Goal: Feedback & Contribution: Contribute content

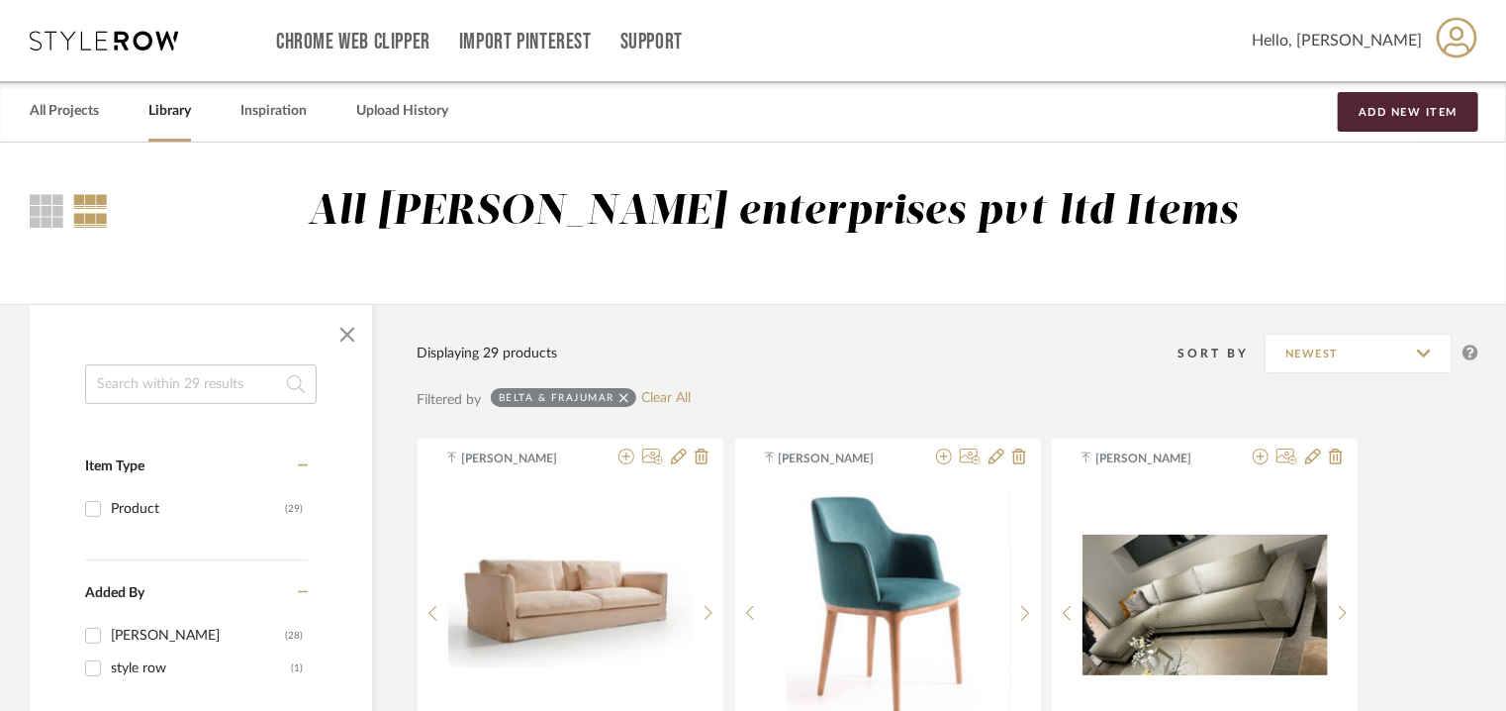
click at [225, 372] on input at bounding box center [201, 384] width 232 height 40
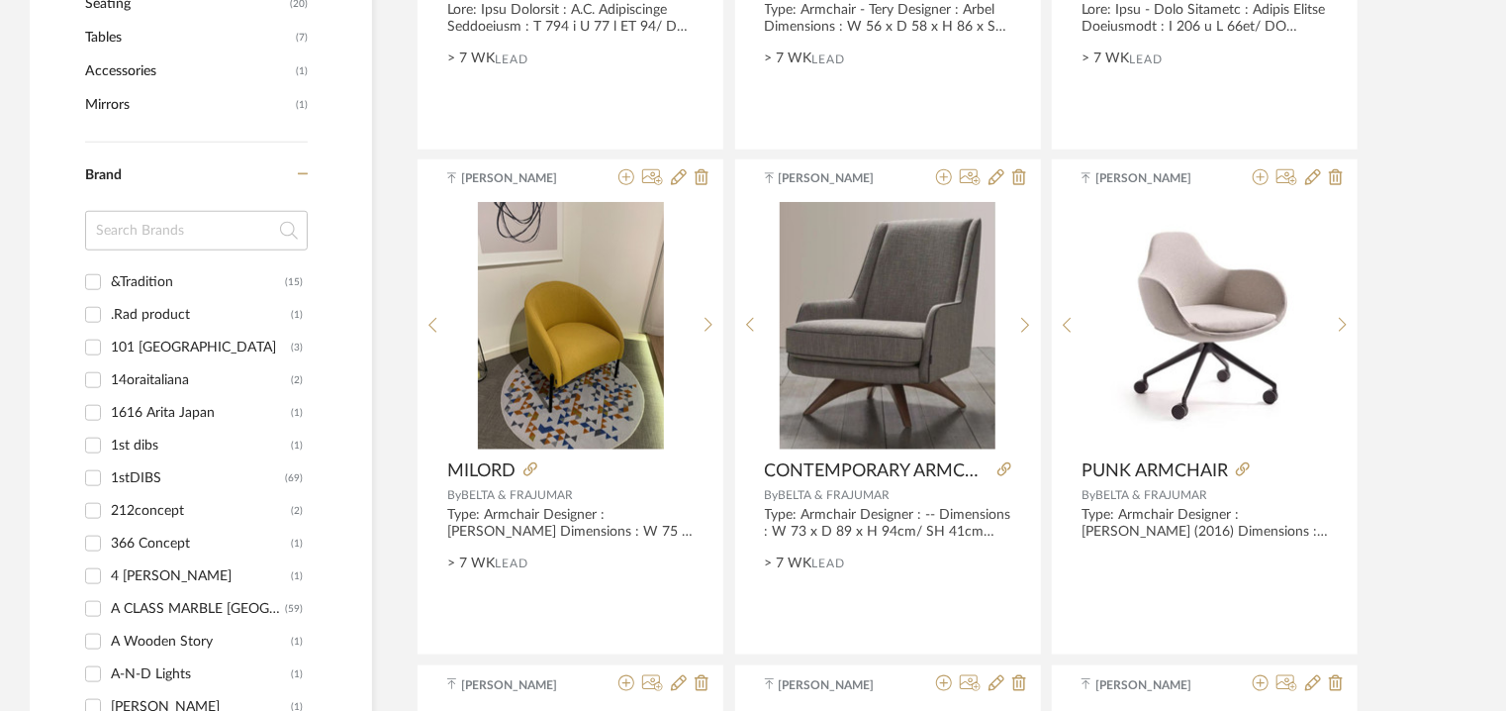
scroll to position [891, 0]
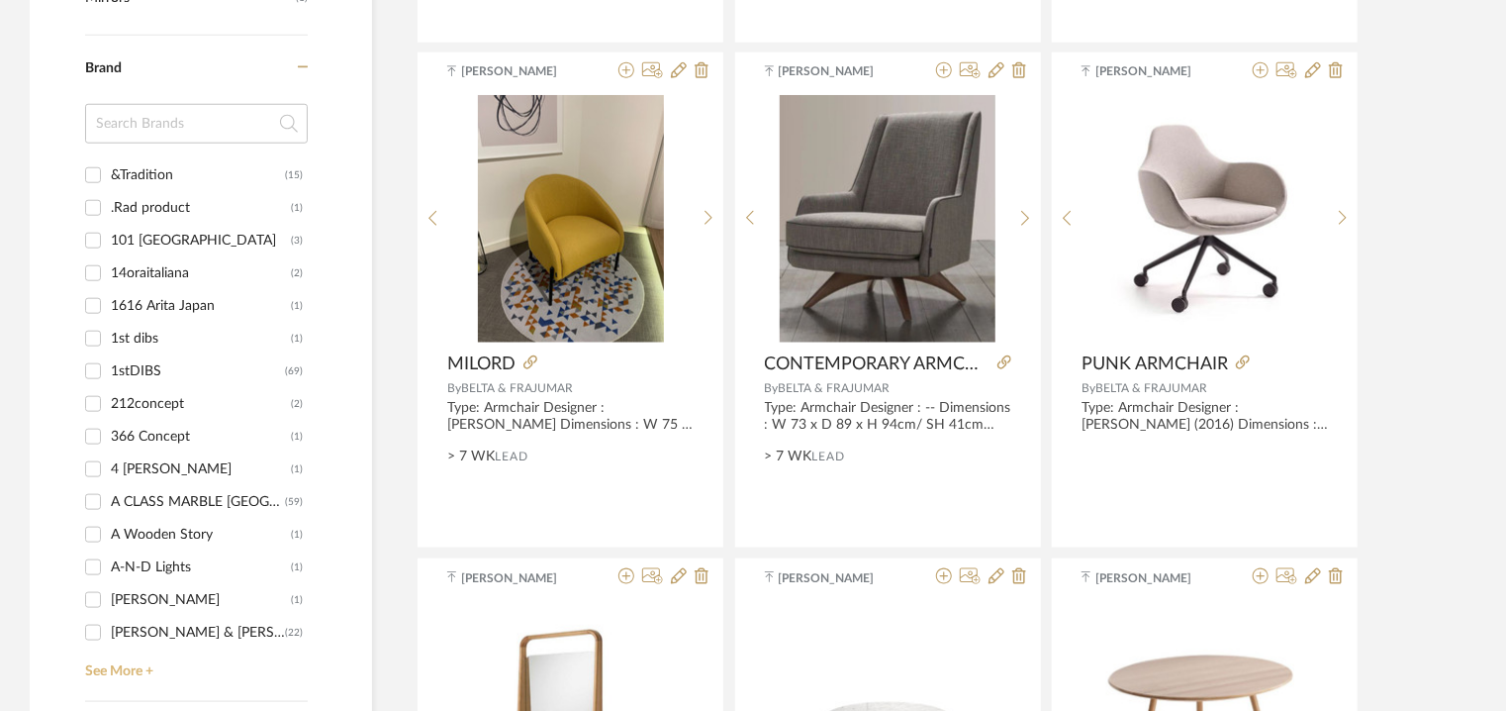
click at [119, 670] on link "See More +" at bounding box center [194, 664] width 228 height 32
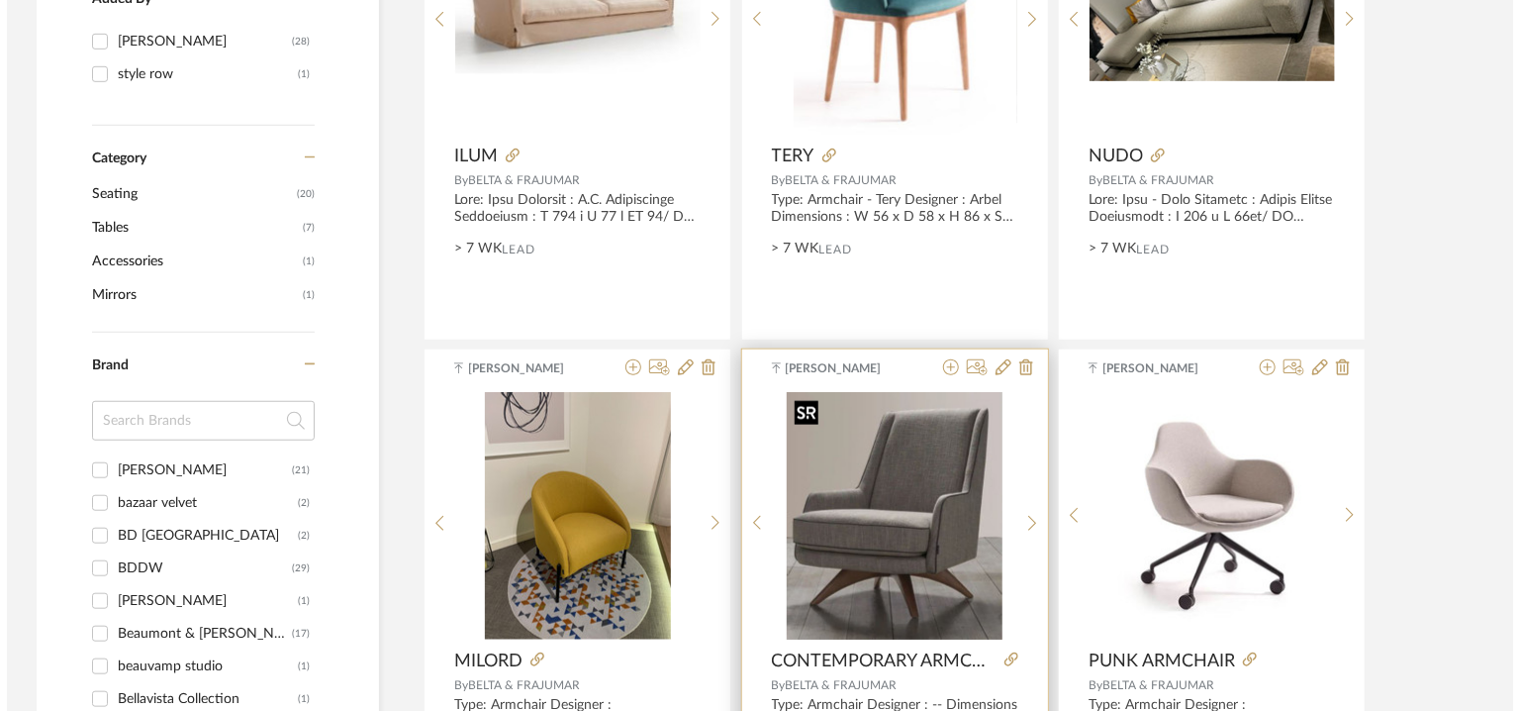
scroll to position [0, 0]
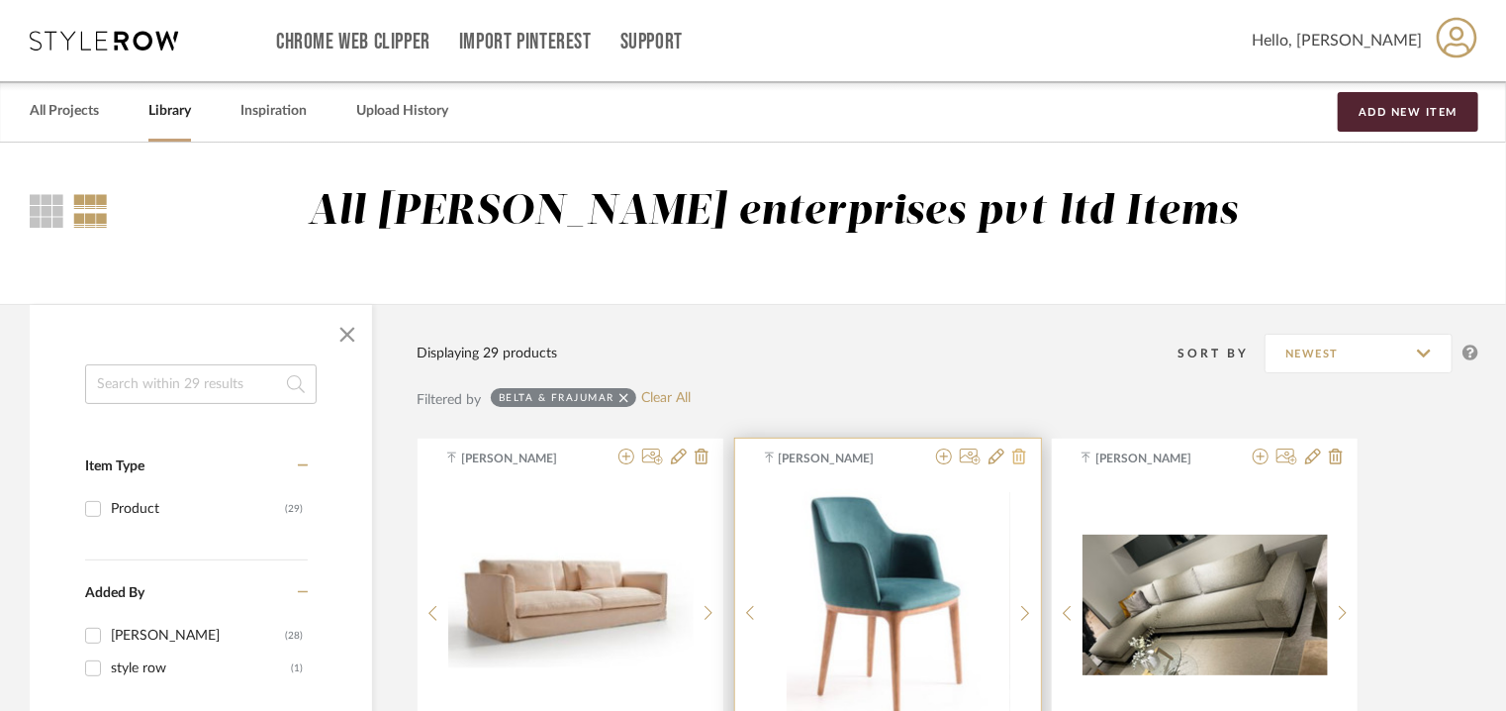
click at [1023, 456] on div "[PERSON_NAME]" at bounding box center [888, 457] width 306 height 19
click at [1025, 452] on icon at bounding box center [1020, 456] width 14 height 16
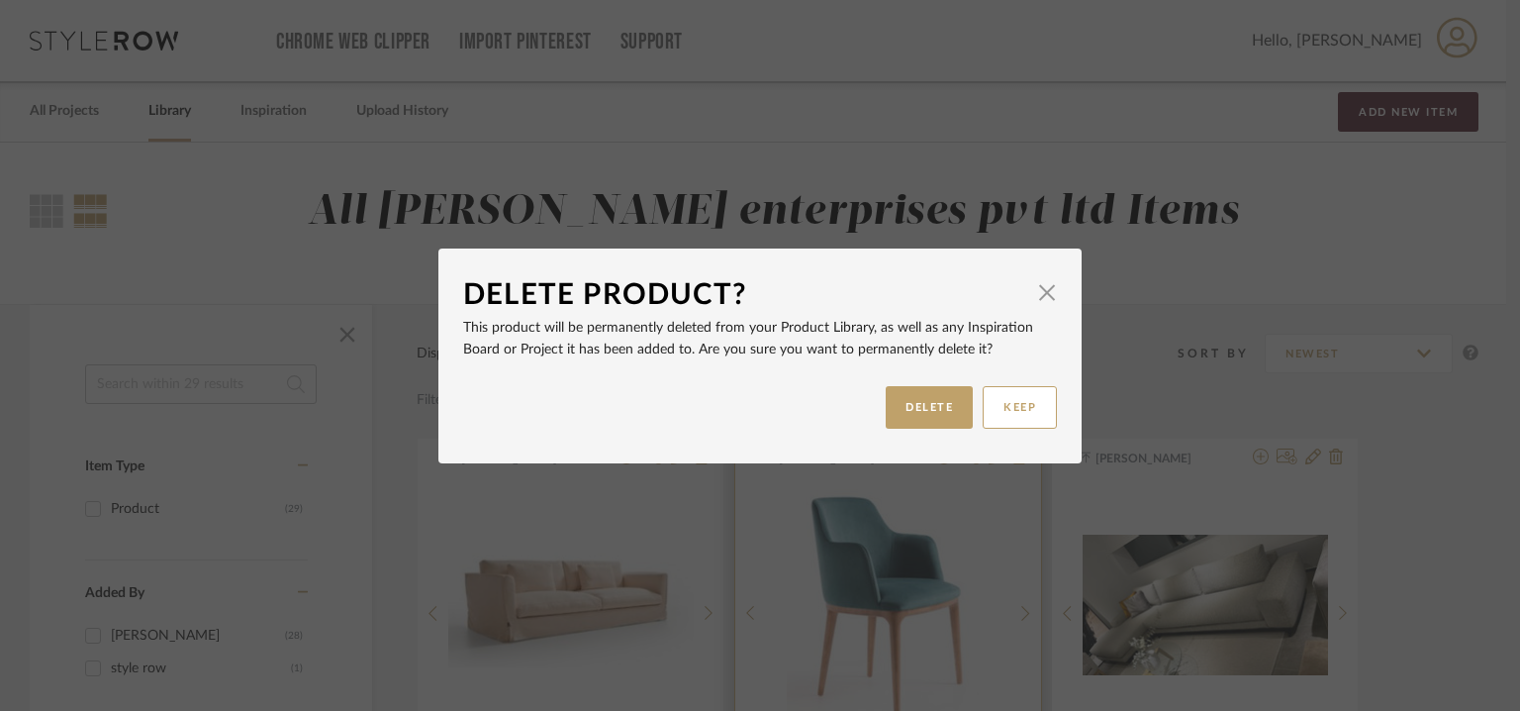
click at [1018, 459] on div "Delete Product? × This product will be permanently deleted from your Product Li…" at bounding box center [759, 355] width 643 height 215
click at [1038, 293] on span "button" at bounding box center [1047, 293] width 40 height 40
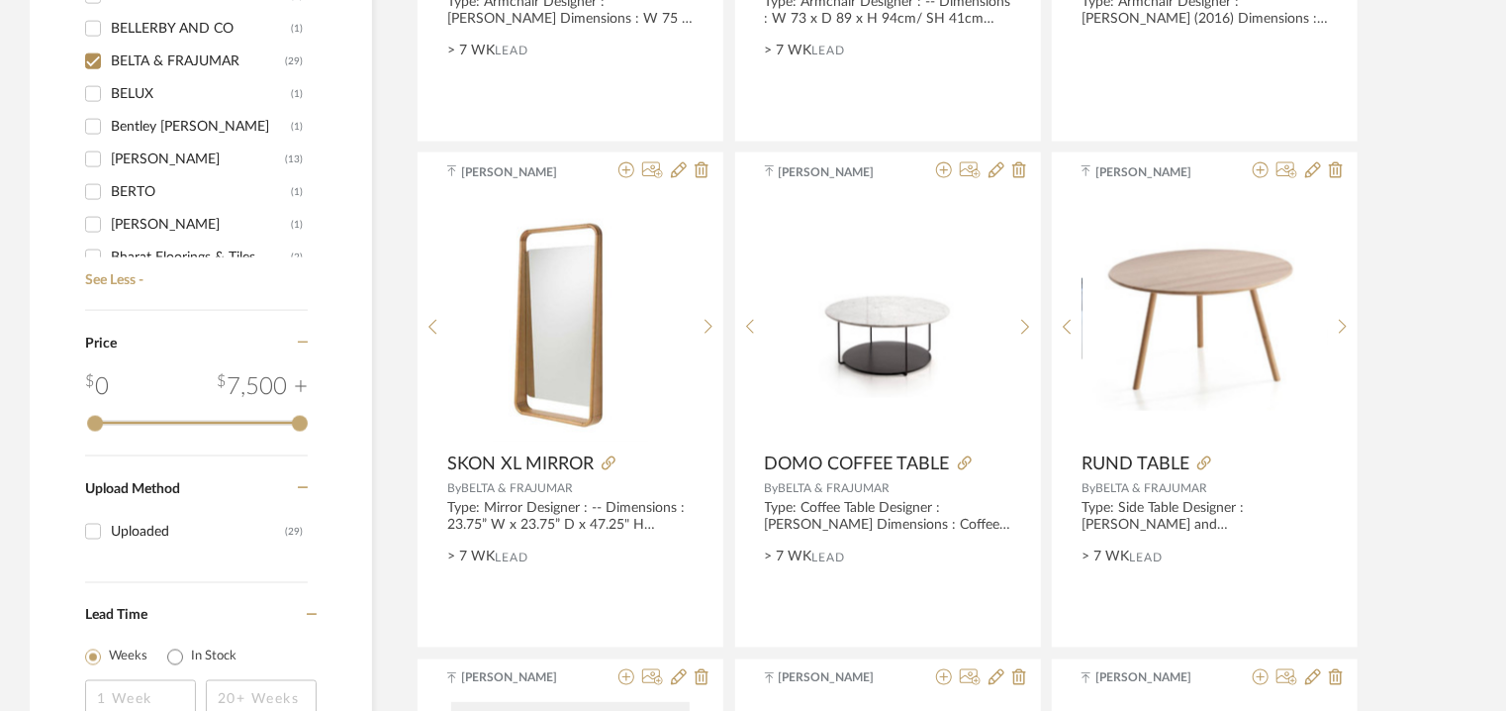
scroll to position [2178, 0]
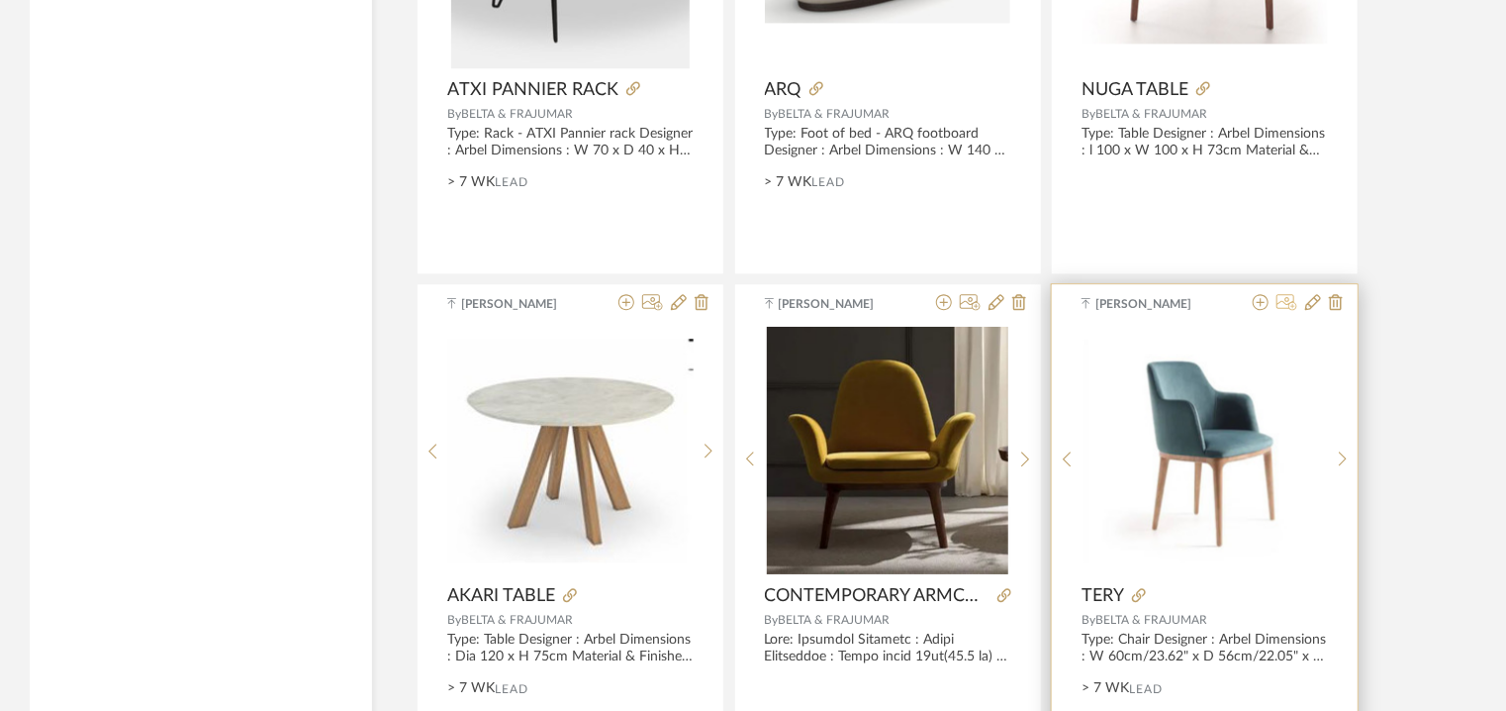
click at [1295, 296] on icon at bounding box center [1287, 302] width 21 height 16
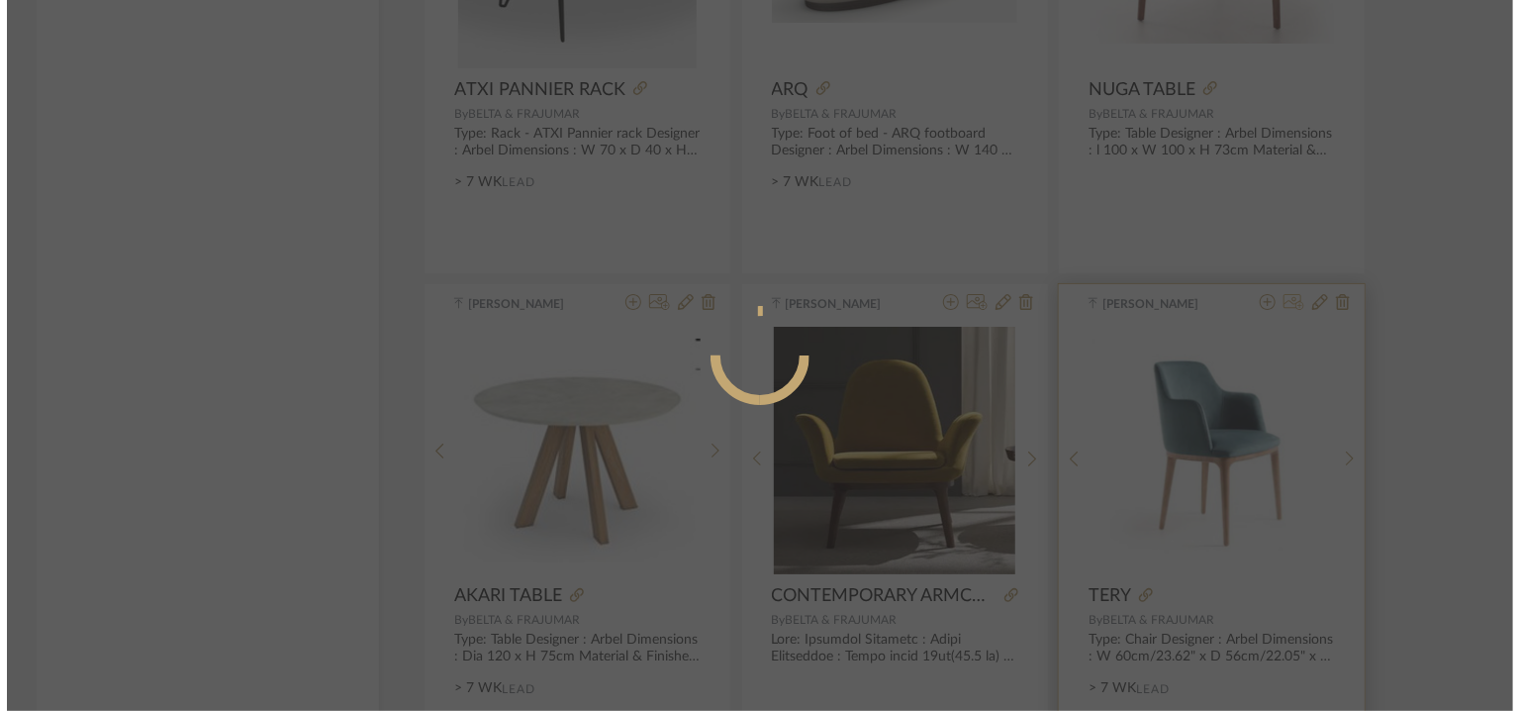
scroll to position [0, 0]
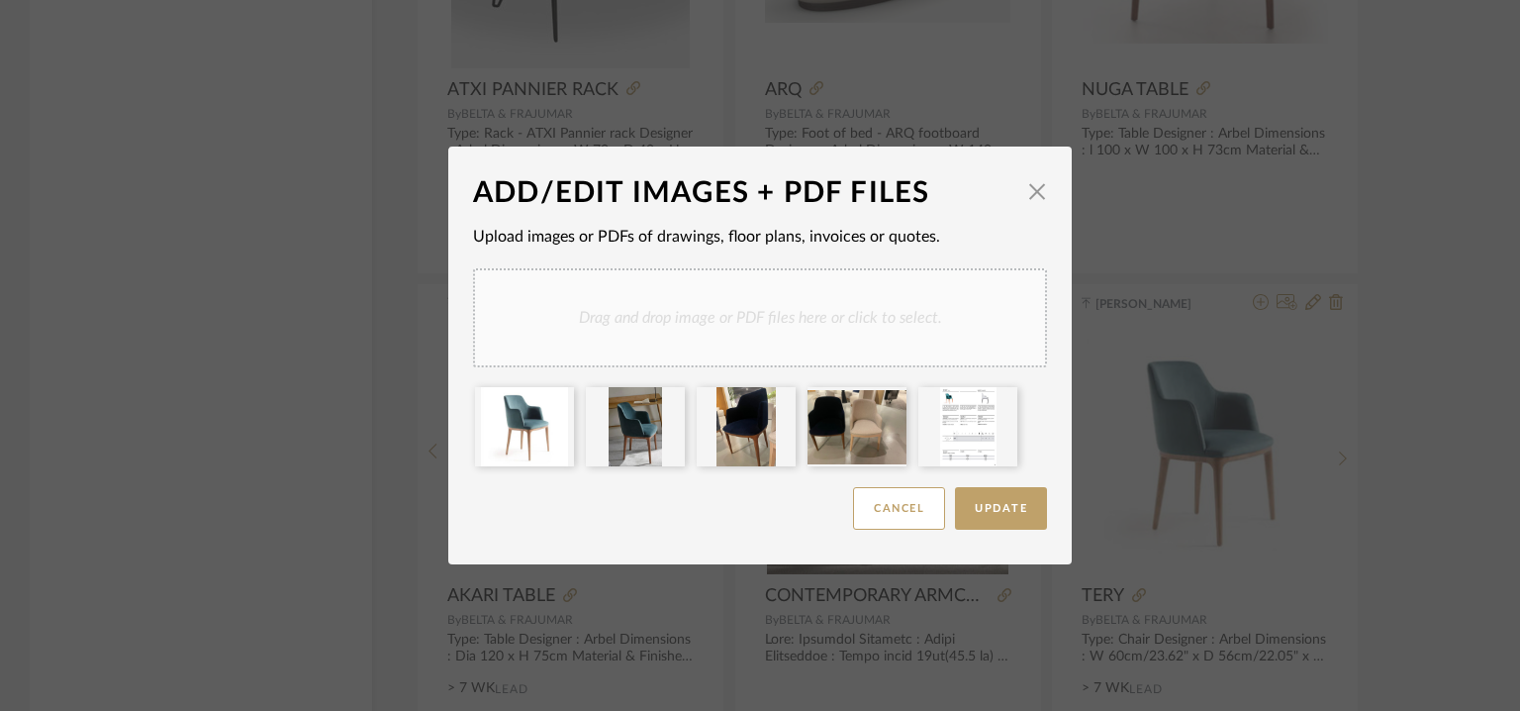
click at [810, 338] on div "Drag and drop image or PDF files here or click to select." at bounding box center [760, 317] width 574 height 99
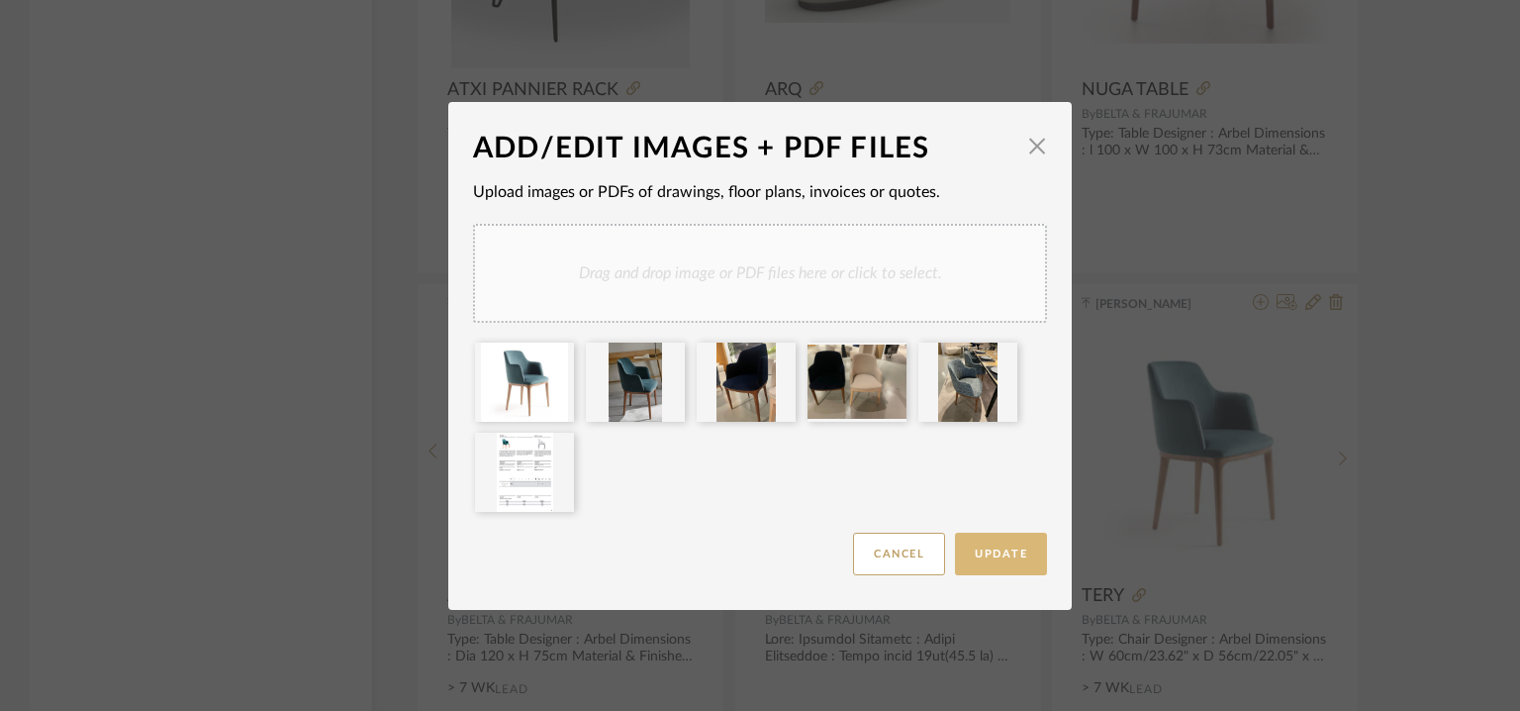
click at [1020, 555] on button "Update" at bounding box center [1001, 553] width 92 height 43
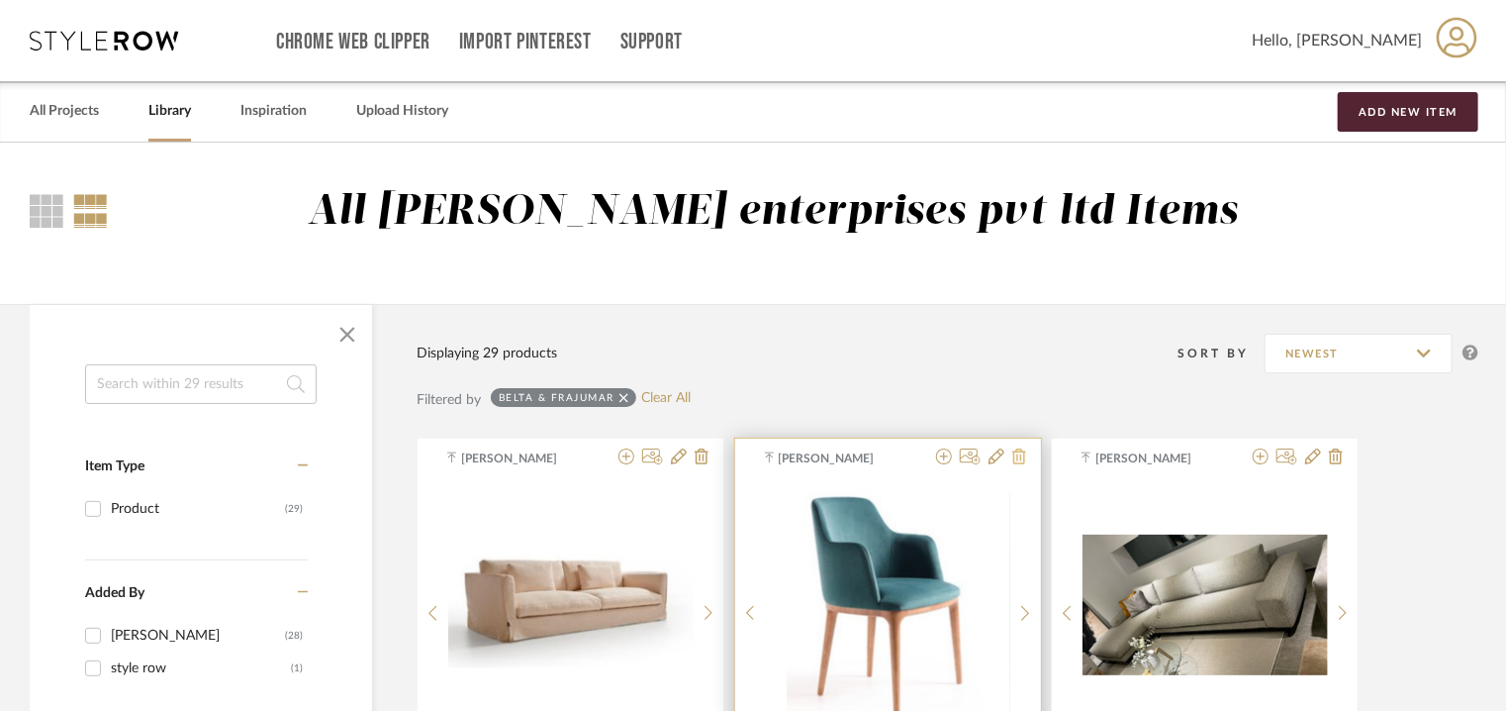
click at [1017, 454] on icon at bounding box center [1020, 456] width 14 height 16
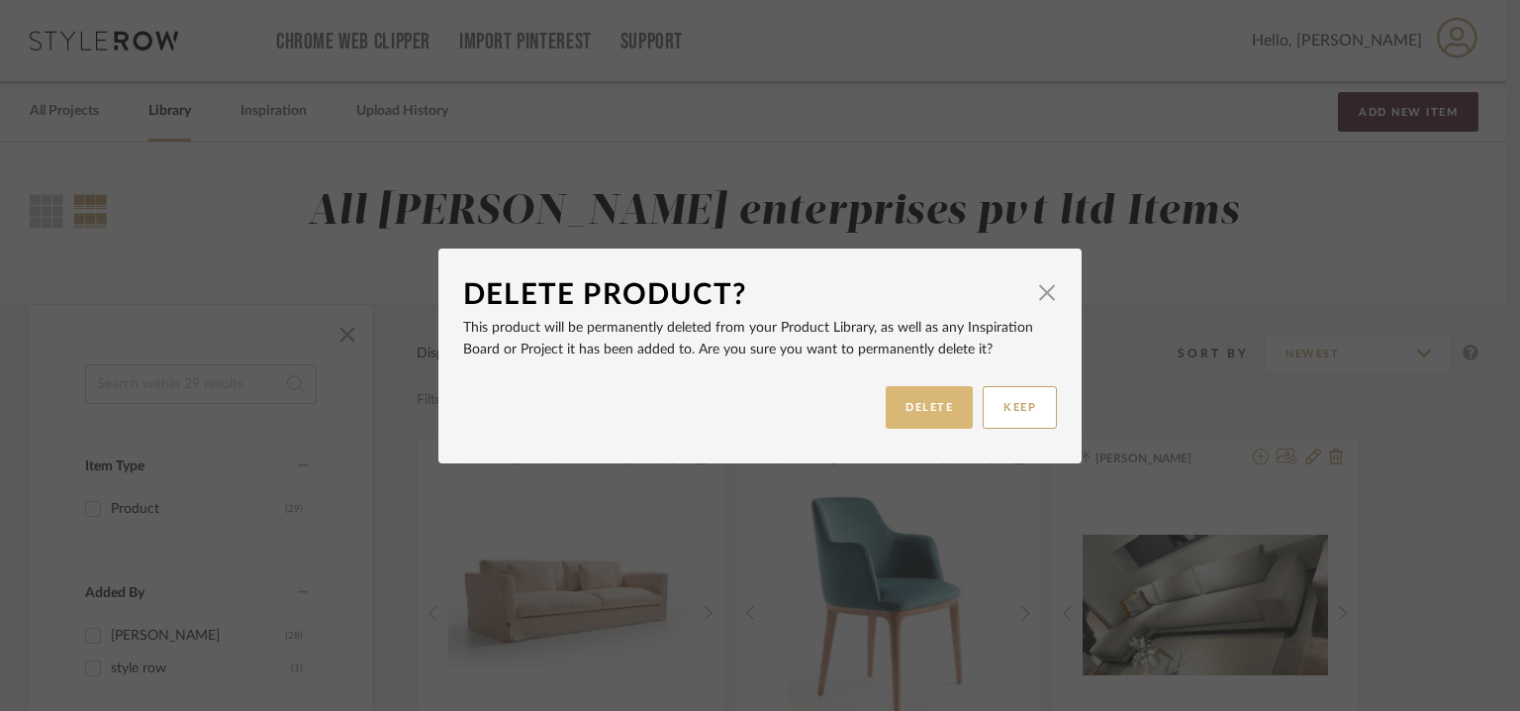
click at [946, 411] on button "DELETE" at bounding box center [929, 407] width 87 height 43
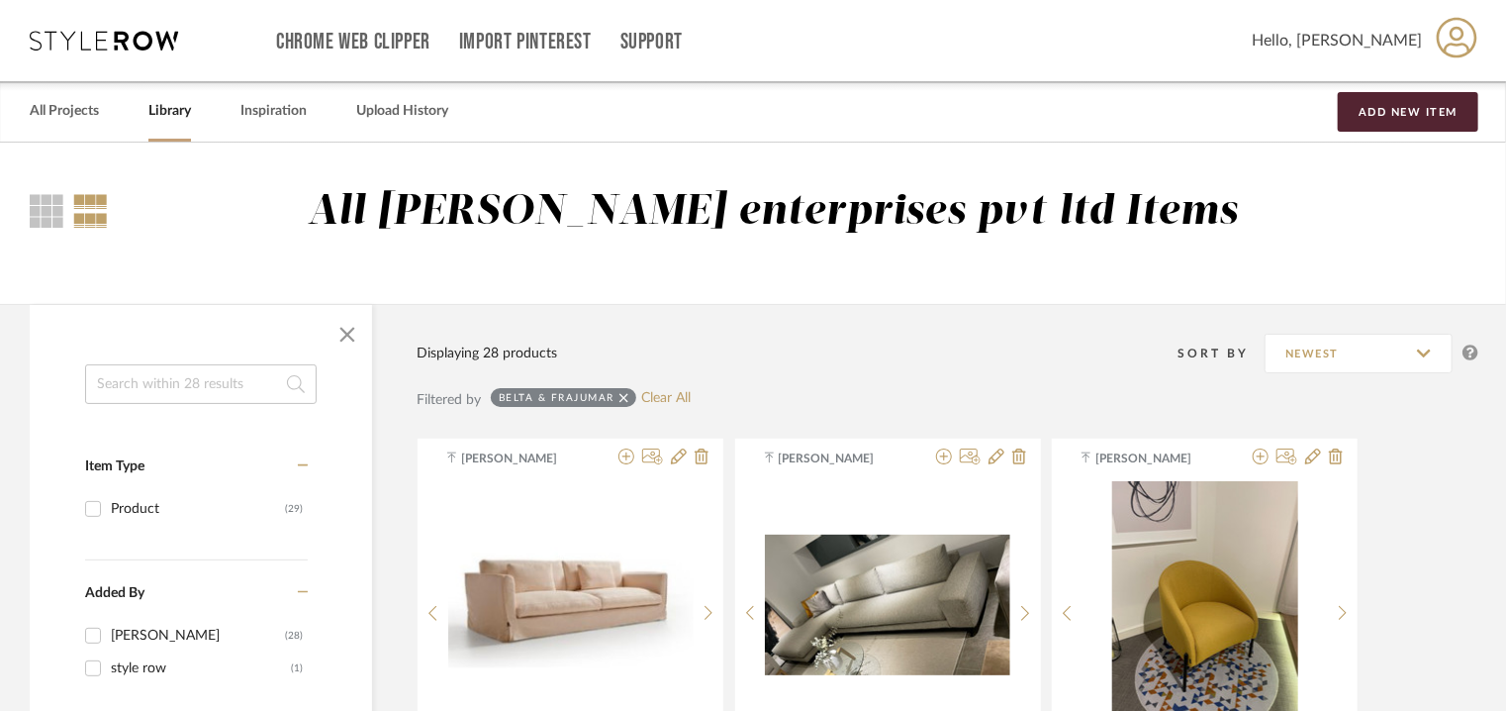
click at [201, 377] on input at bounding box center [201, 384] width 232 height 40
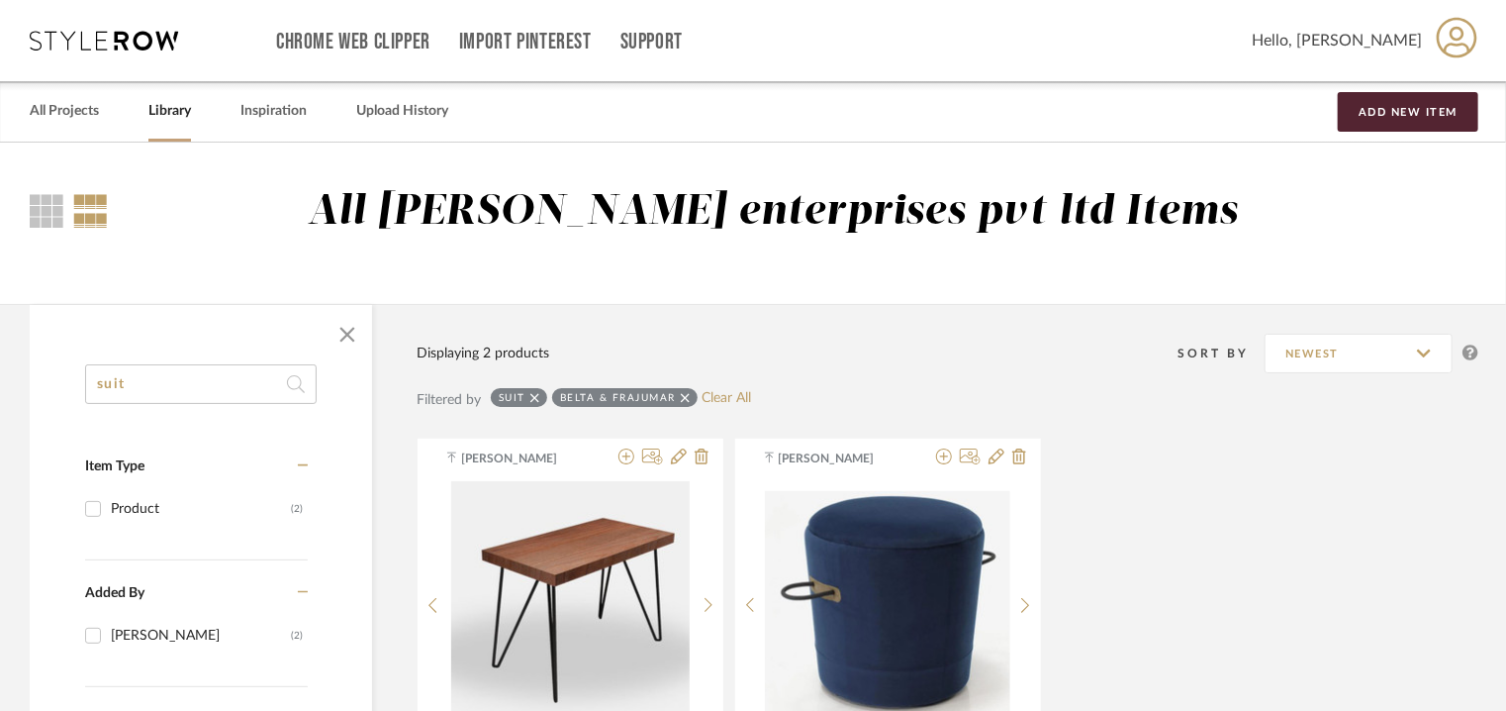
type input "suit"
click at [1416, 117] on button "Add New Item" at bounding box center [1408, 112] width 141 height 40
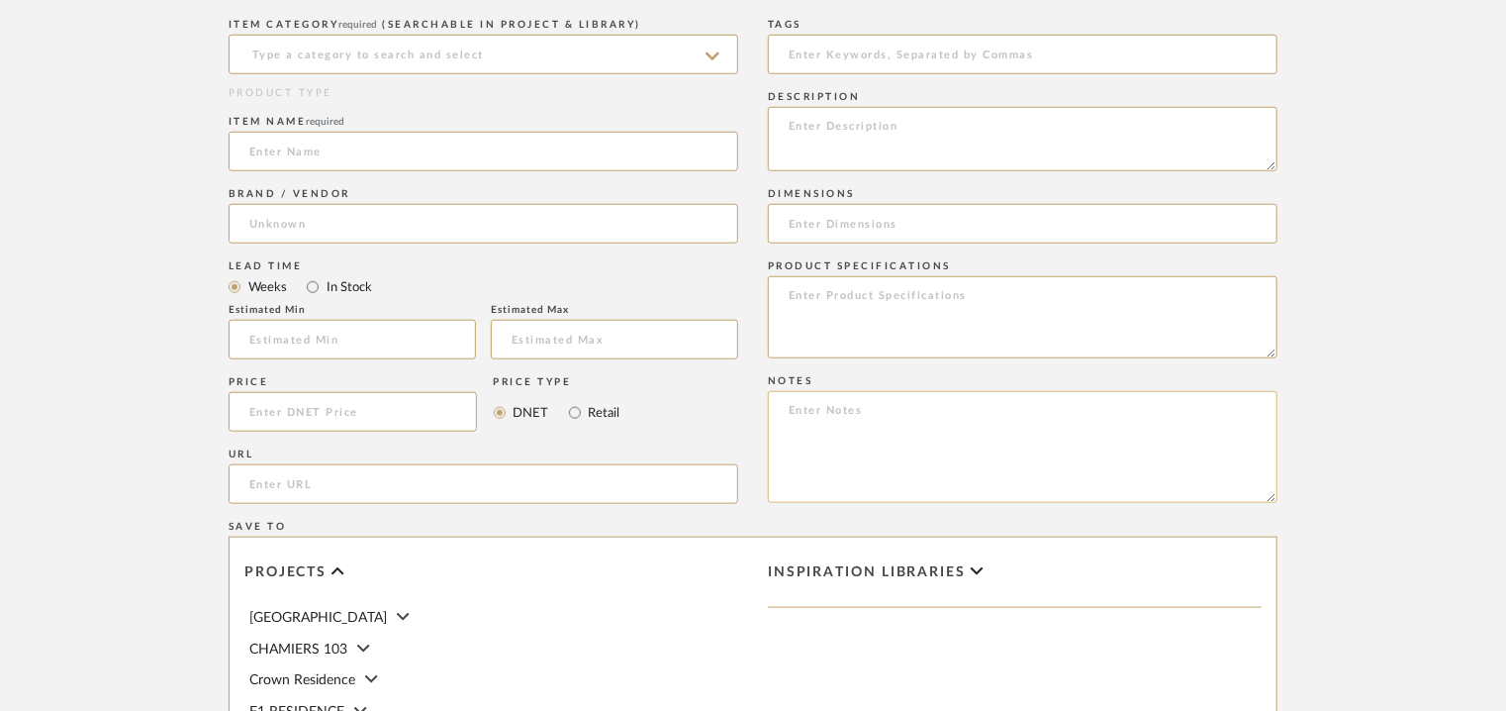
scroll to position [792, 0]
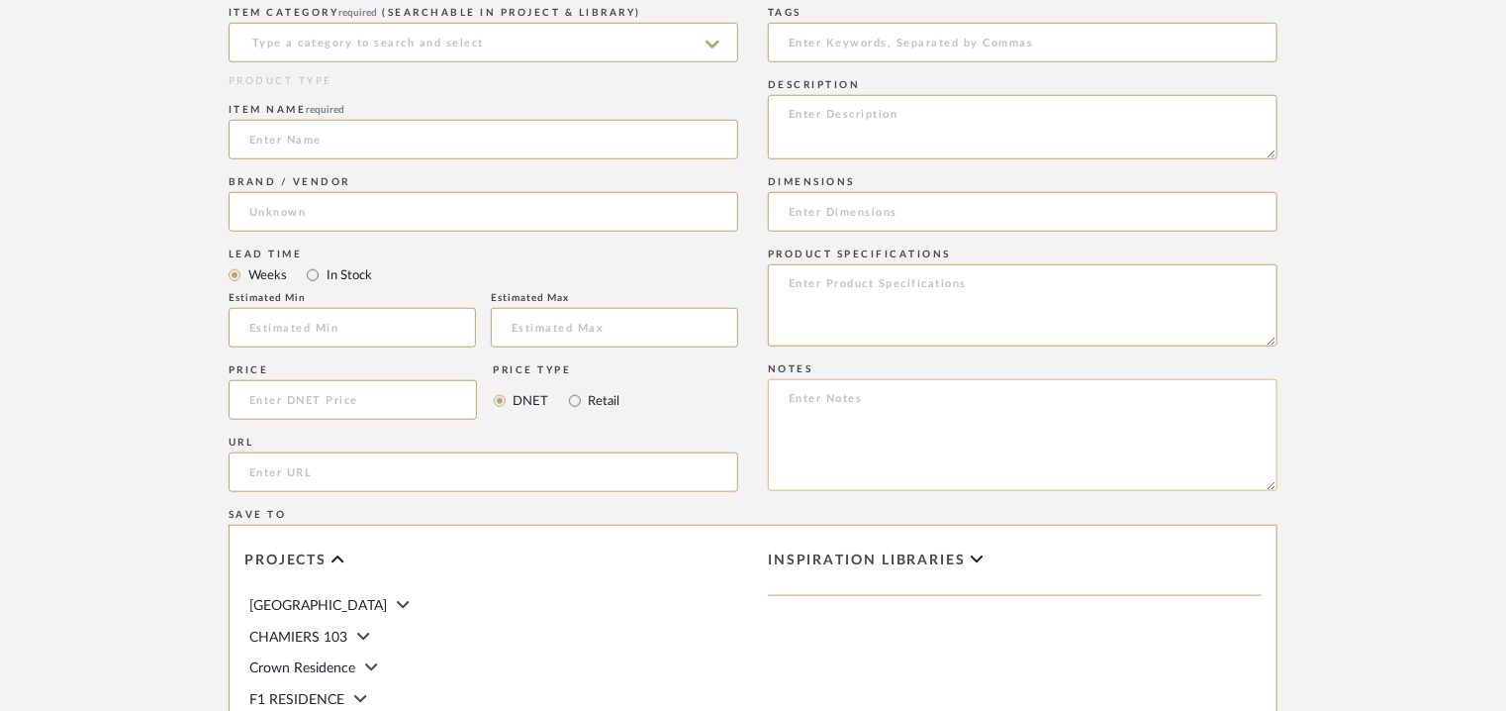
paste textarea "Price: Euro2,301.42 Lead time: 45days Customizable : Na 3D available : No BIM a…"
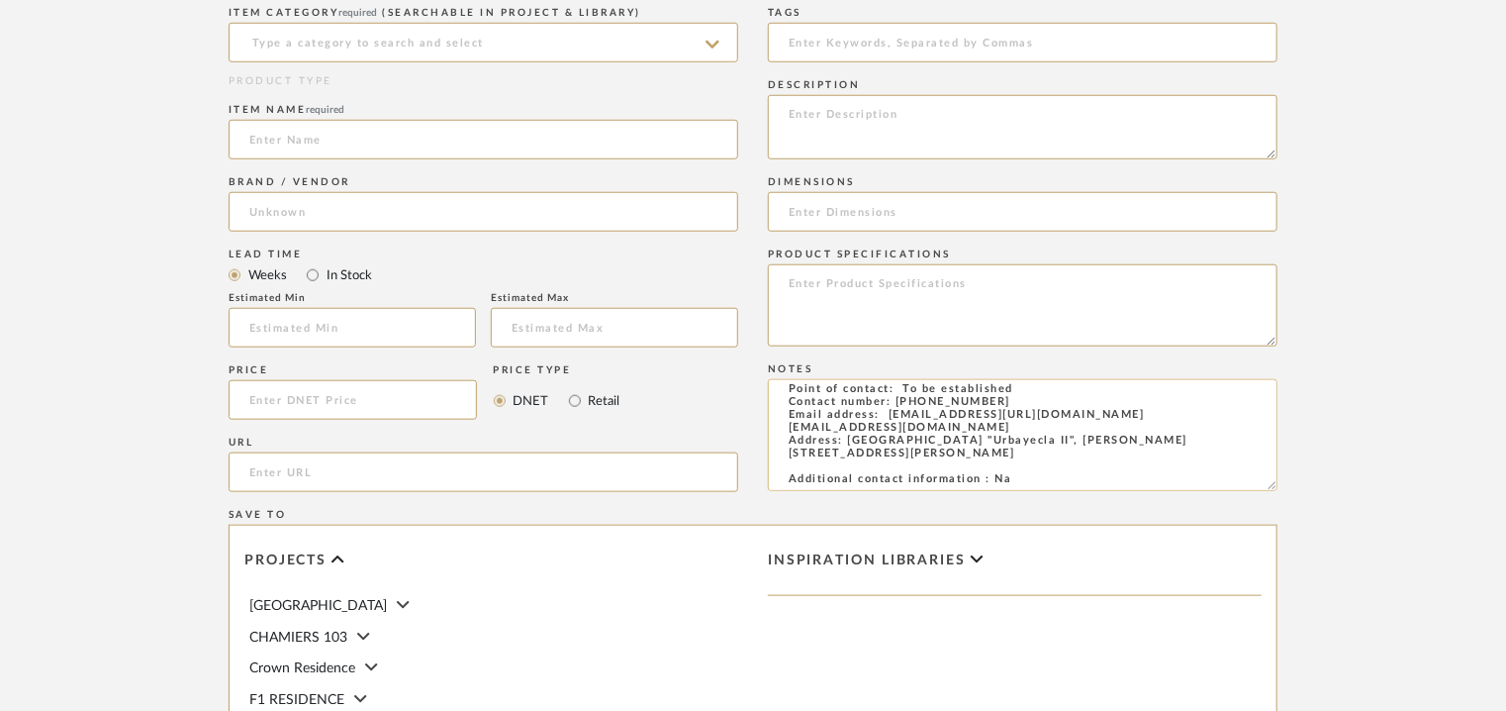
scroll to position [0, 0]
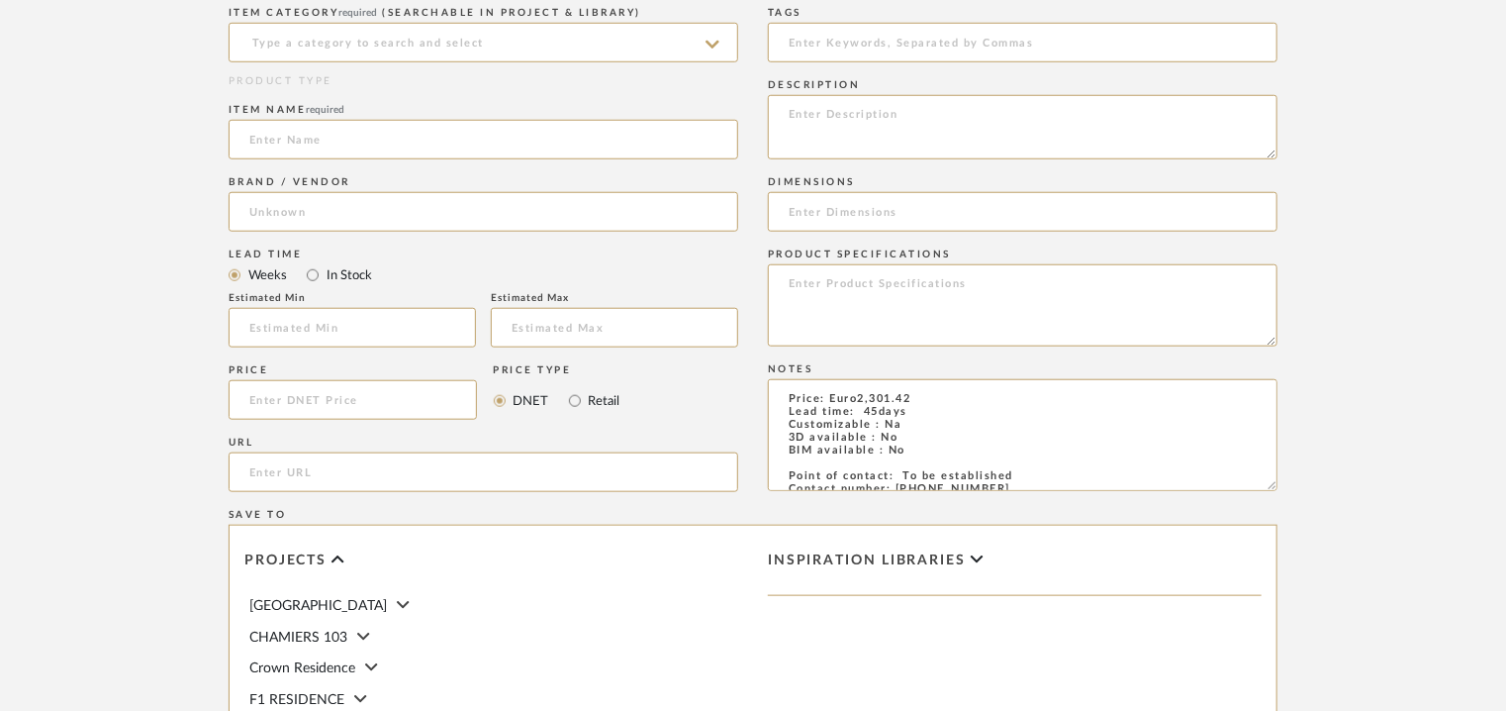
type textarea "Price: Euro2,301.42 Lead time: 45days Customizable : Na 3D available : No BIM a…"
click at [1132, 306] on textarea at bounding box center [1023, 305] width 510 height 82
paste textarea "Type: Sectional Designer : [PERSON_NAME] Dimensions : W min 145cm - max 270 x D…"
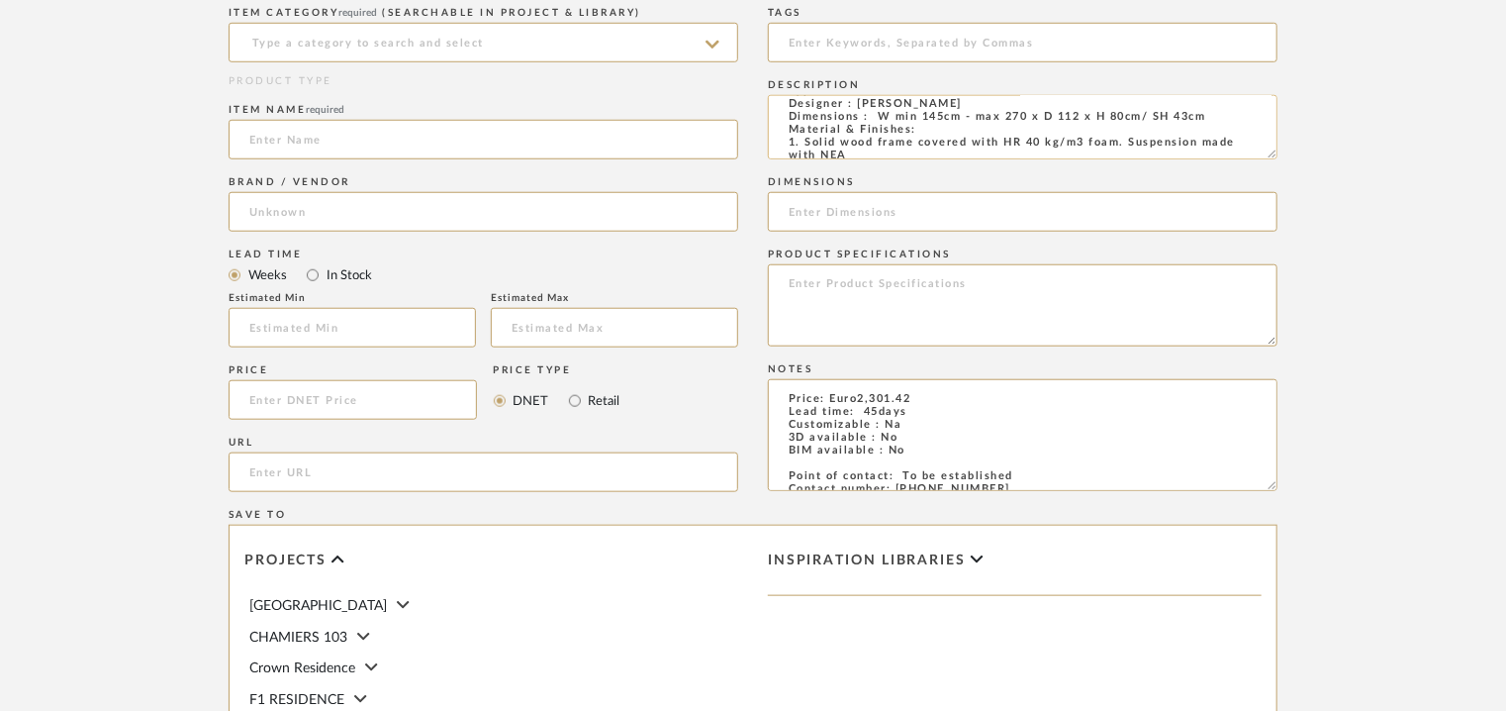
scroll to position [17, 0]
drag, startPoint x: 881, startPoint y: 140, endPoint x: 1219, endPoint y: 124, distance: 338.9
click at [1219, 124] on textarea "Type: Sectional Designer : [PERSON_NAME] Dimensions : W min 145cm - max 270 x D…" at bounding box center [1023, 127] width 510 height 64
type textarea "Type: Sectional Designer : [PERSON_NAME] Dimensions : W min 145cm - max 270 x D…"
click at [888, 203] on input at bounding box center [1023, 212] width 510 height 40
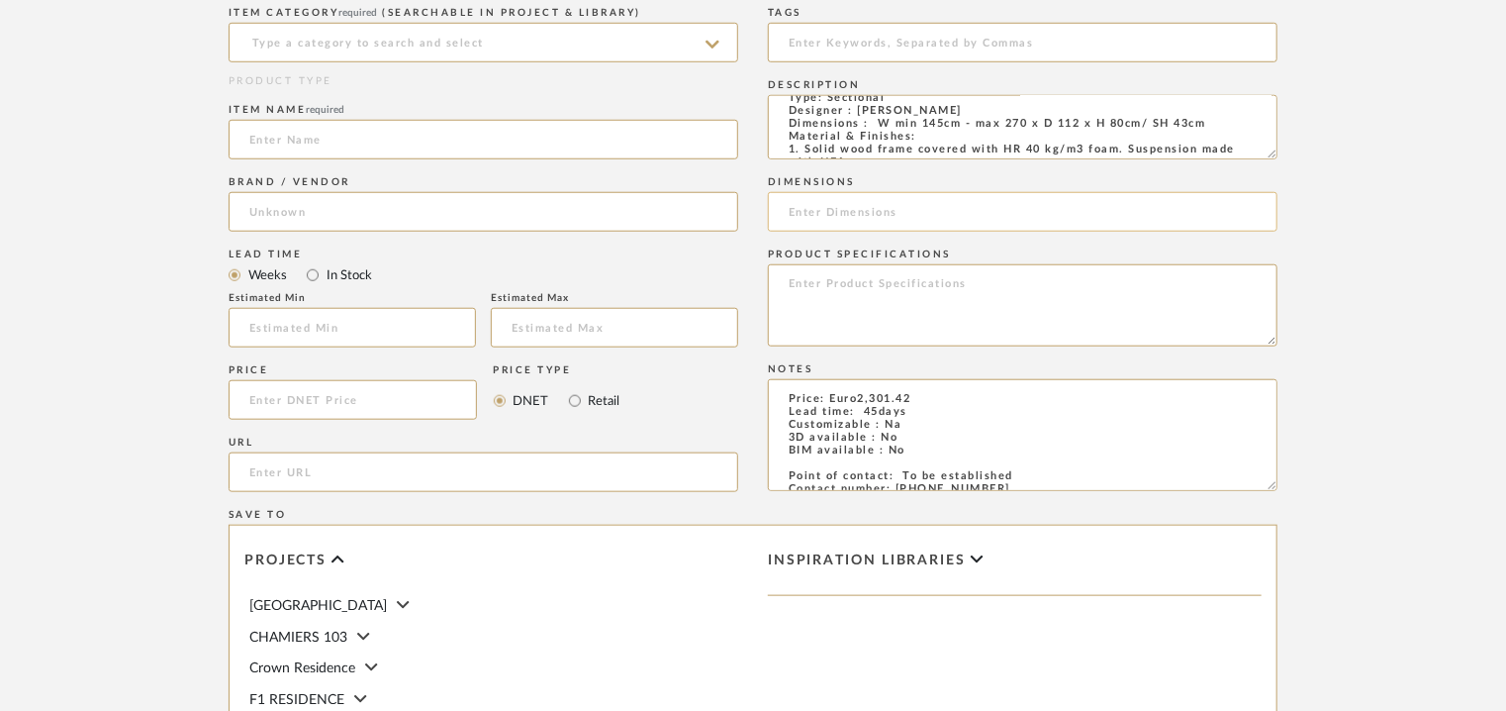
paste input "W min 145cm - max 270 x D 112 x H 80cm/ SH 43cm"
type input "W min 145cm - max 270 x D 112 x H 80cm/ SH 43cm"
click at [846, 45] on input at bounding box center [1023, 43] width 510 height 40
click at [338, 37] on input at bounding box center [484, 43] width 510 height 40
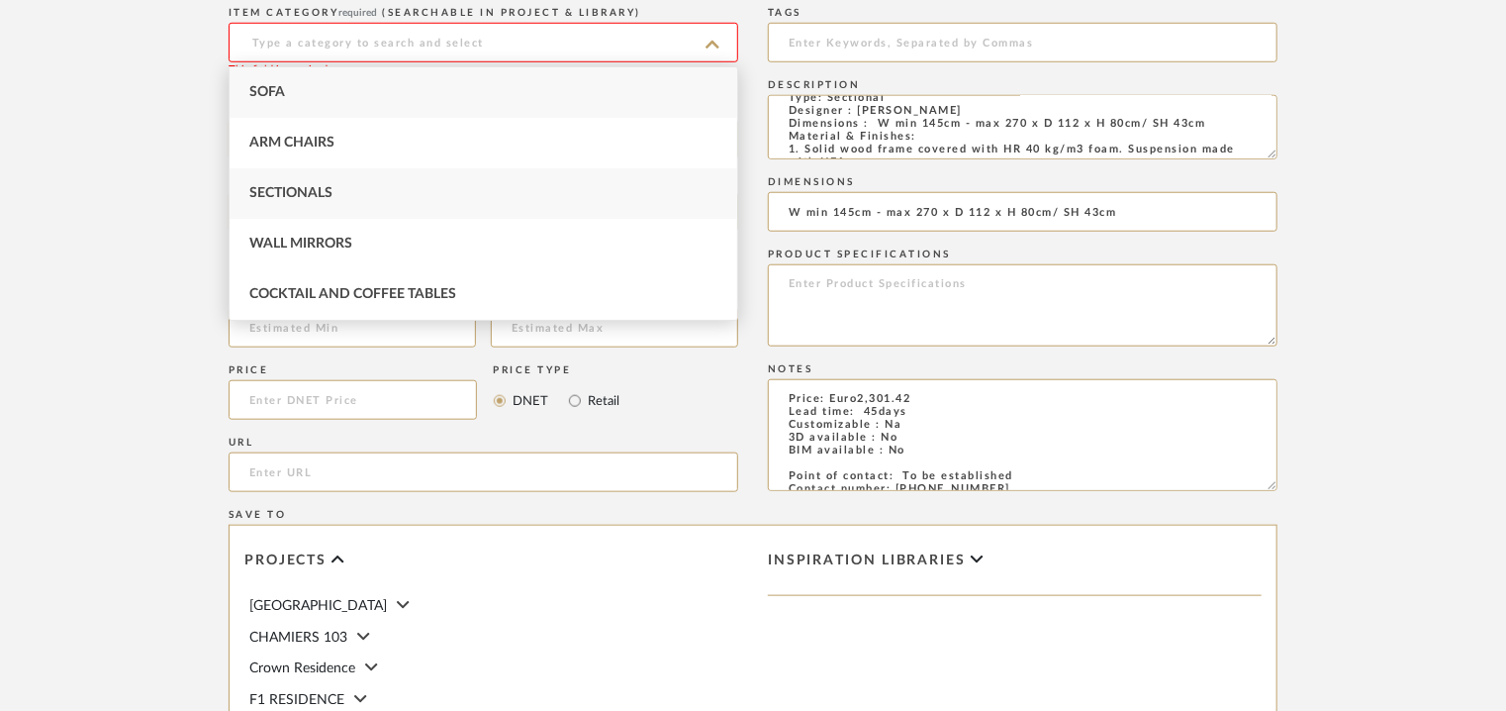
click at [348, 184] on div "Sectionals" at bounding box center [484, 193] width 508 height 50
type input "Sectionals"
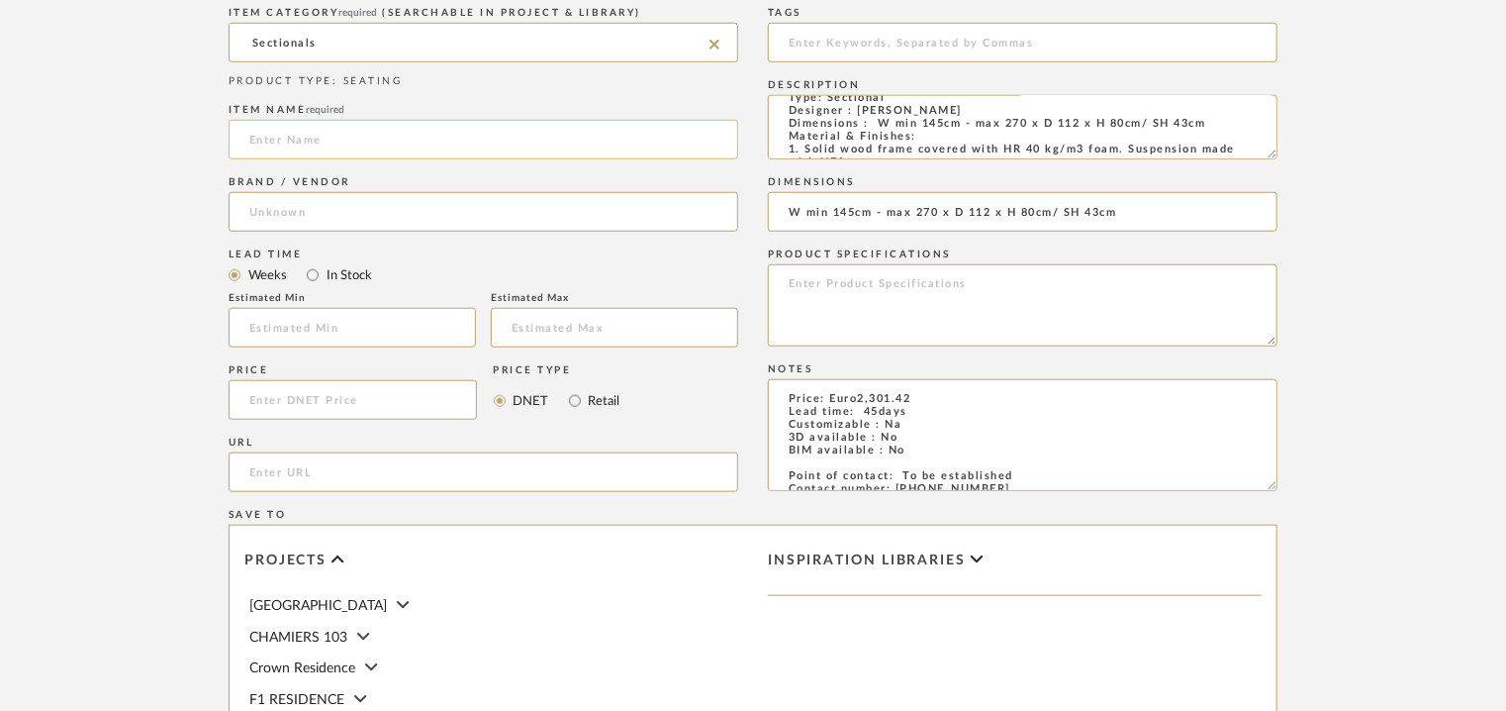
click at [339, 148] on input at bounding box center [484, 140] width 510 height 40
click at [292, 463] on input "url" at bounding box center [484, 472] width 510 height 40
paste input "[URL][DOMAIN_NAME]"
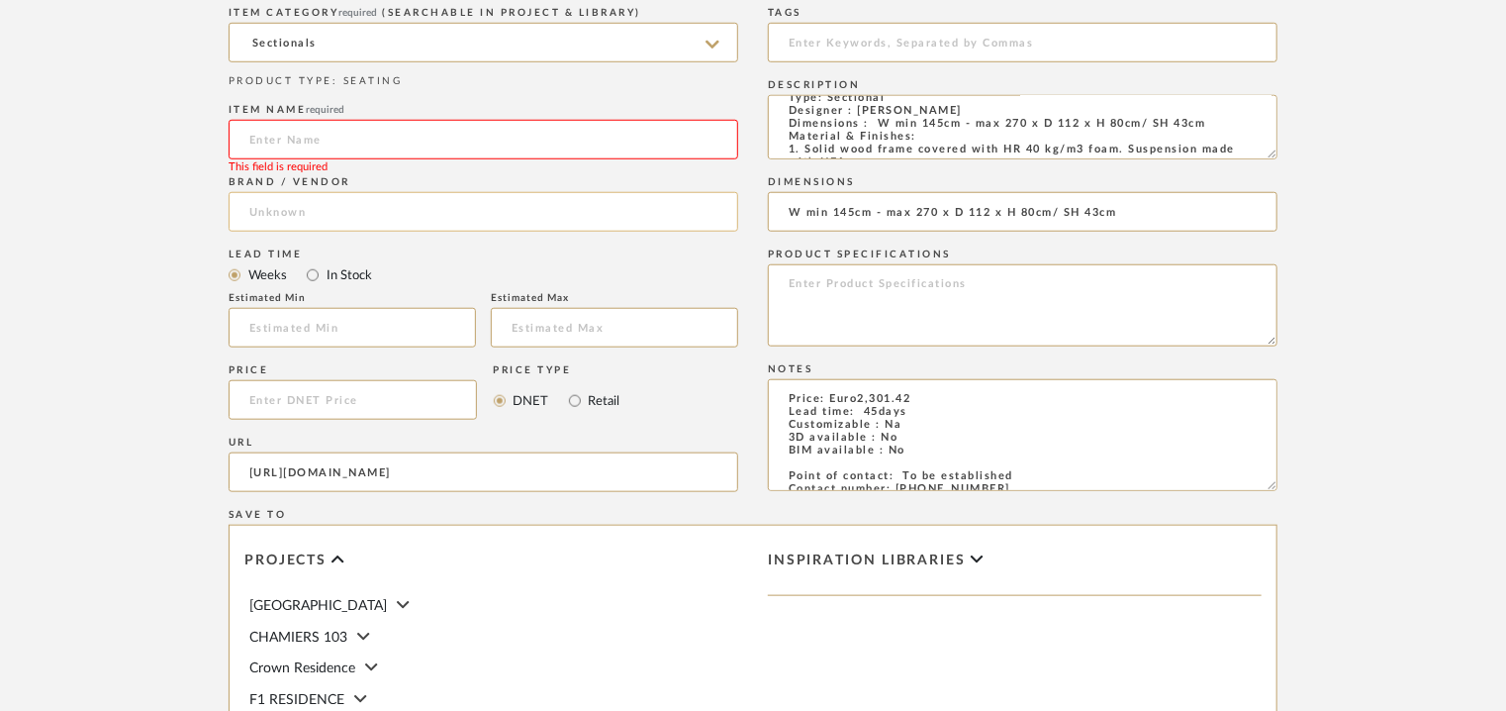
scroll to position [0, 25]
type input "[URL][DOMAIN_NAME]"
click at [316, 134] on input at bounding box center [484, 140] width 510 height 40
type input "SUIT"
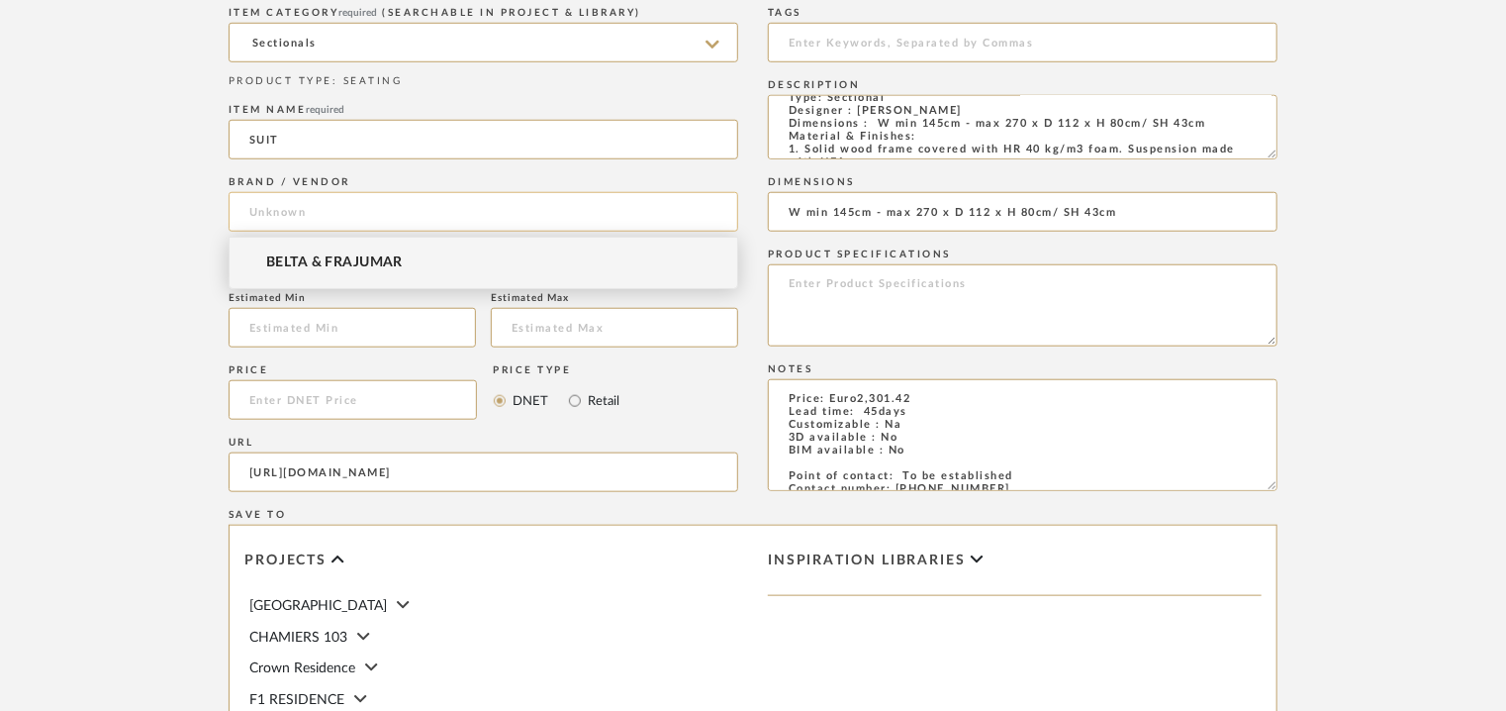
click at [255, 230] on input at bounding box center [484, 212] width 510 height 40
click at [253, 252] on mat-option "BELTA & FRAJUMAR" at bounding box center [484, 263] width 508 height 50
type input "BELTA & FRAJUMAR"
click at [273, 313] on input "text" at bounding box center [352, 328] width 247 height 40
type input "7"
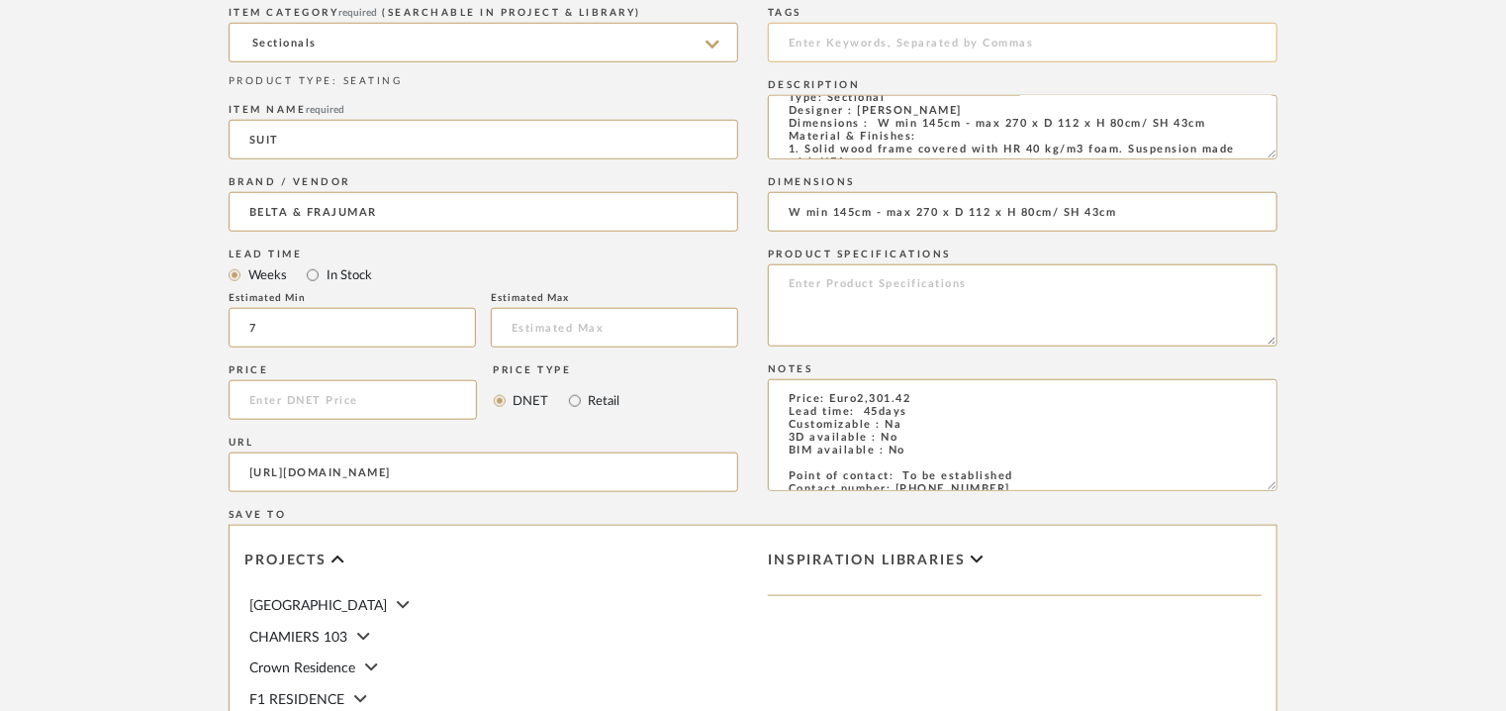
click at [868, 41] on input at bounding box center [1023, 43] width 510 height 40
type input "S"
type input "s"
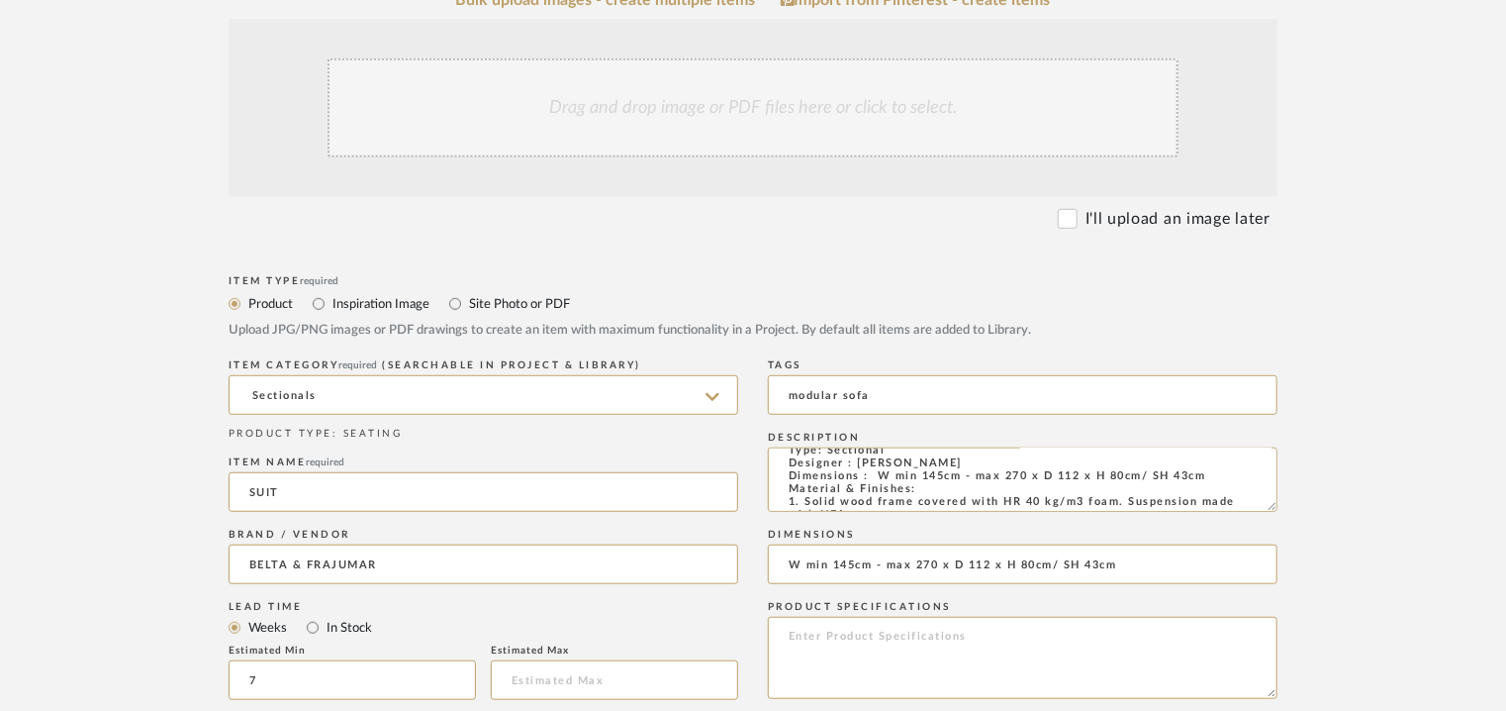
scroll to position [99, 0]
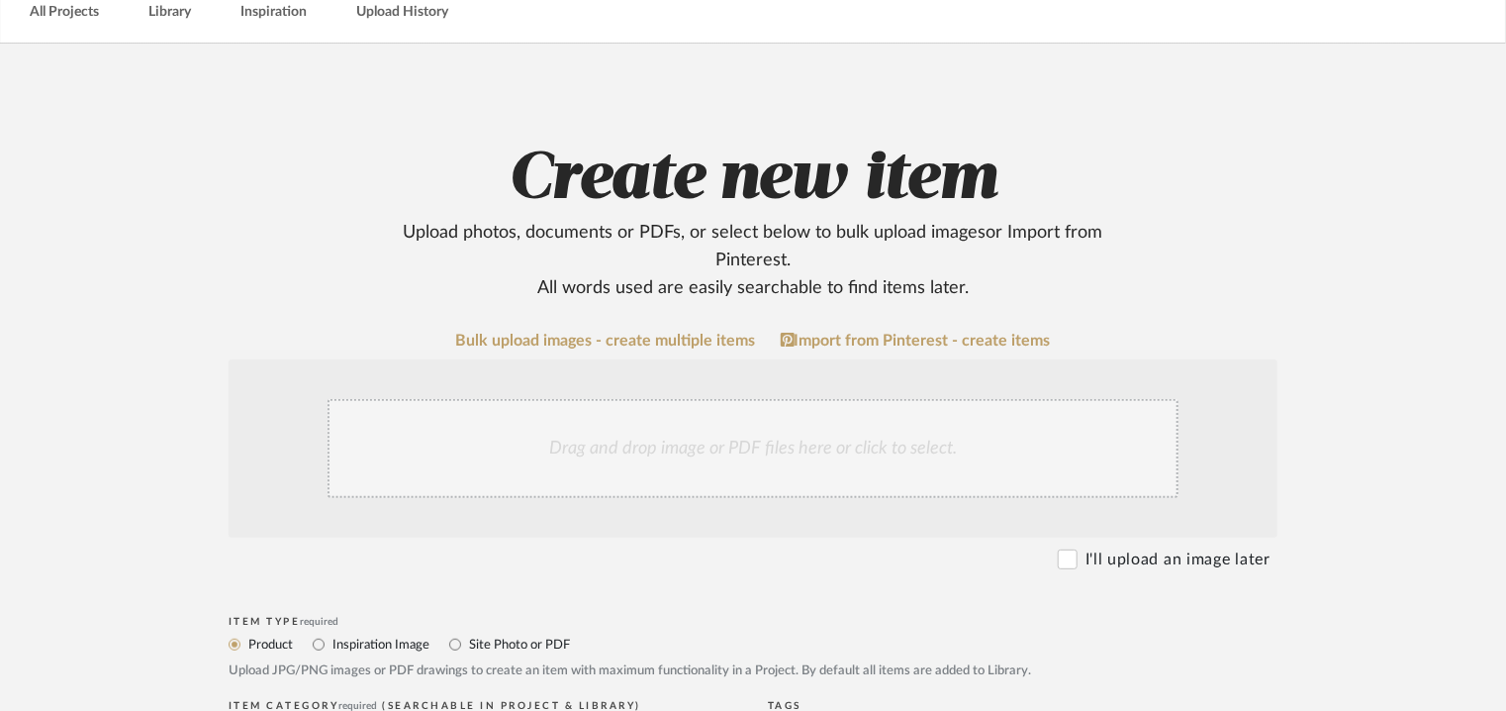
type input "modular sofa"
click at [692, 460] on div "Drag and drop image or PDF files here or click to select." at bounding box center [753, 448] width 851 height 99
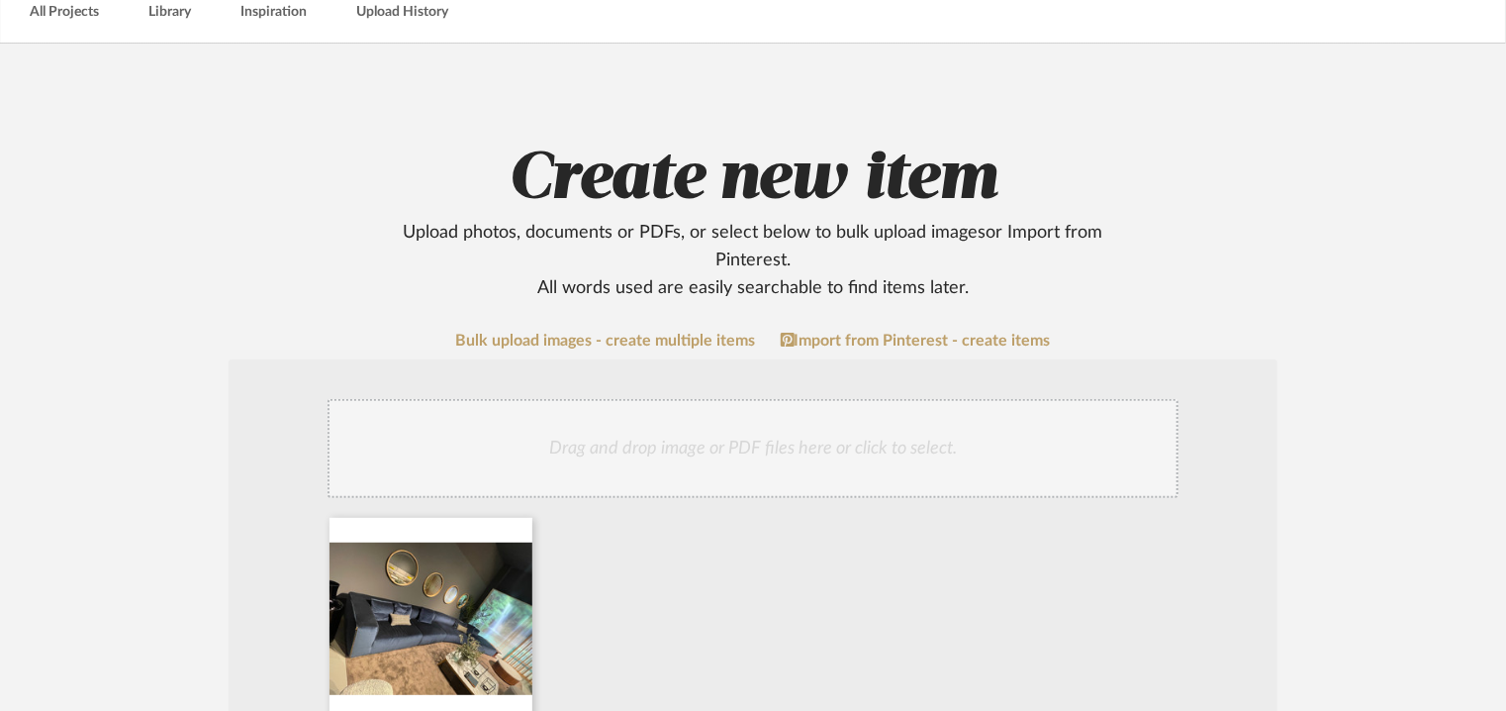
click at [689, 441] on div "Drag and drop image or PDF files here or click to select." at bounding box center [753, 448] width 851 height 99
click at [601, 439] on div "Drag and drop image or PDF files here or click to select." at bounding box center [753, 448] width 851 height 99
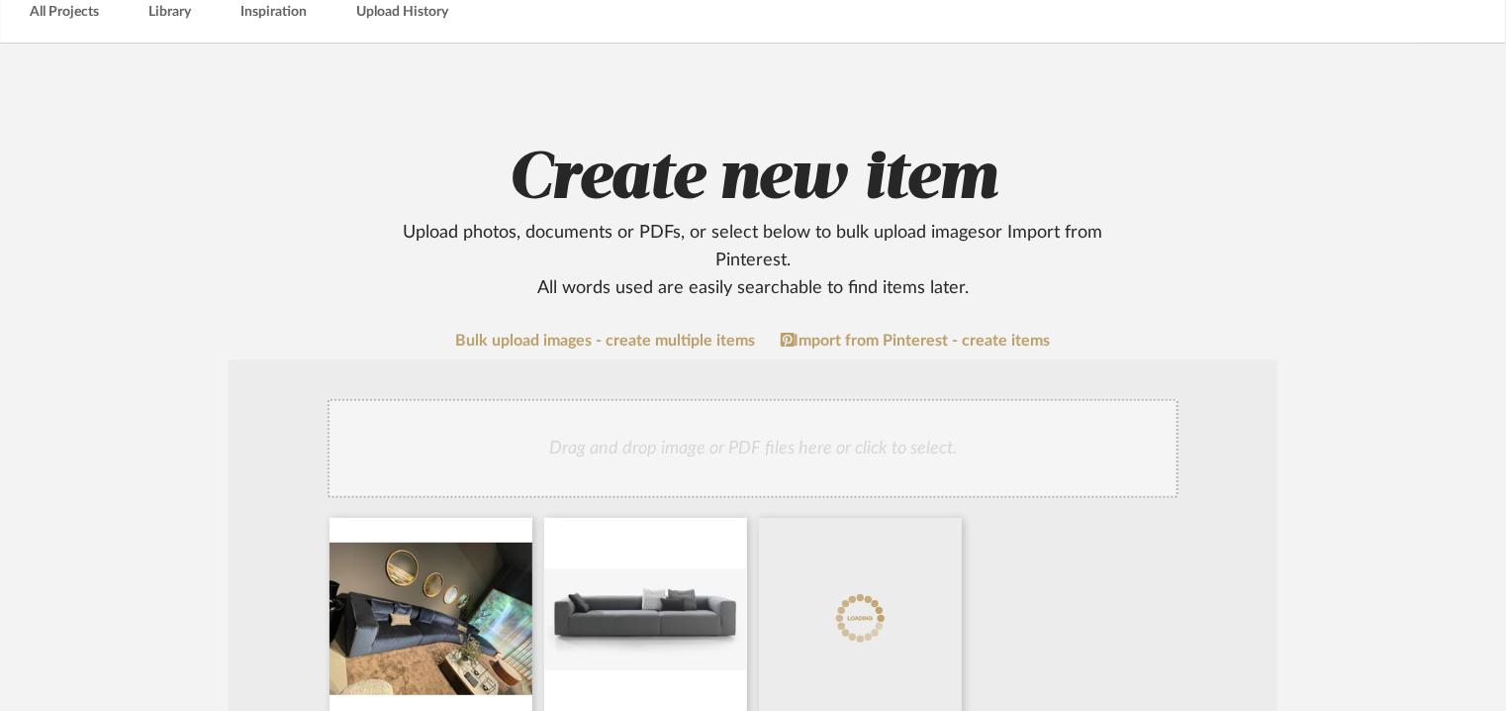
click at [633, 479] on div "Drag and drop image or PDF files here or click to select." at bounding box center [753, 448] width 851 height 99
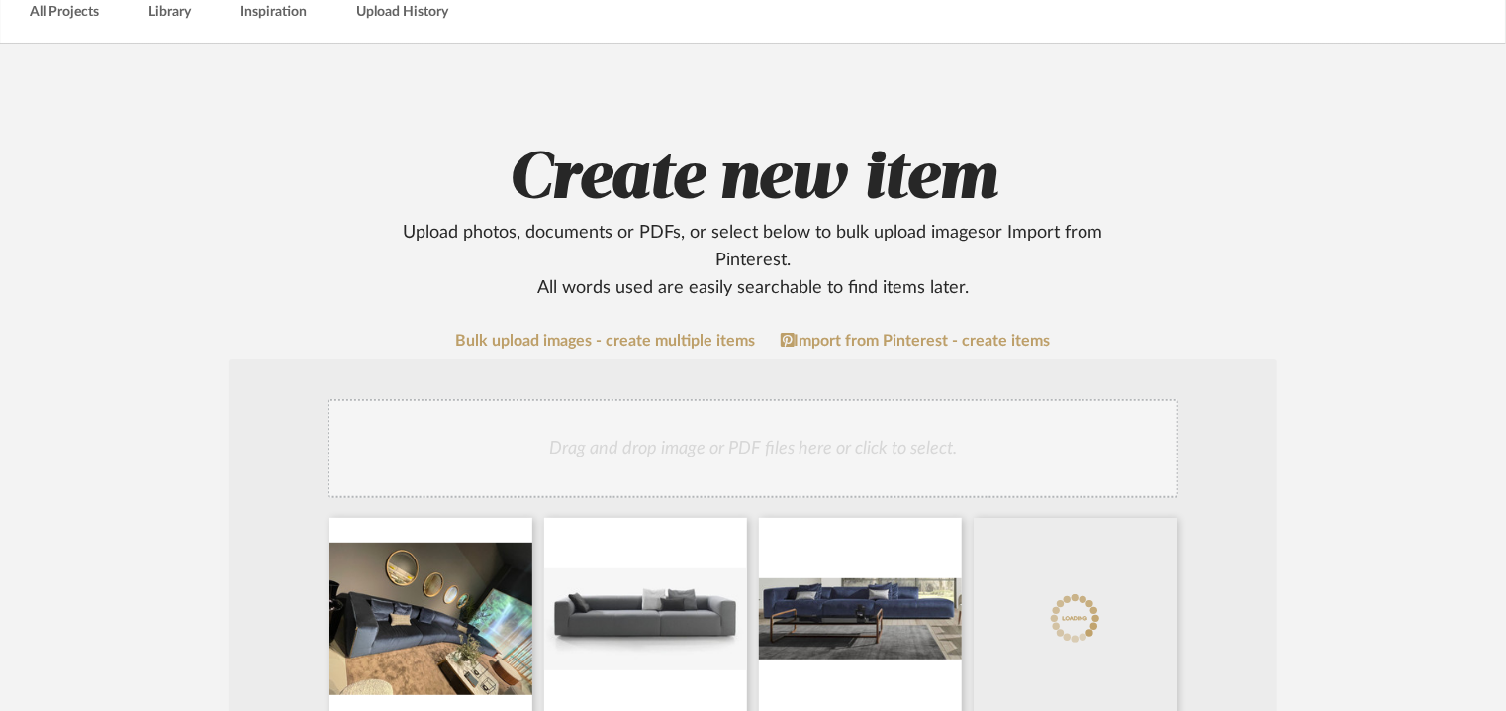
click at [685, 441] on div "Drag and drop image or PDF files here or click to select." at bounding box center [753, 448] width 851 height 99
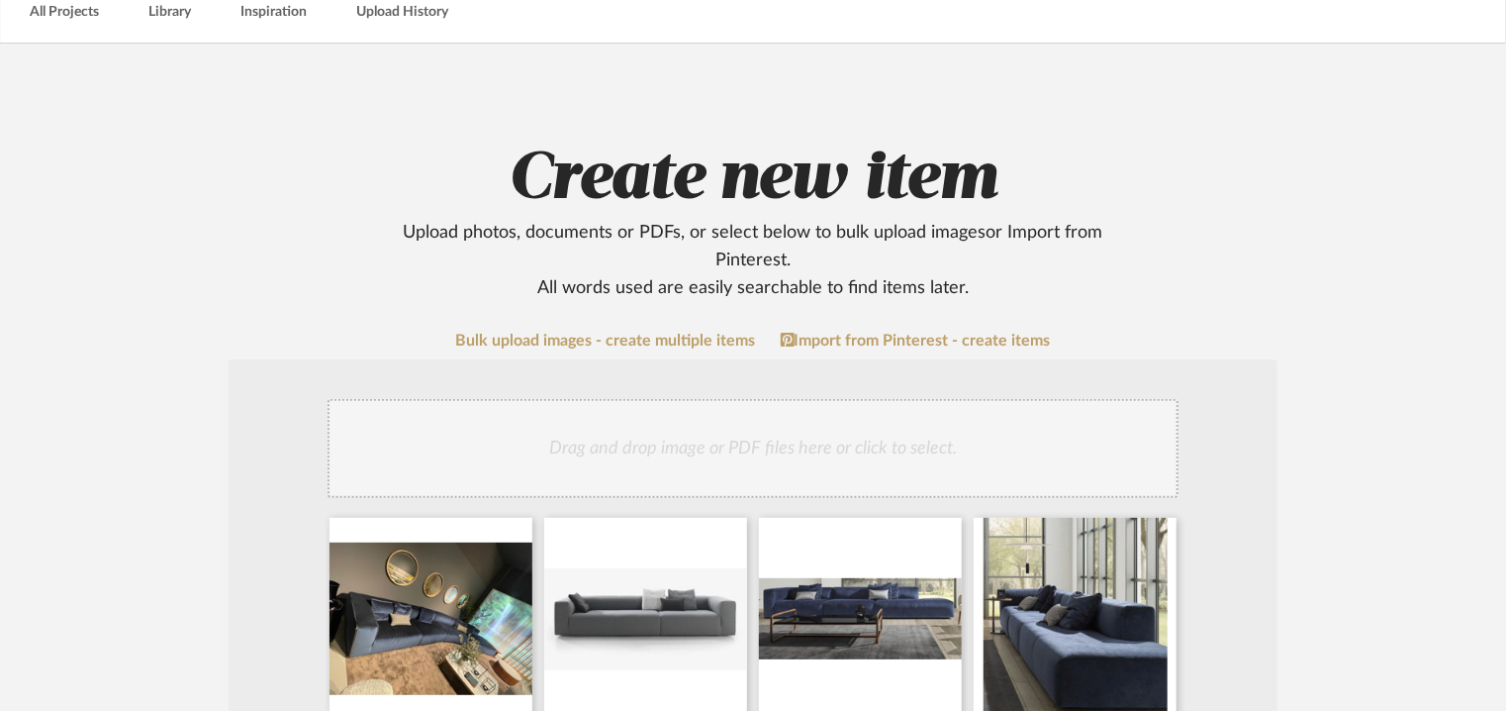
click at [827, 438] on div "Drag and drop image or PDF files here or click to select." at bounding box center [753, 448] width 851 height 99
click at [785, 436] on div "Drag and drop image or PDF files here or click to select." at bounding box center [753, 448] width 851 height 99
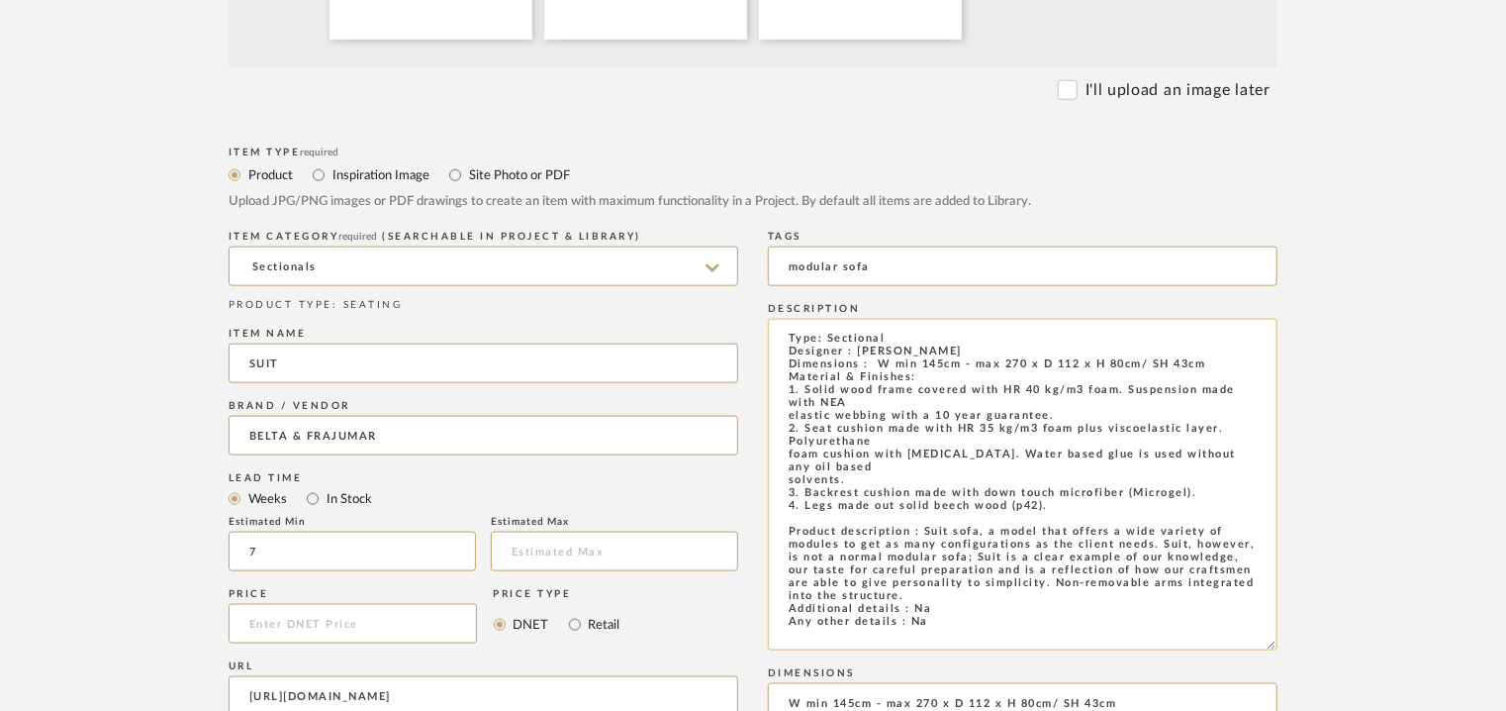
scroll to position [0, 0]
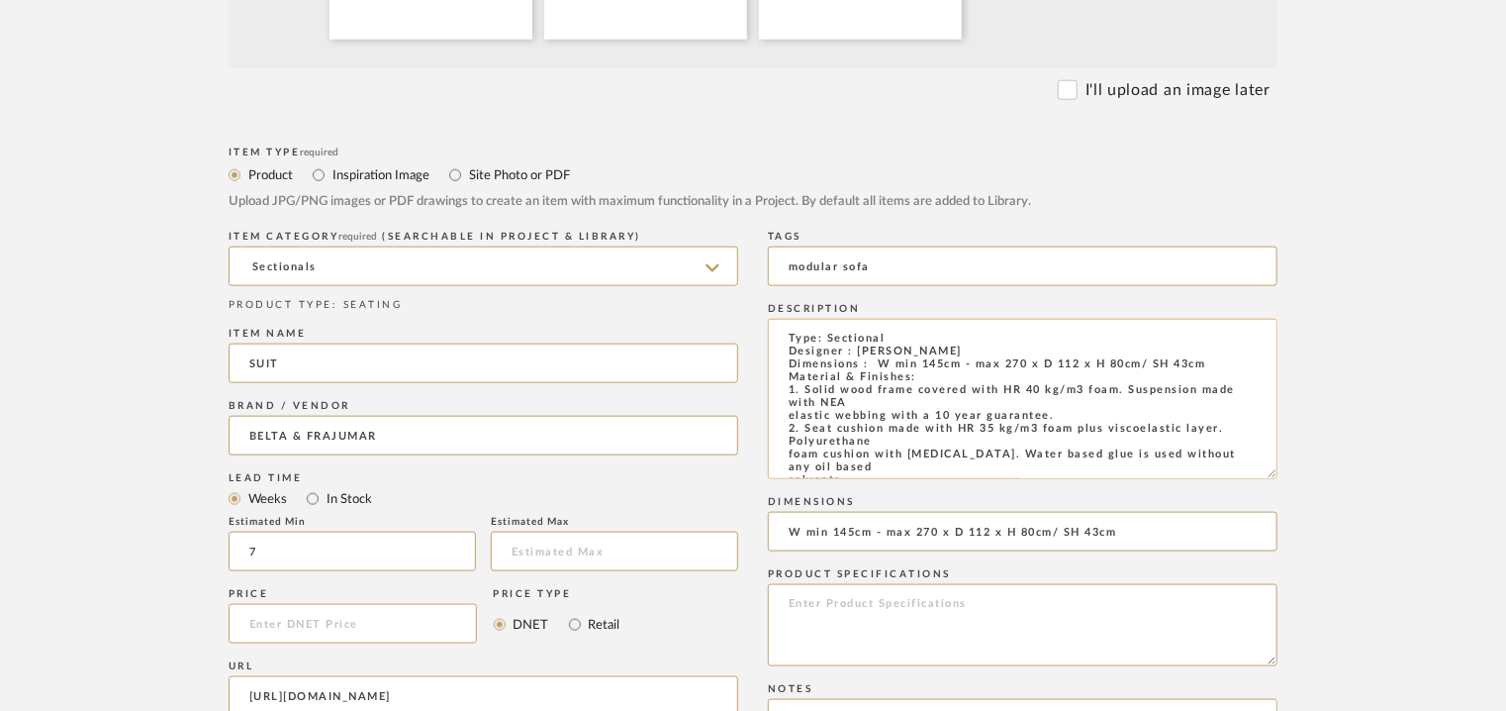
drag, startPoint x: 1272, startPoint y: 376, endPoint x: 1187, endPoint y: 429, distance: 100.0
click at [1210, 452] on textarea "Type: Sectional Designer : [PERSON_NAME] Dimensions : W min 145cm - max 270 x D…" at bounding box center [1023, 399] width 510 height 160
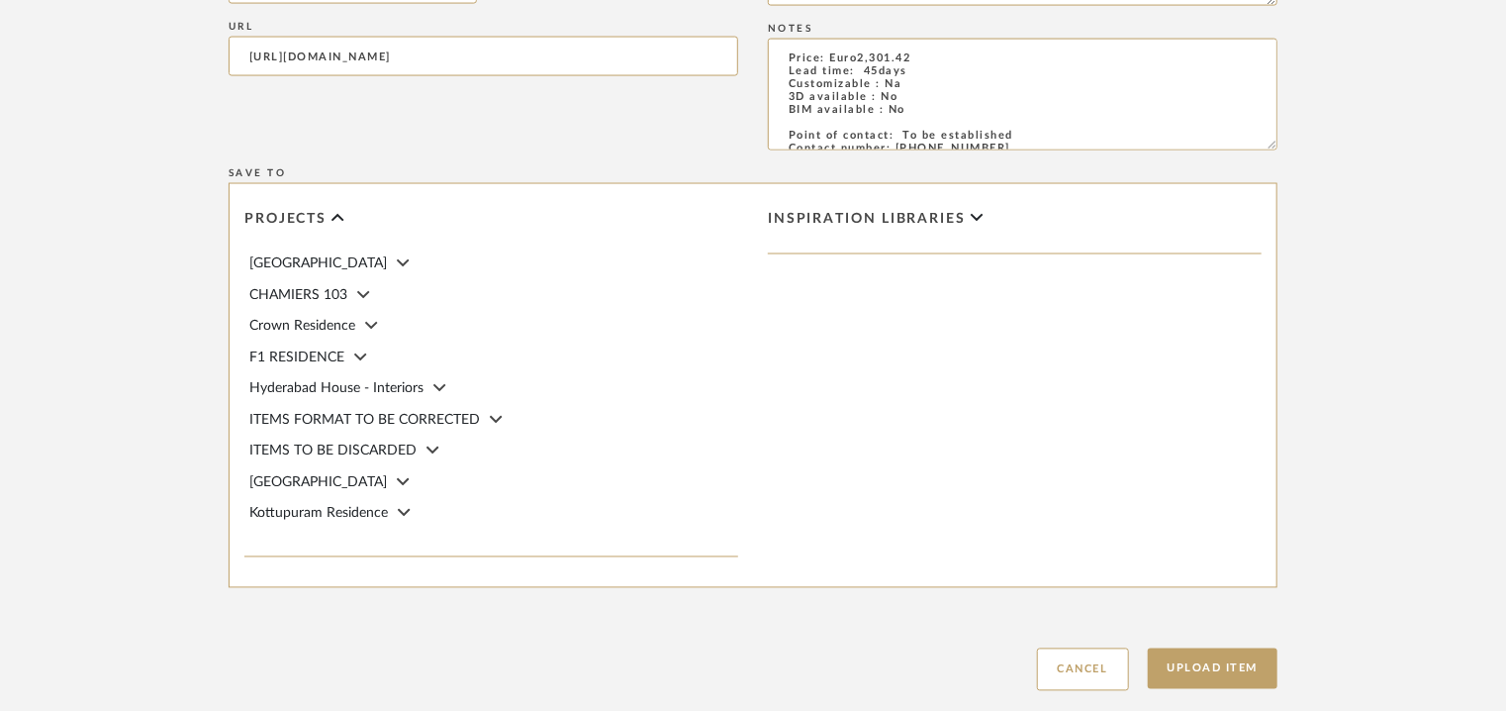
scroll to position [1750, 0]
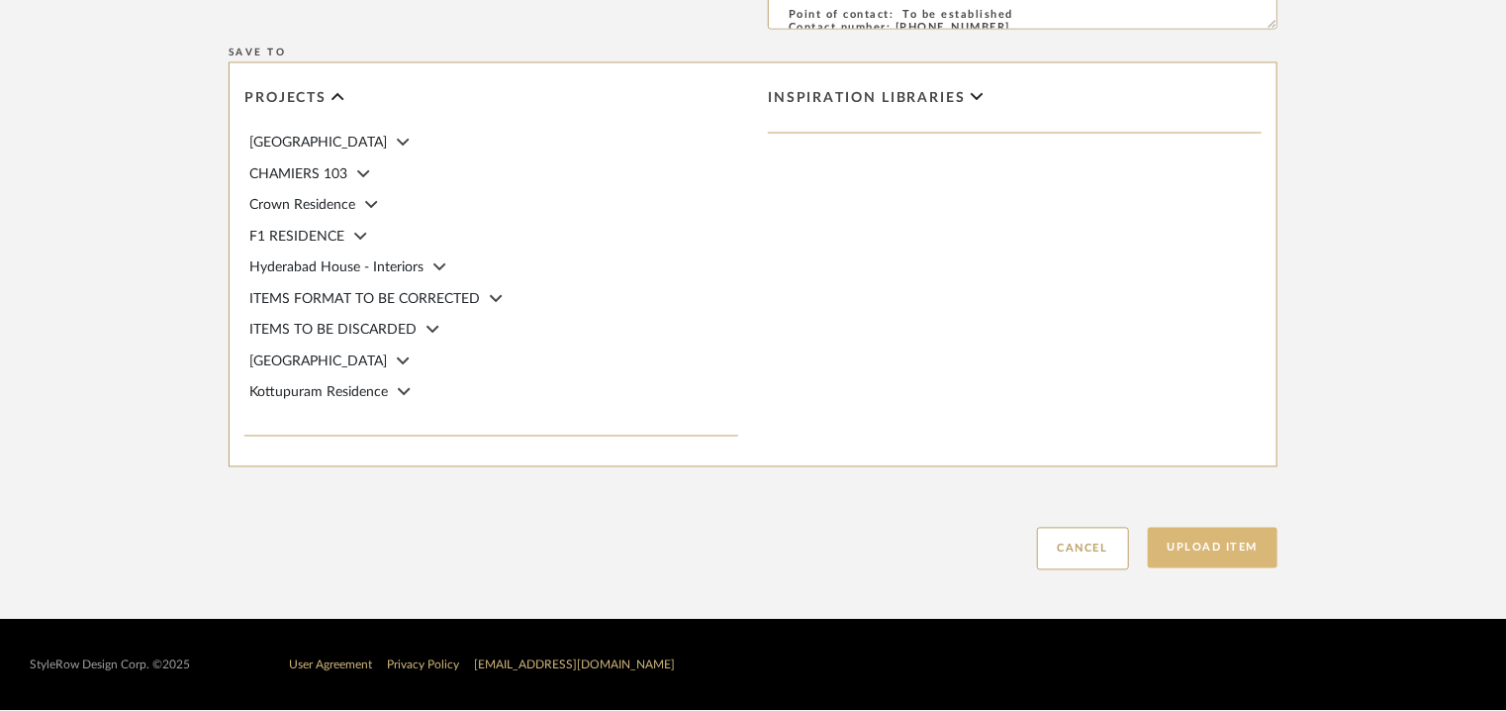
click at [1225, 554] on button "Upload Item" at bounding box center [1213, 548] width 131 height 41
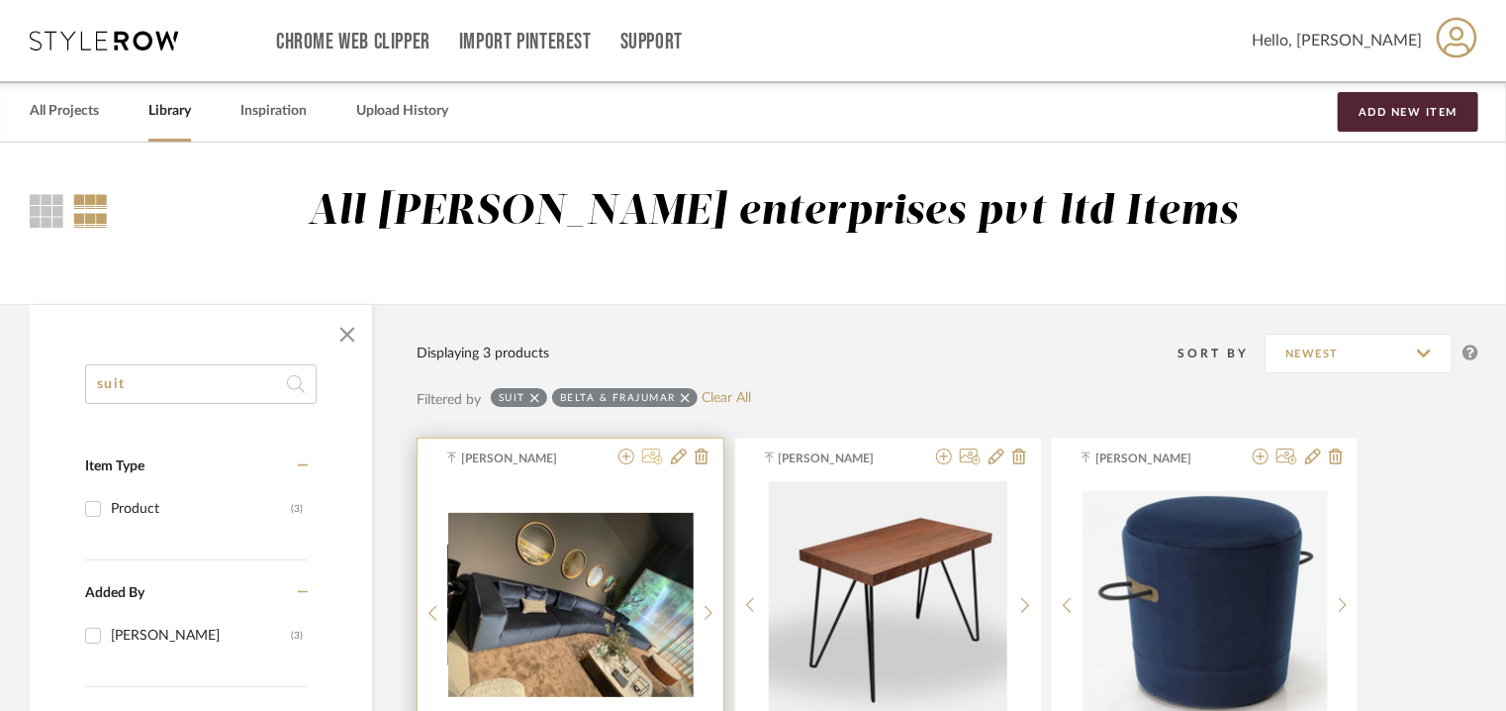
click at [649, 452] on icon at bounding box center [652, 456] width 21 height 16
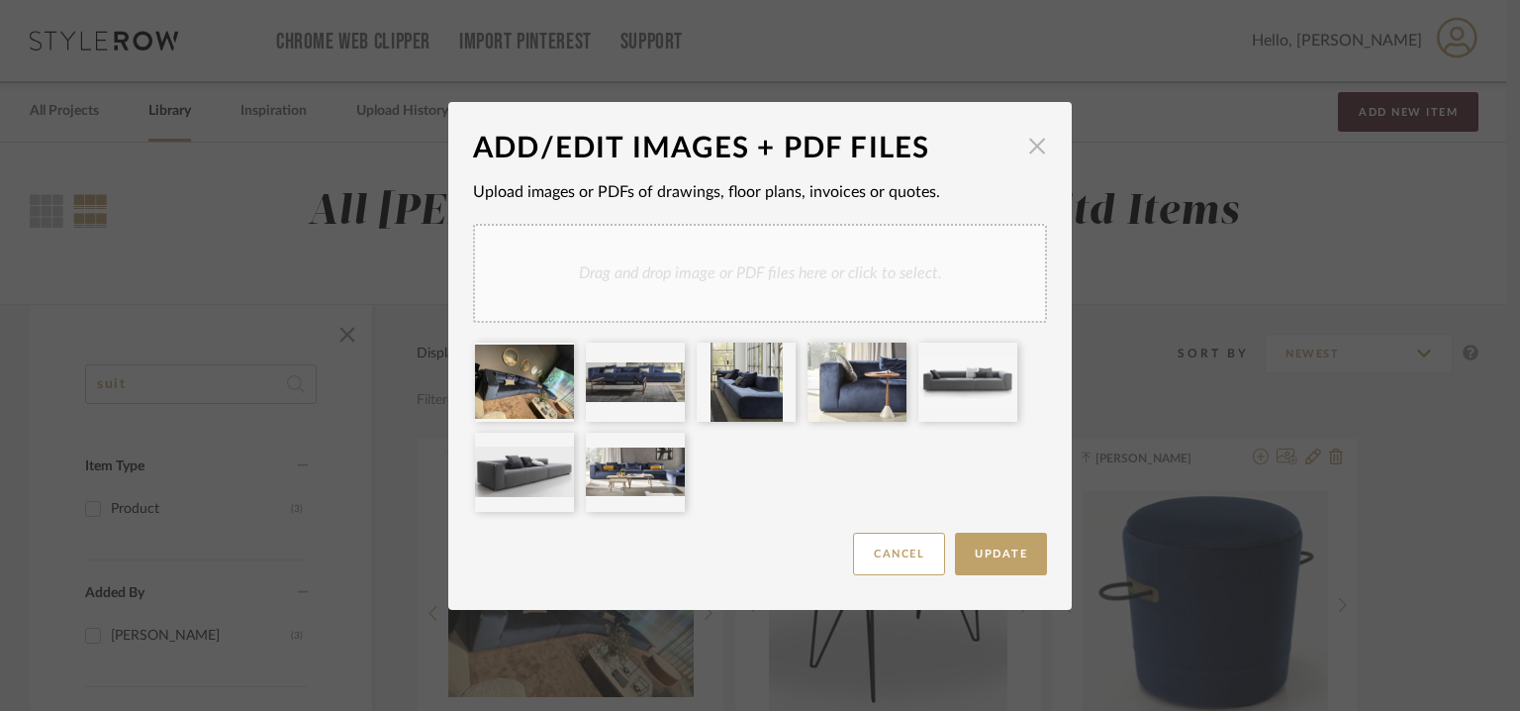
click at [1037, 144] on span "button" at bounding box center [1037, 147] width 40 height 40
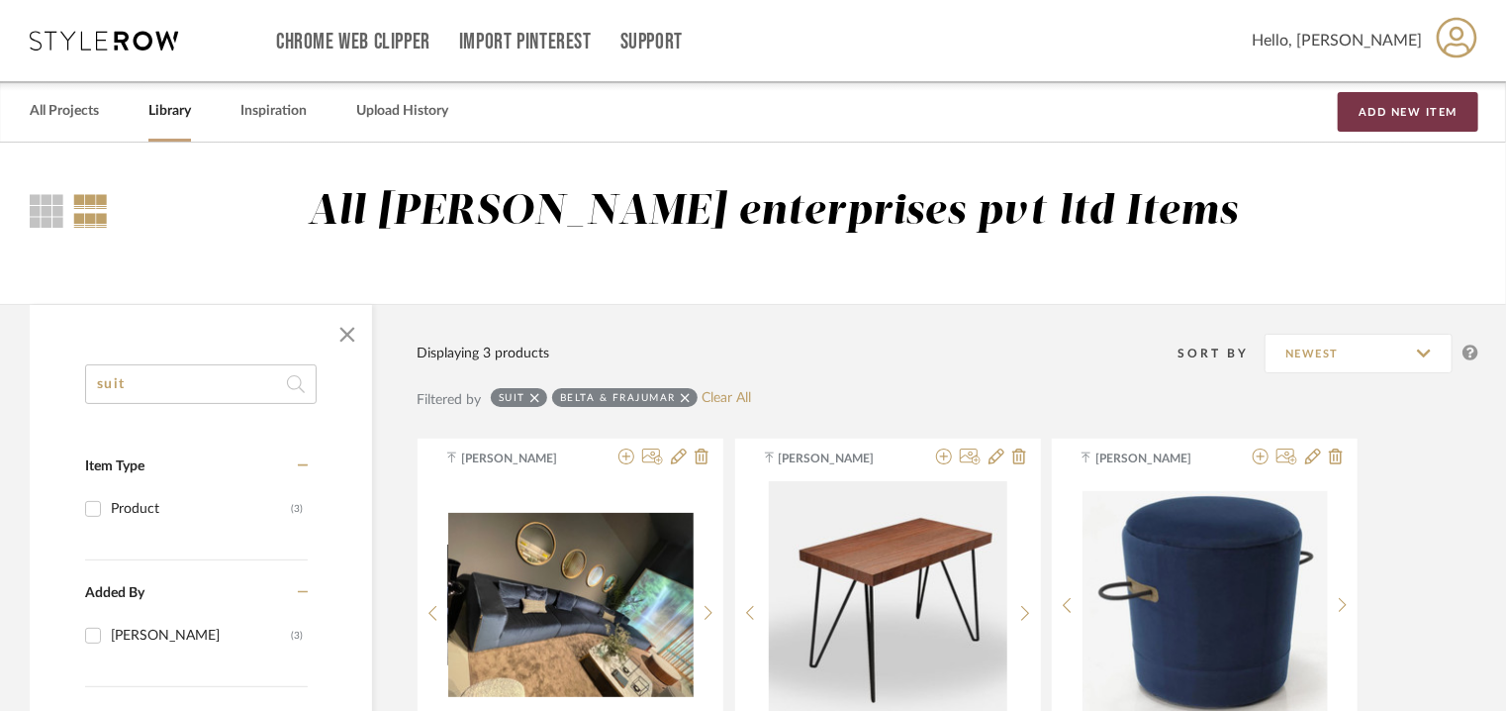
click at [1385, 108] on button "Add New Item" at bounding box center [1408, 112] width 141 height 40
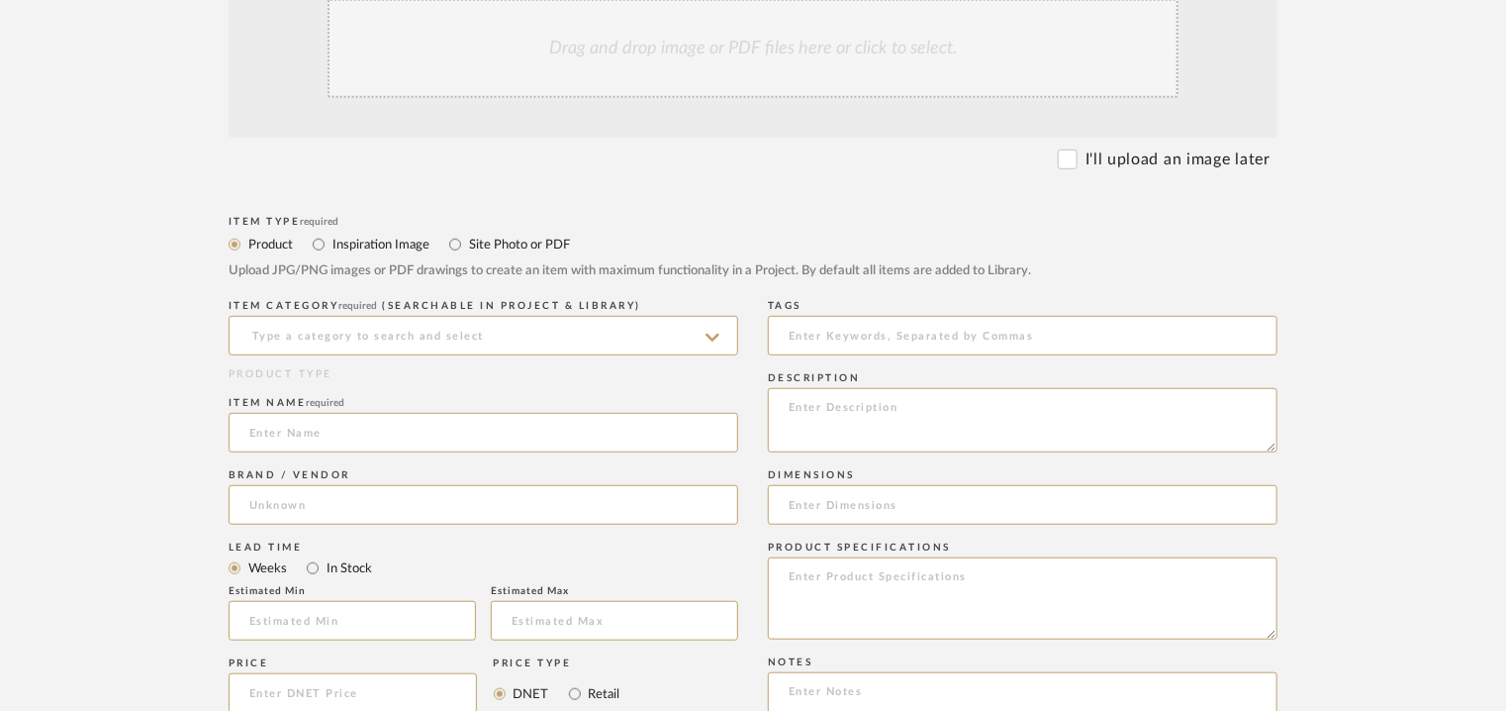
scroll to position [594, 0]
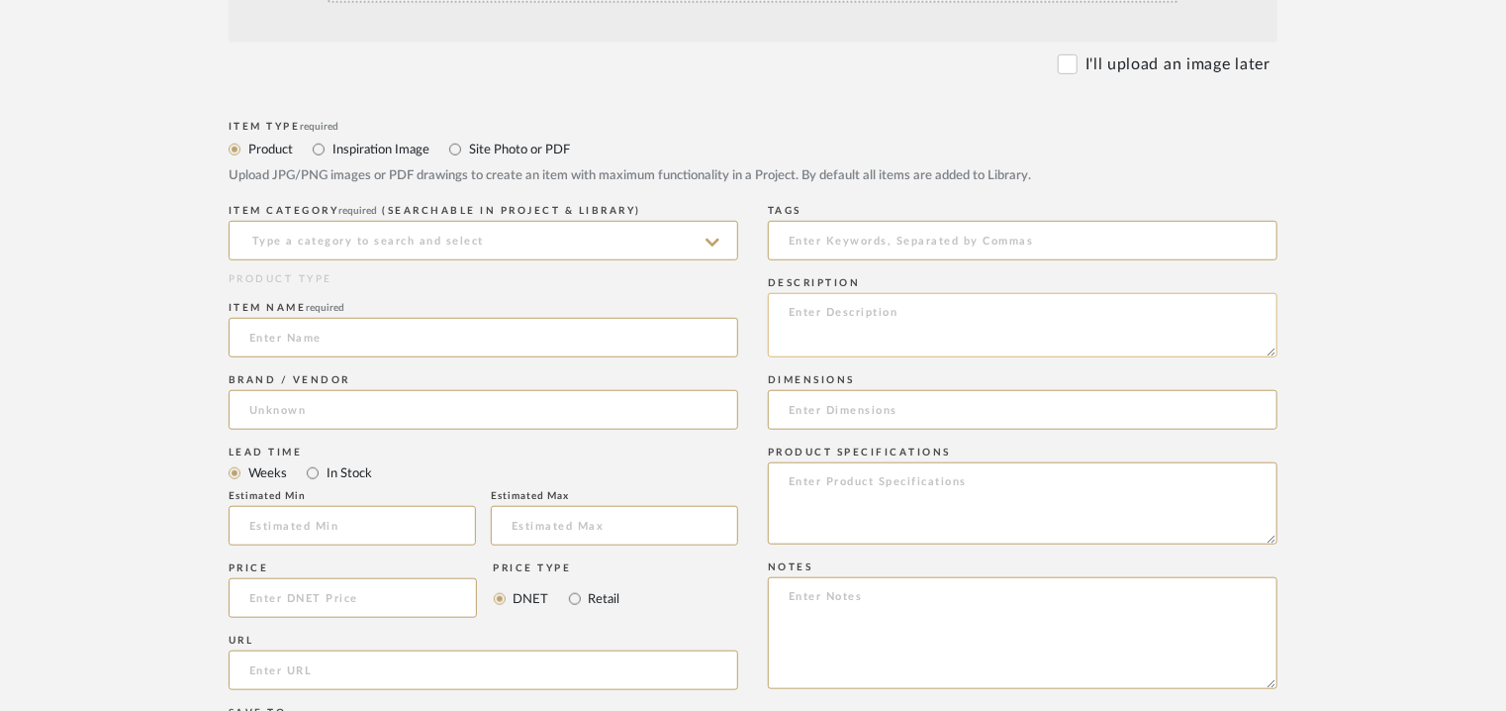
paste textarea "Type: Side table Designer : [PERSON_NAME] Dimensions : W 108 x D 30 x H 36cm Ma…"
type textarea "Type: Side table Designer : [PERSON_NAME] Dimensions : W 108 x D 30 x H 36cm Ma…"
drag, startPoint x: 1037, startPoint y: 337, endPoint x: 881, endPoint y: 334, distance: 156.4
click at [881, 334] on textarea "Type: Side table Designer : [PERSON_NAME] Dimensions : W 108 x D 30 x H 36cm Ma…" at bounding box center [1023, 325] width 510 height 64
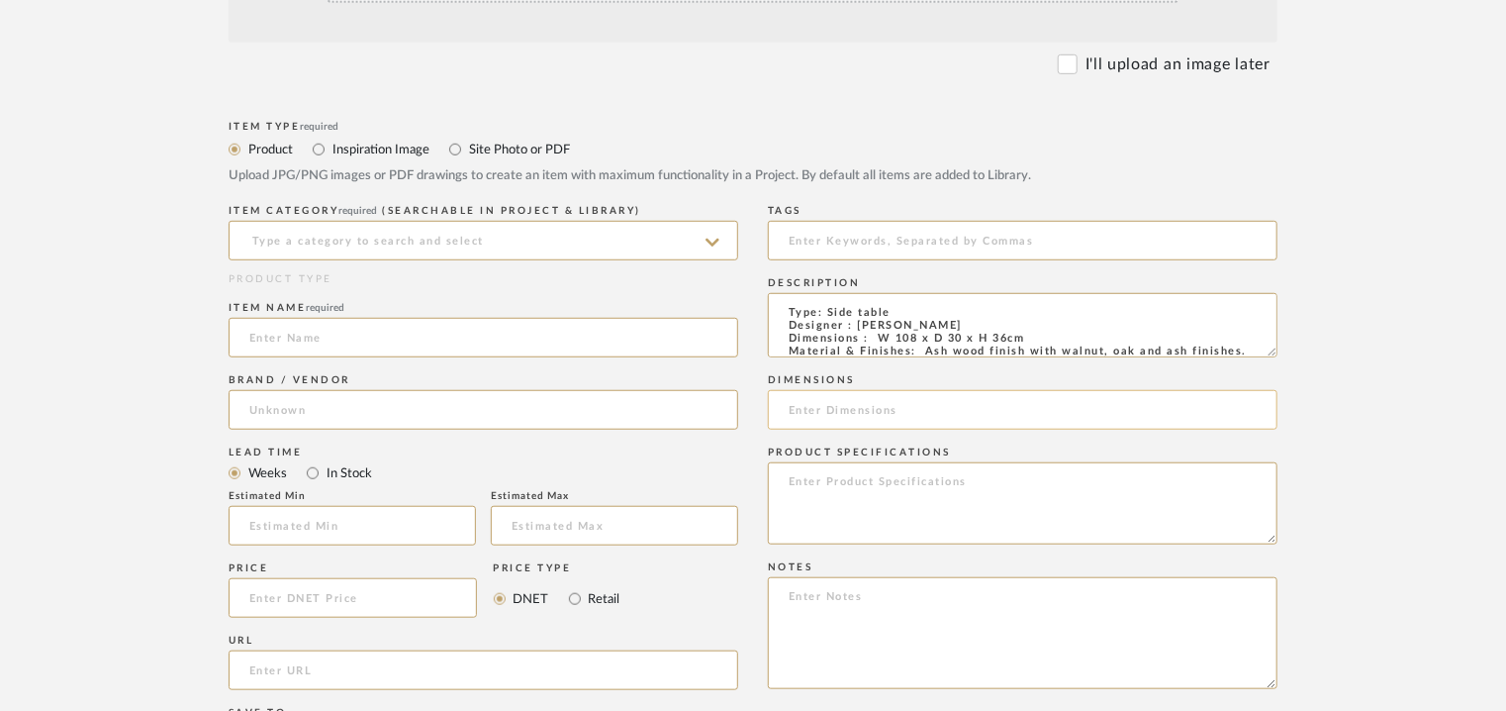
click at [817, 418] on input at bounding box center [1023, 410] width 510 height 40
paste input "W 108 x D 30 x H 36cm"
type input "W 108 x D 30 x H 36cm"
click at [571, 243] on input at bounding box center [484, 241] width 510 height 40
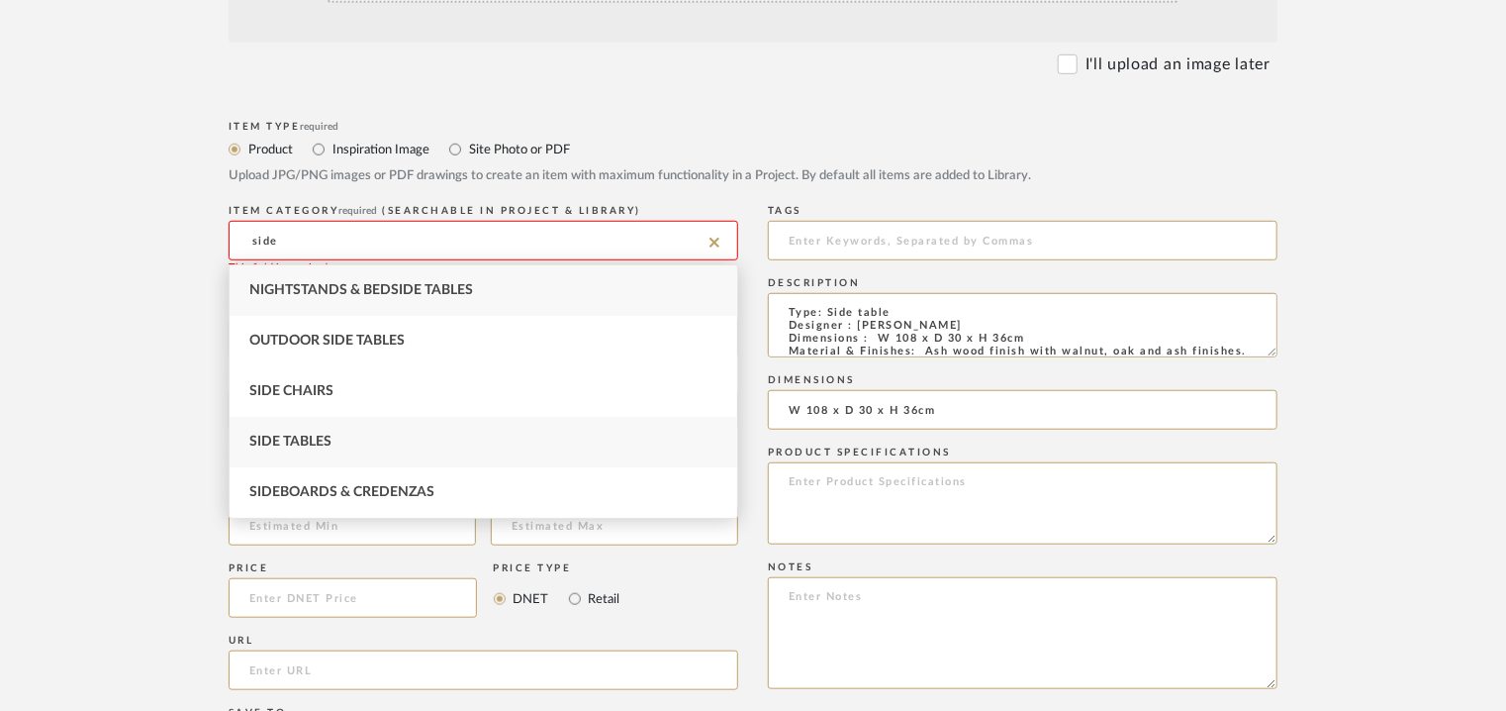
click at [358, 435] on div "Side Tables" at bounding box center [484, 442] width 508 height 50
type input "Side Tables"
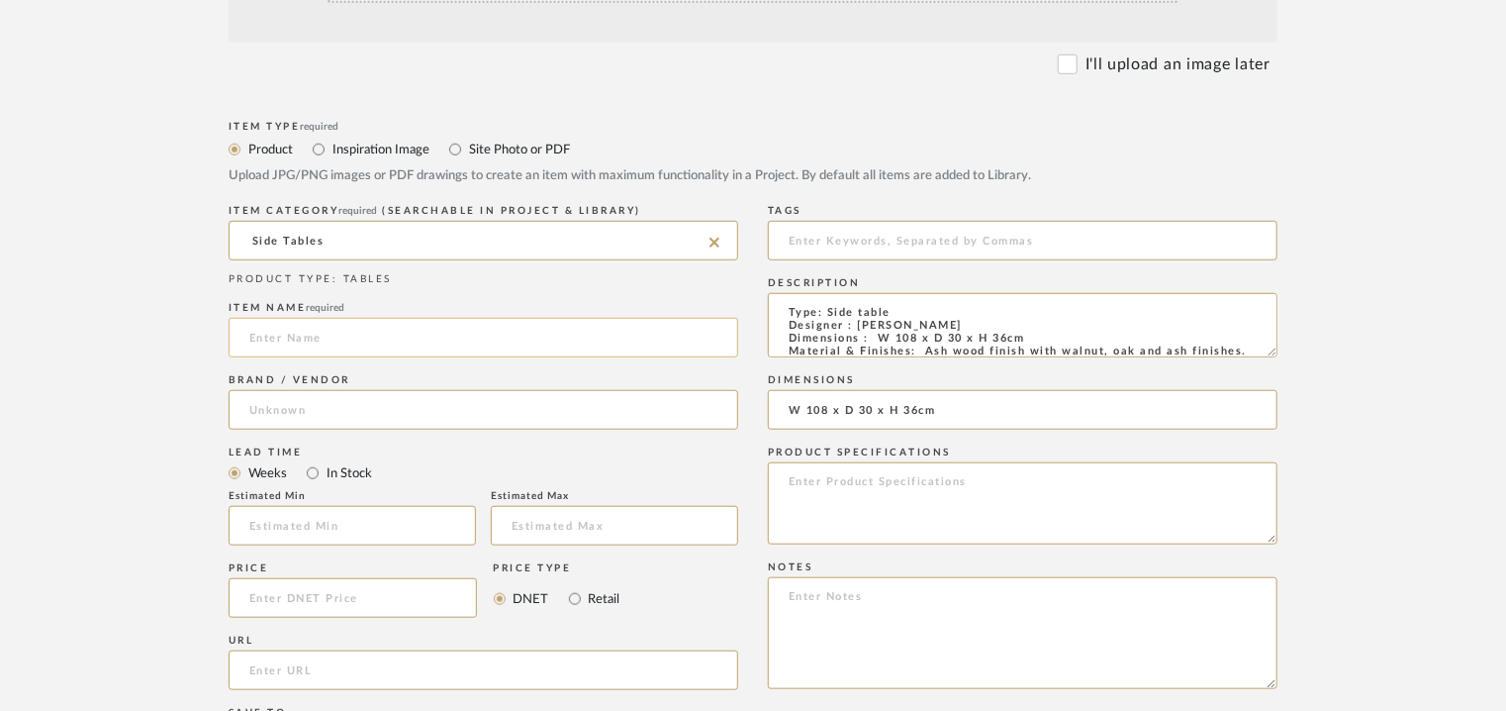
click at [349, 345] on input at bounding box center [484, 338] width 510 height 40
type input "PLUS"
click at [327, 413] on input at bounding box center [484, 410] width 510 height 40
click at [328, 460] on span "BELTA & FRAJUMAR" at bounding box center [334, 460] width 137 height 17
type input "BELTA & FRAJUMAR"
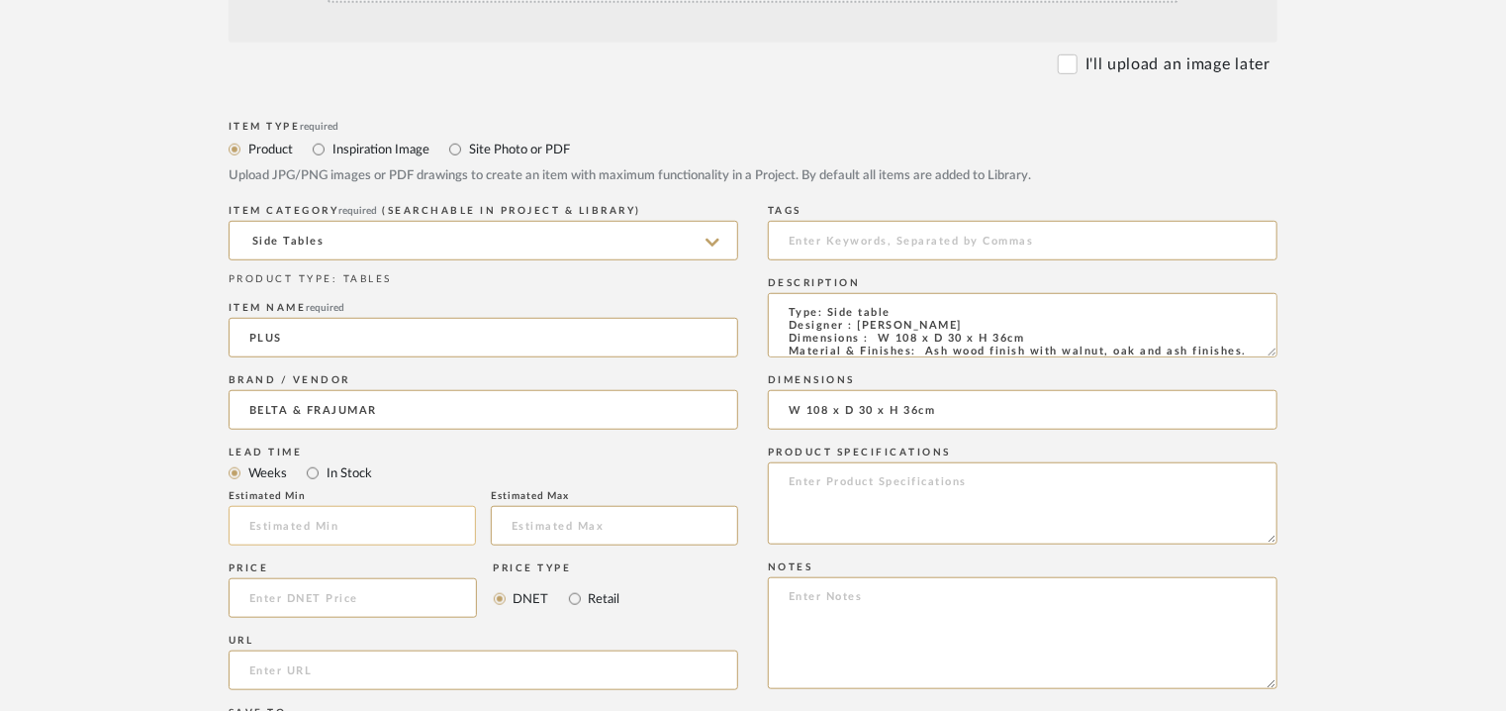
click at [322, 520] on input "text" at bounding box center [352, 526] width 247 height 40
type input "7"
click at [301, 667] on input "url" at bounding box center [484, 670] width 510 height 40
paste input "[URL][DOMAIN_NAME]"
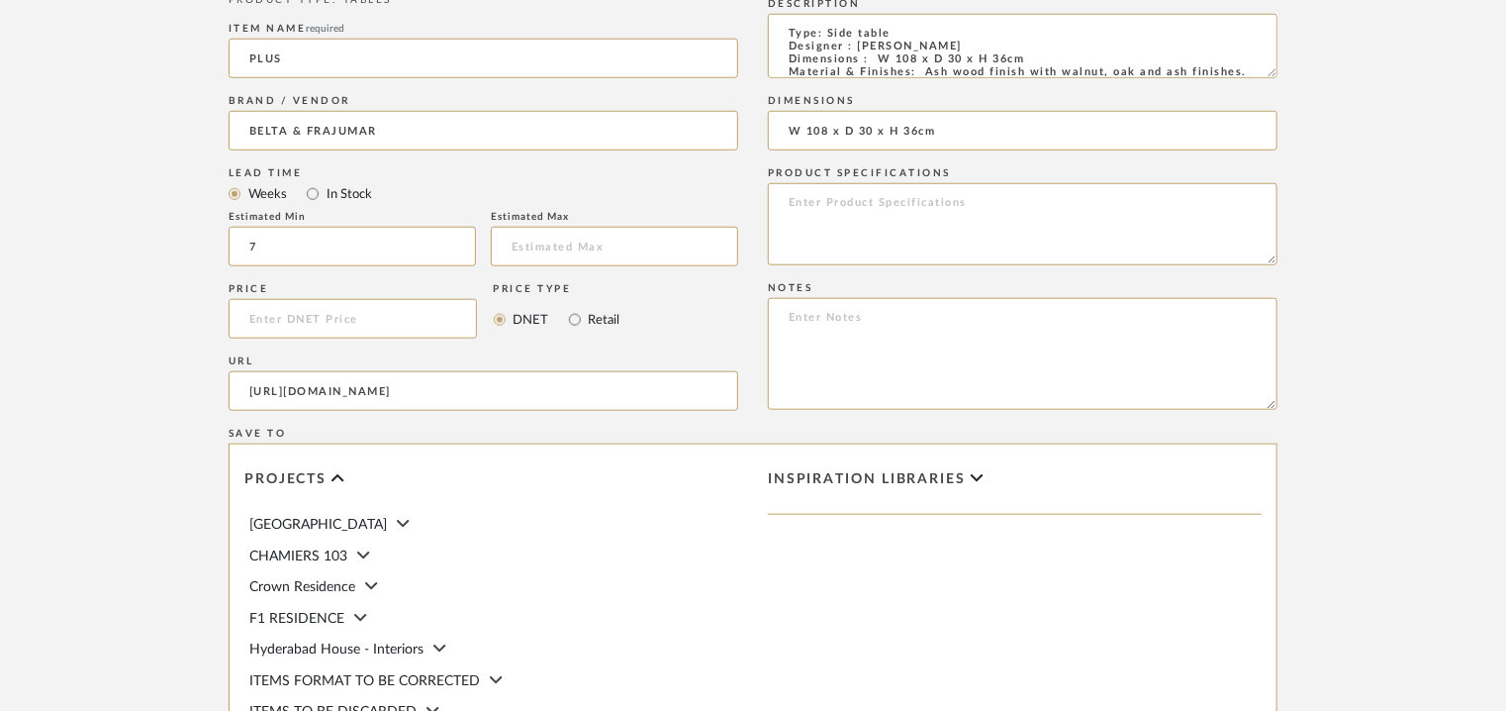
scroll to position [891, 0]
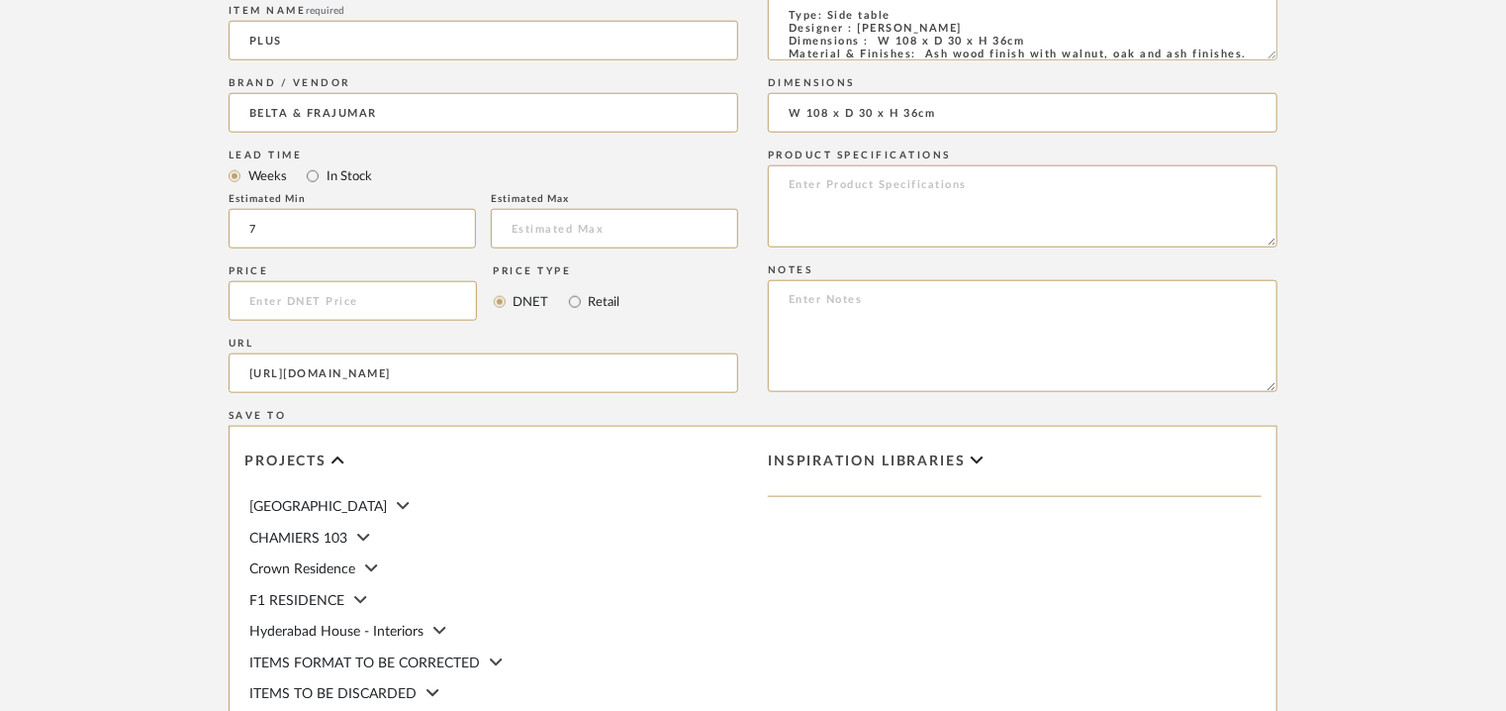
type input "[URL][DOMAIN_NAME]"
click at [1219, 298] on textarea at bounding box center [1023, 336] width 510 height 112
paste textarea "Price: Euro804.65 Lead time: 45days Customizable : Na 3D available : No BIM ava…"
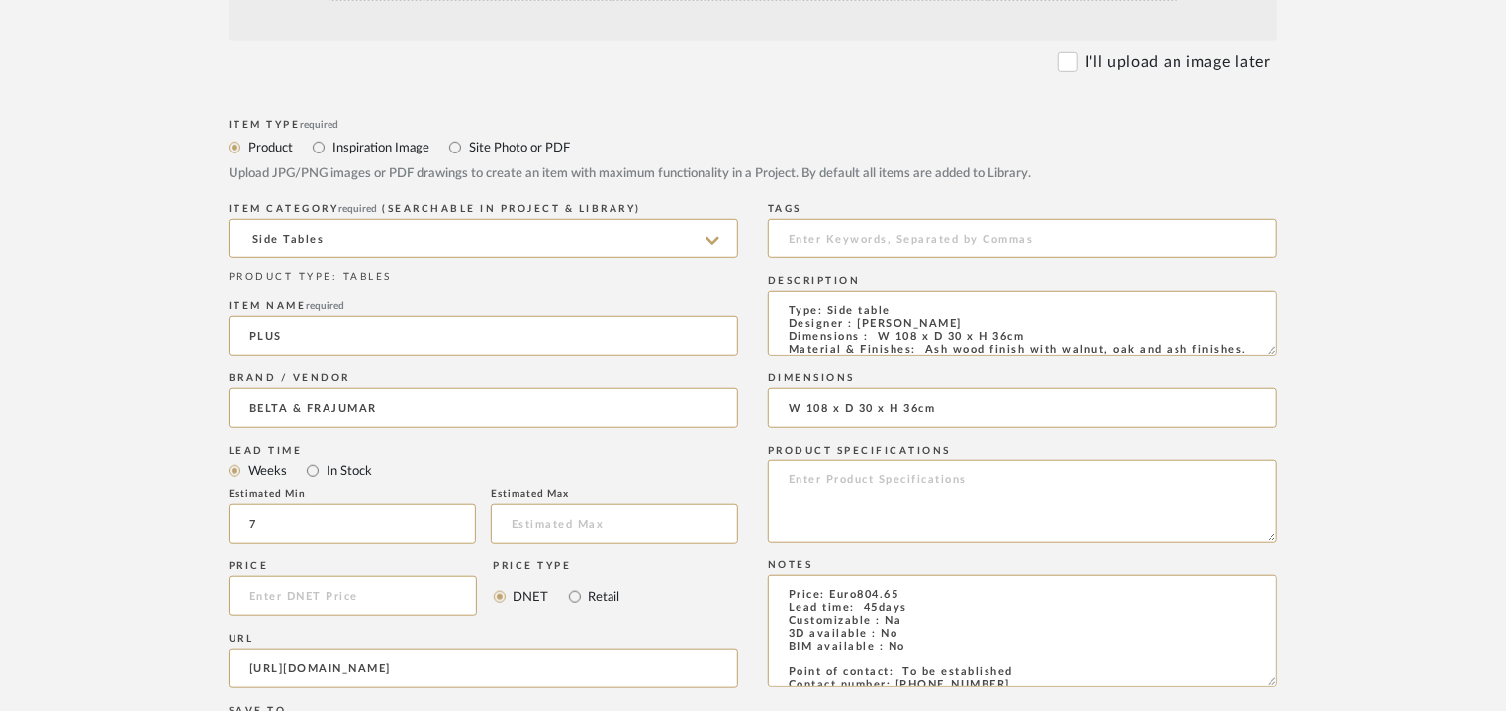
scroll to position [198, 0]
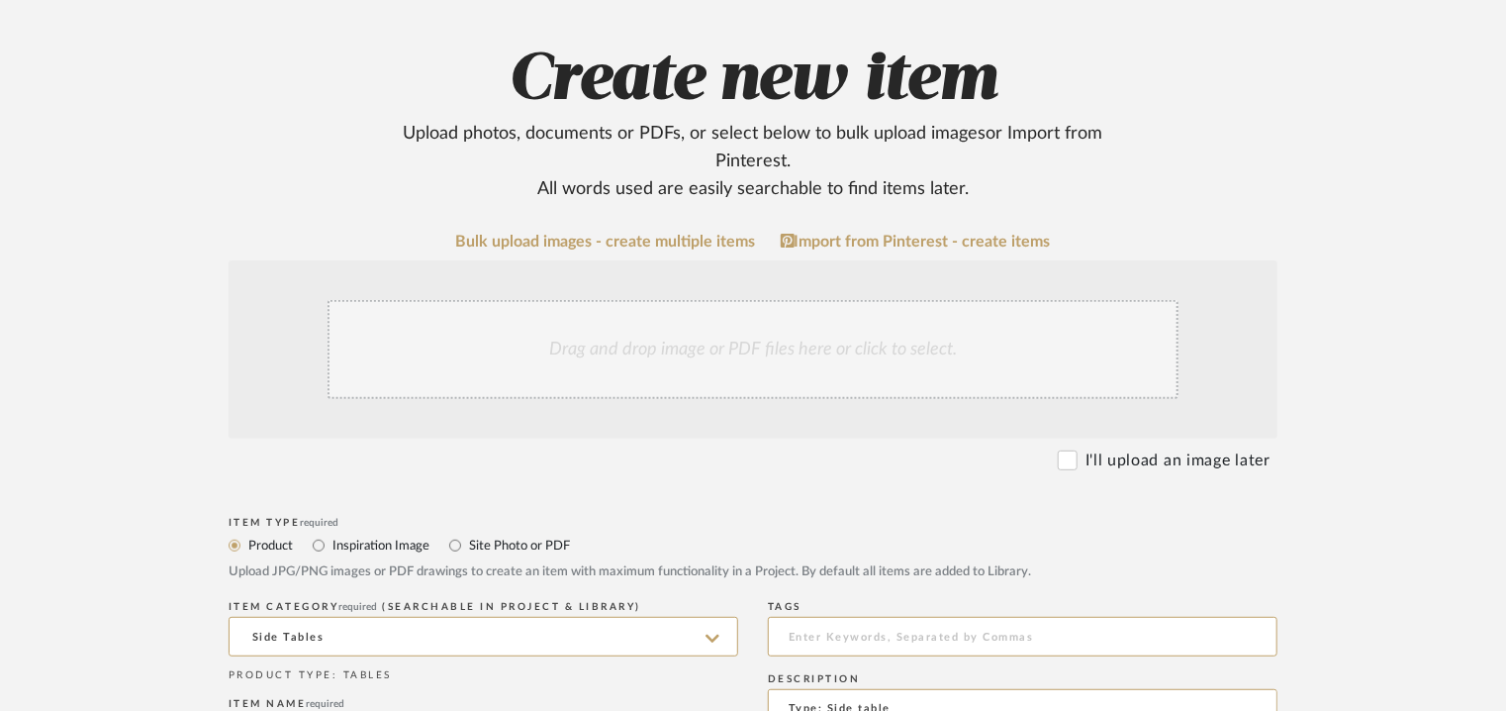
type textarea "Price: Euro804.65 Lead time: 45days Customizable : Na 3D available : No BIM ava…"
click at [710, 342] on div "Drag and drop image or PDF files here or click to select." at bounding box center [753, 349] width 851 height 99
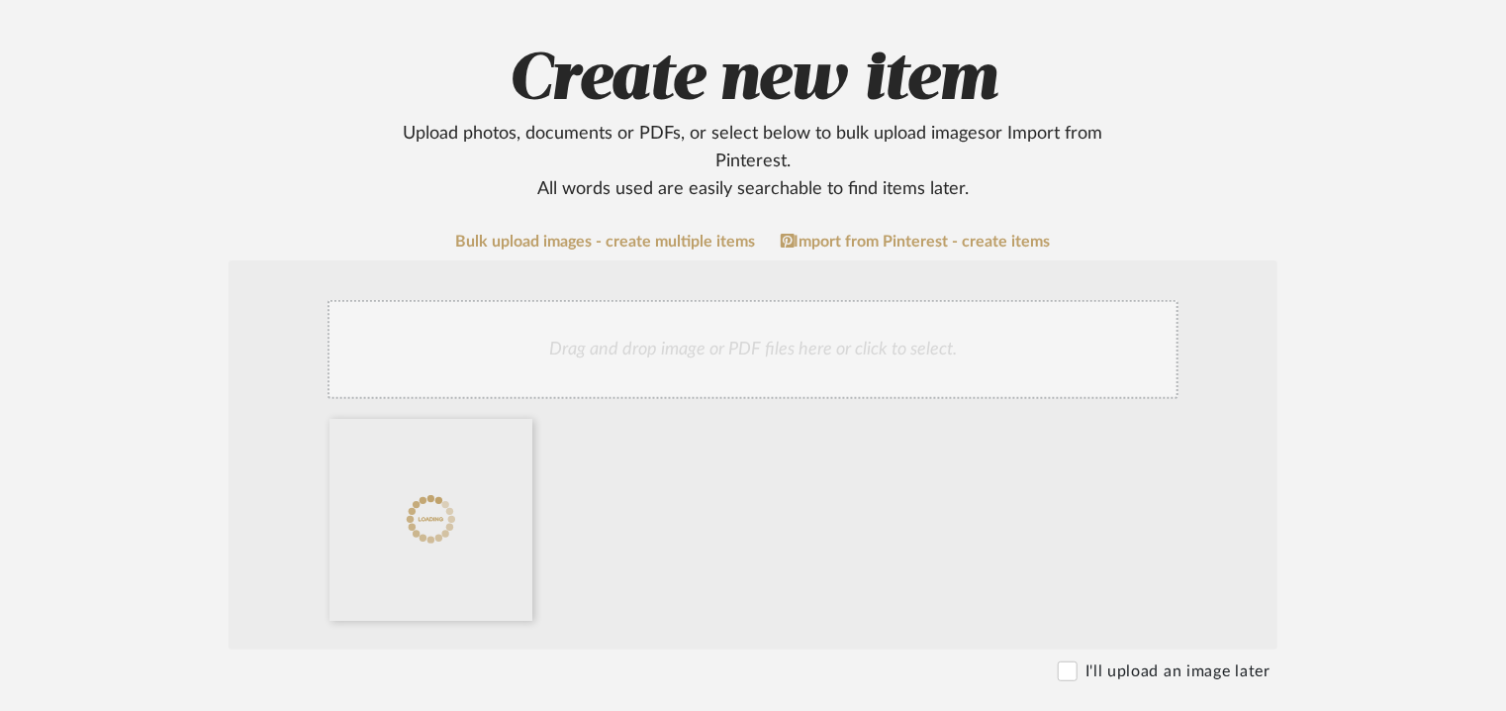
click at [735, 348] on div "Drag and drop image or PDF files here or click to select." at bounding box center [753, 349] width 851 height 99
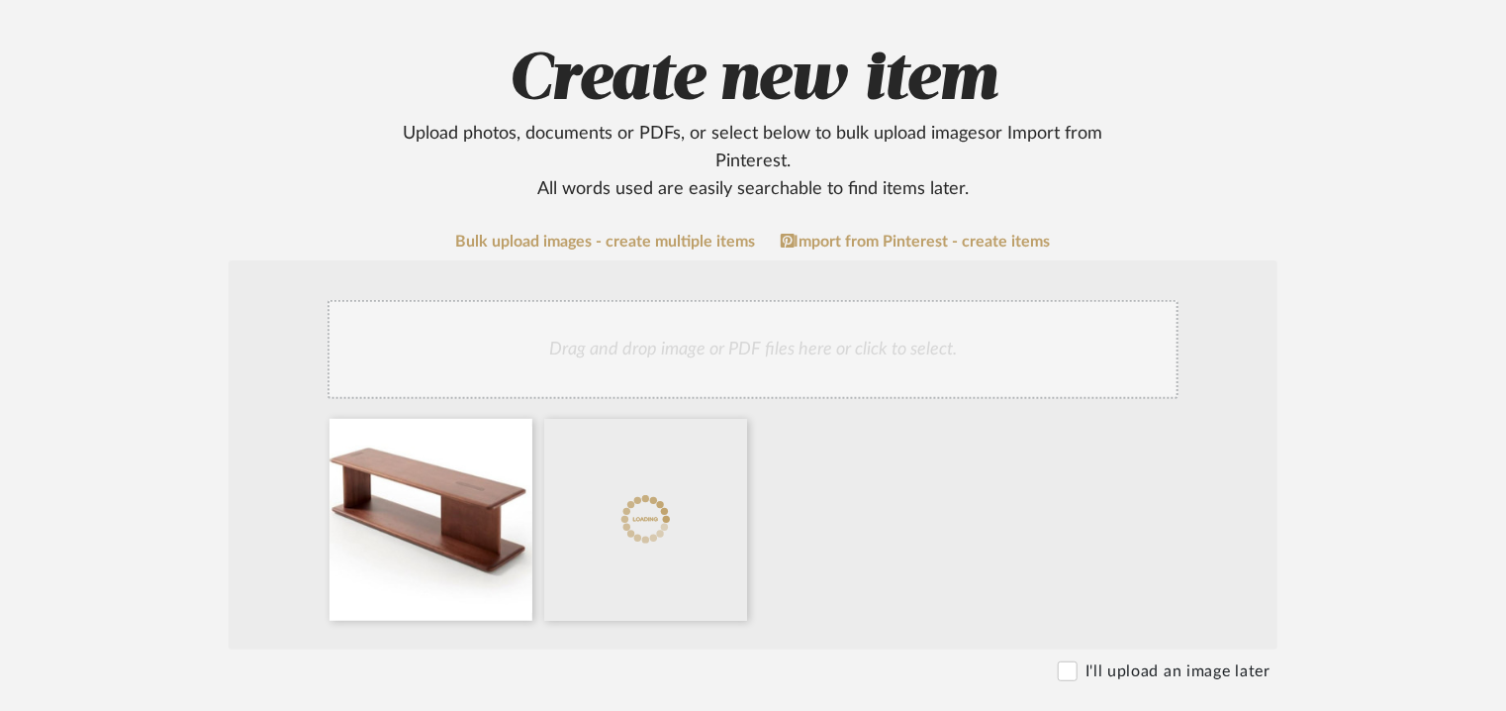
click at [758, 341] on div "Drag and drop image or PDF files here or click to select." at bounding box center [753, 349] width 851 height 99
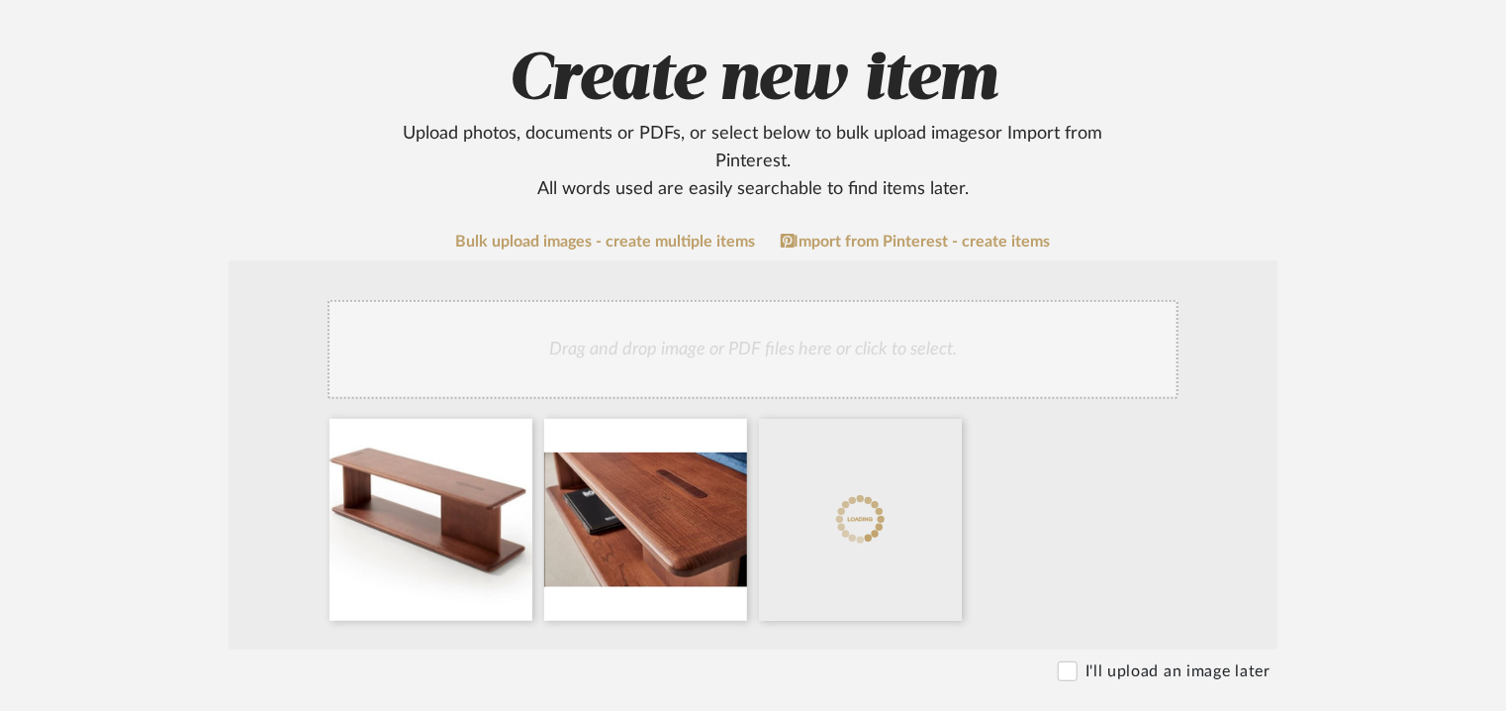
click at [740, 371] on div "Drag and drop image or PDF files here or click to select." at bounding box center [753, 349] width 851 height 99
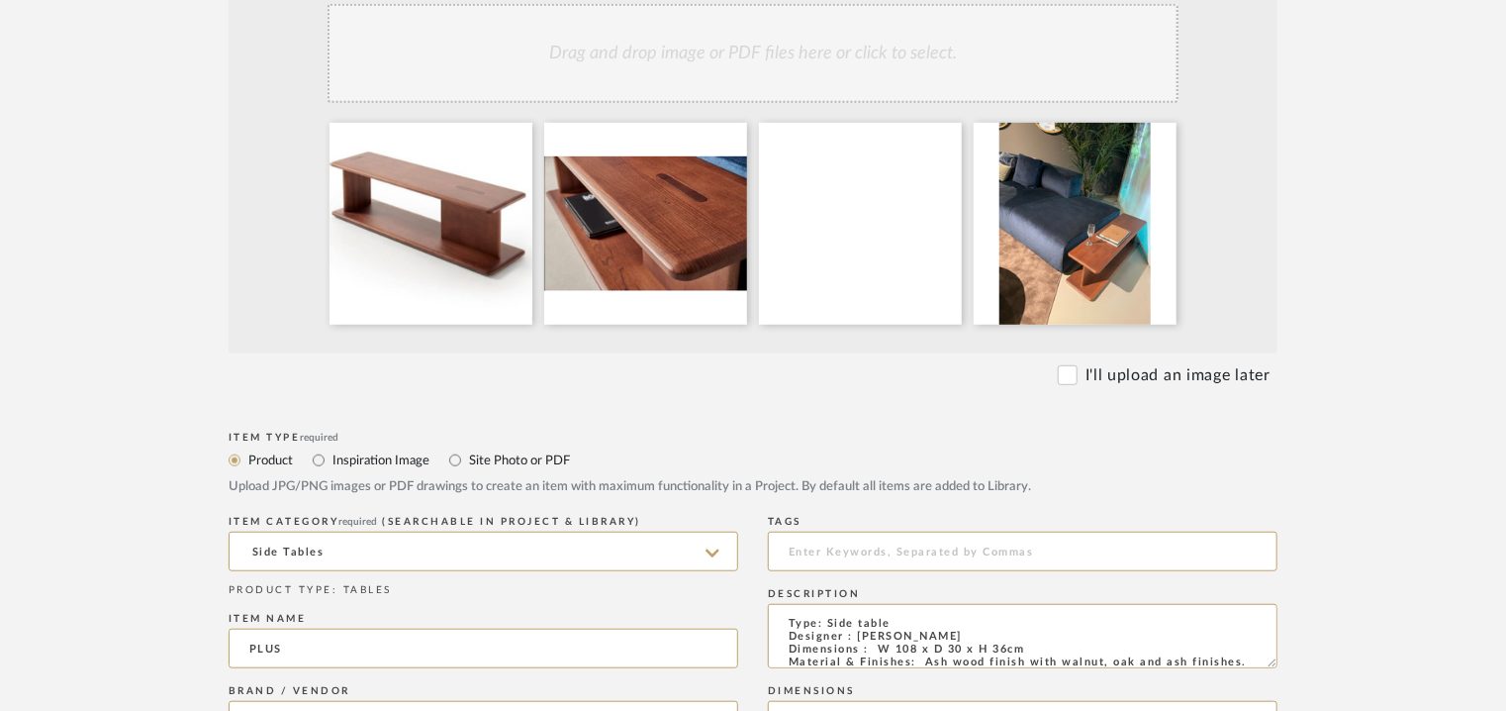
scroll to position [495, 0]
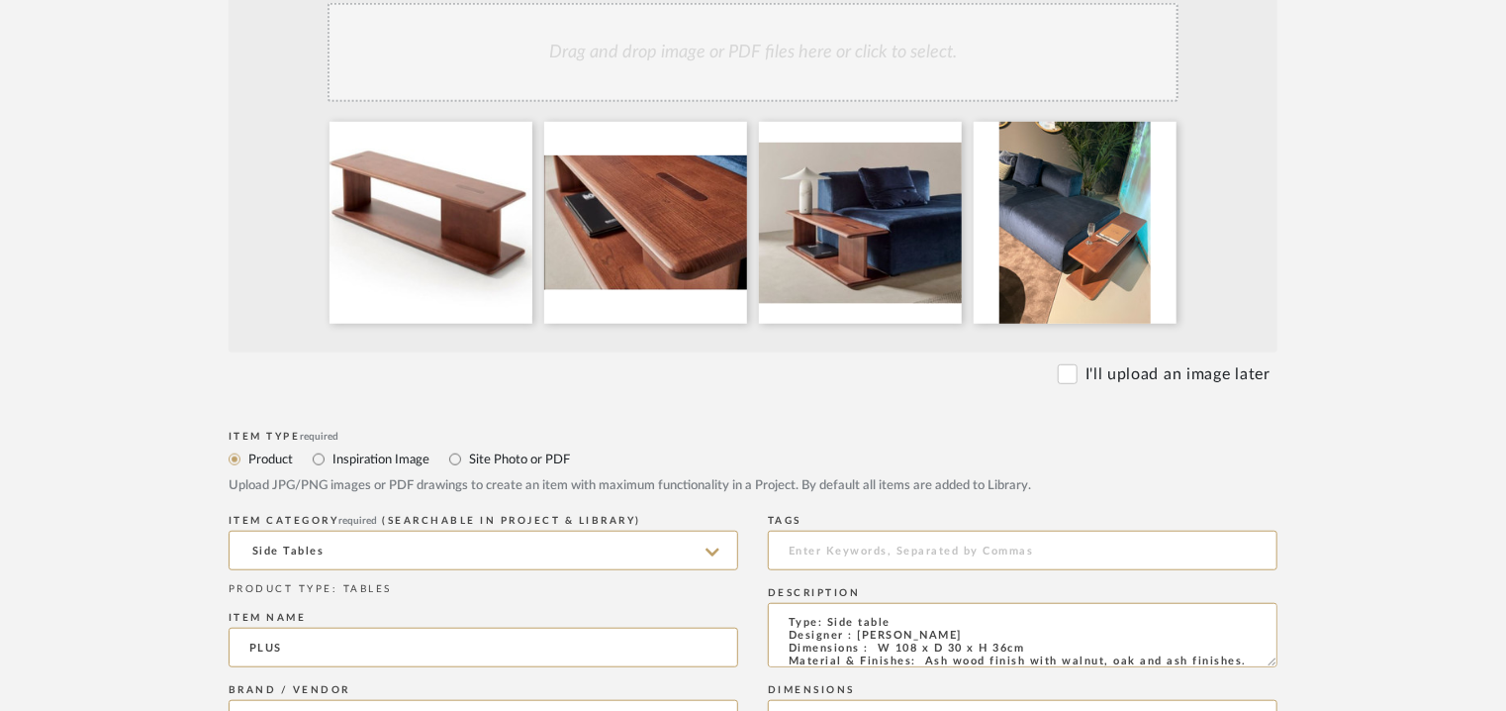
click at [929, 52] on div "Drag and drop image or PDF files here or click to select." at bounding box center [753, 52] width 851 height 99
click at [891, 83] on div "Drag and drop image or PDF files here or click to select." at bounding box center [753, 52] width 851 height 99
click at [971, 60] on div "Drag and drop image or PDF files here or click to select." at bounding box center [753, 52] width 851 height 99
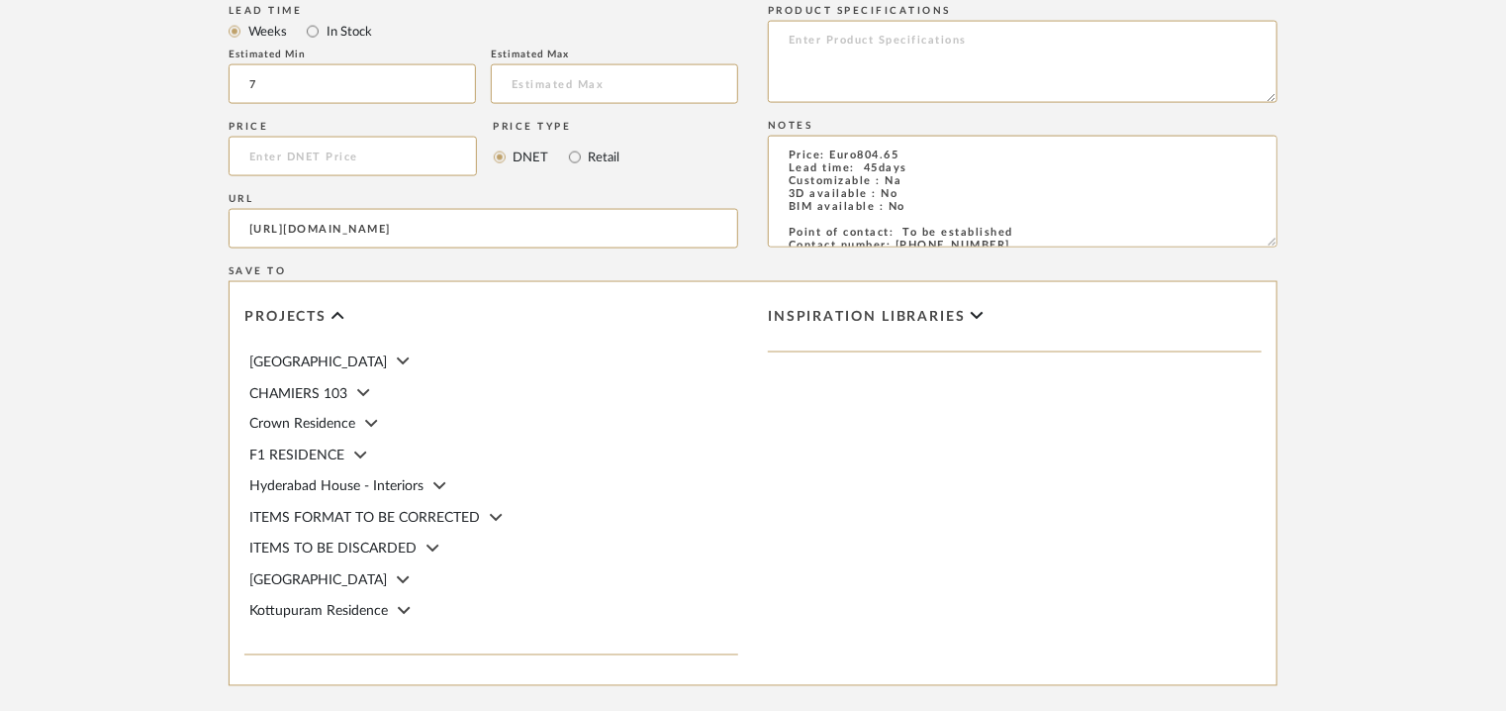
scroll to position [1675, 0]
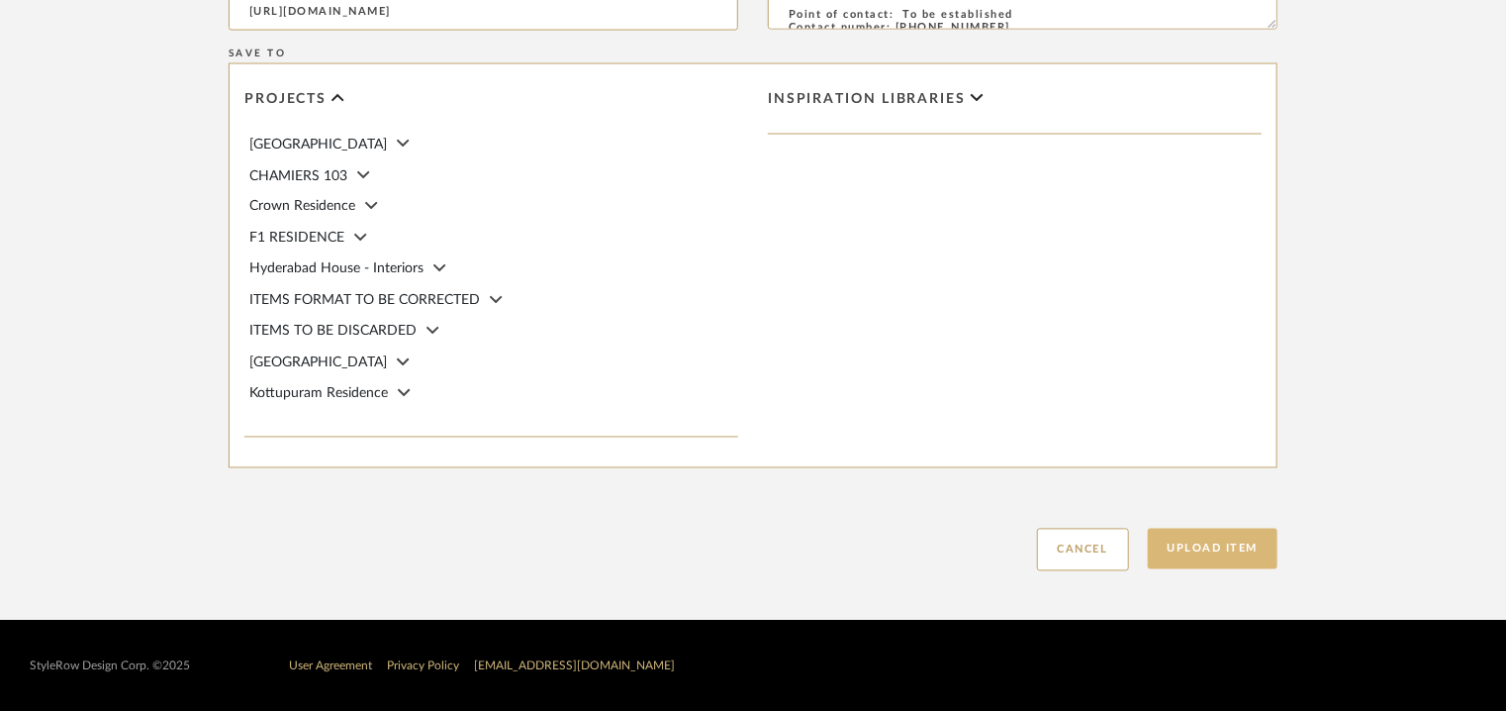
click at [1214, 543] on button "Upload Item" at bounding box center [1213, 549] width 131 height 41
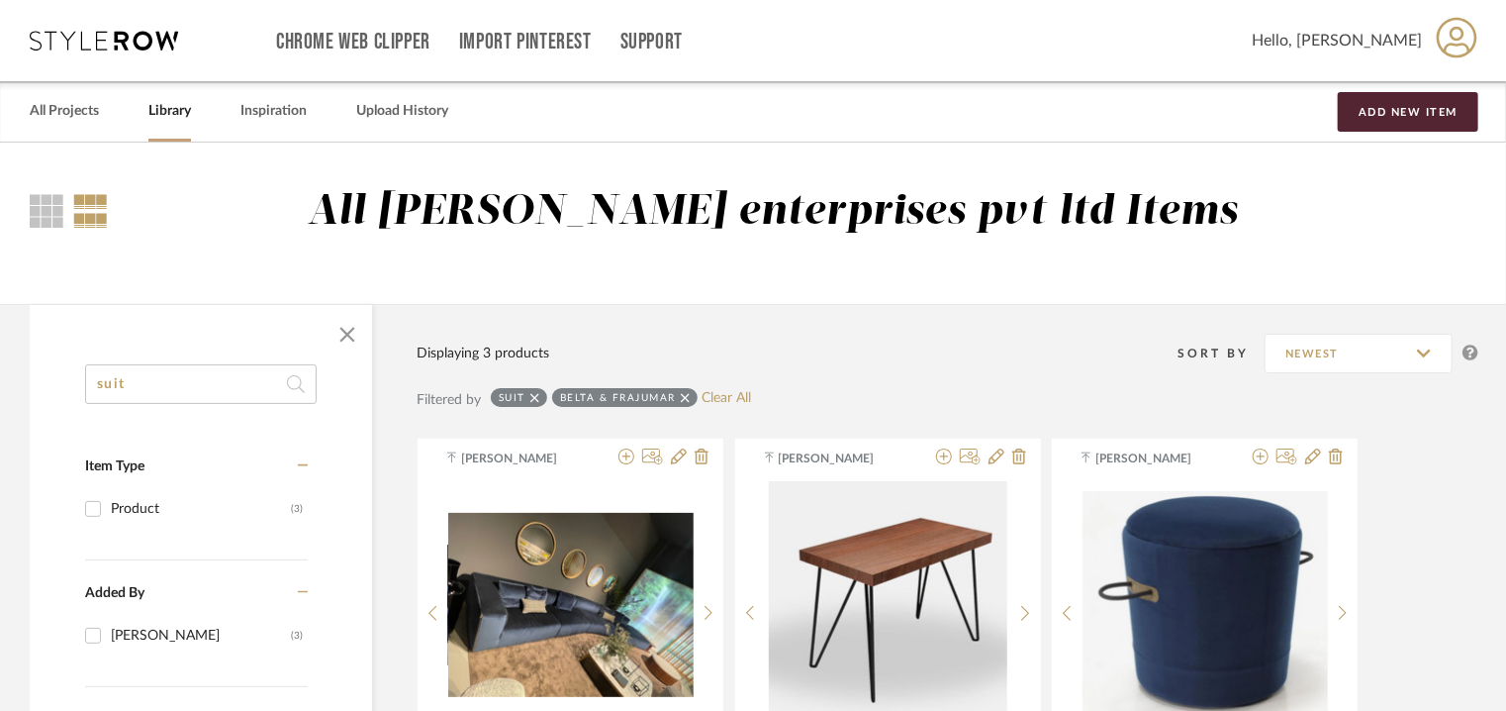
click at [168, 386] on input "suit" at bounding box center [201, 384] width 232 height 40
drag, startPoint x: 83, startPoint y: 363, endPoint x: 0, endPoint y: 330, distance: 89.7
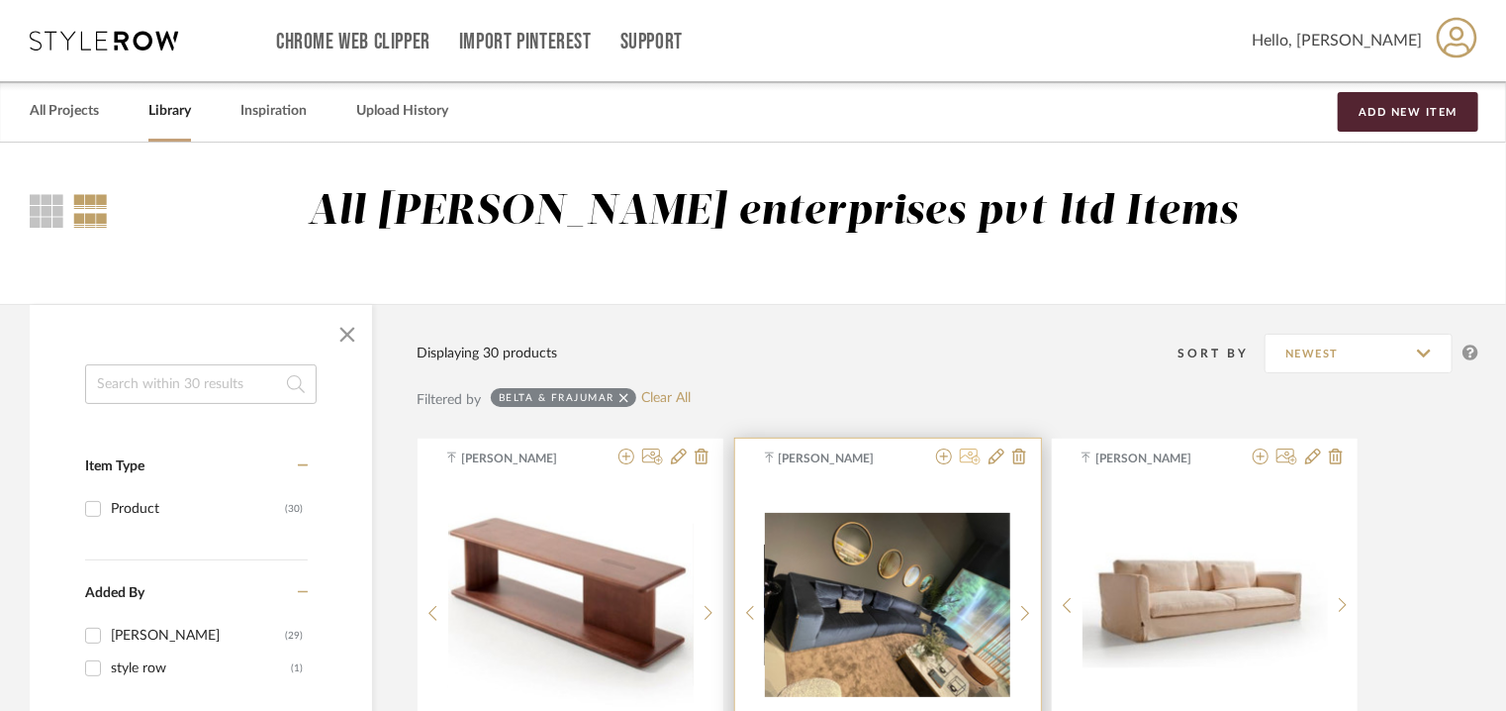
click at [977, 456] on icon at bounding box center [970, 456] width 21 height 16
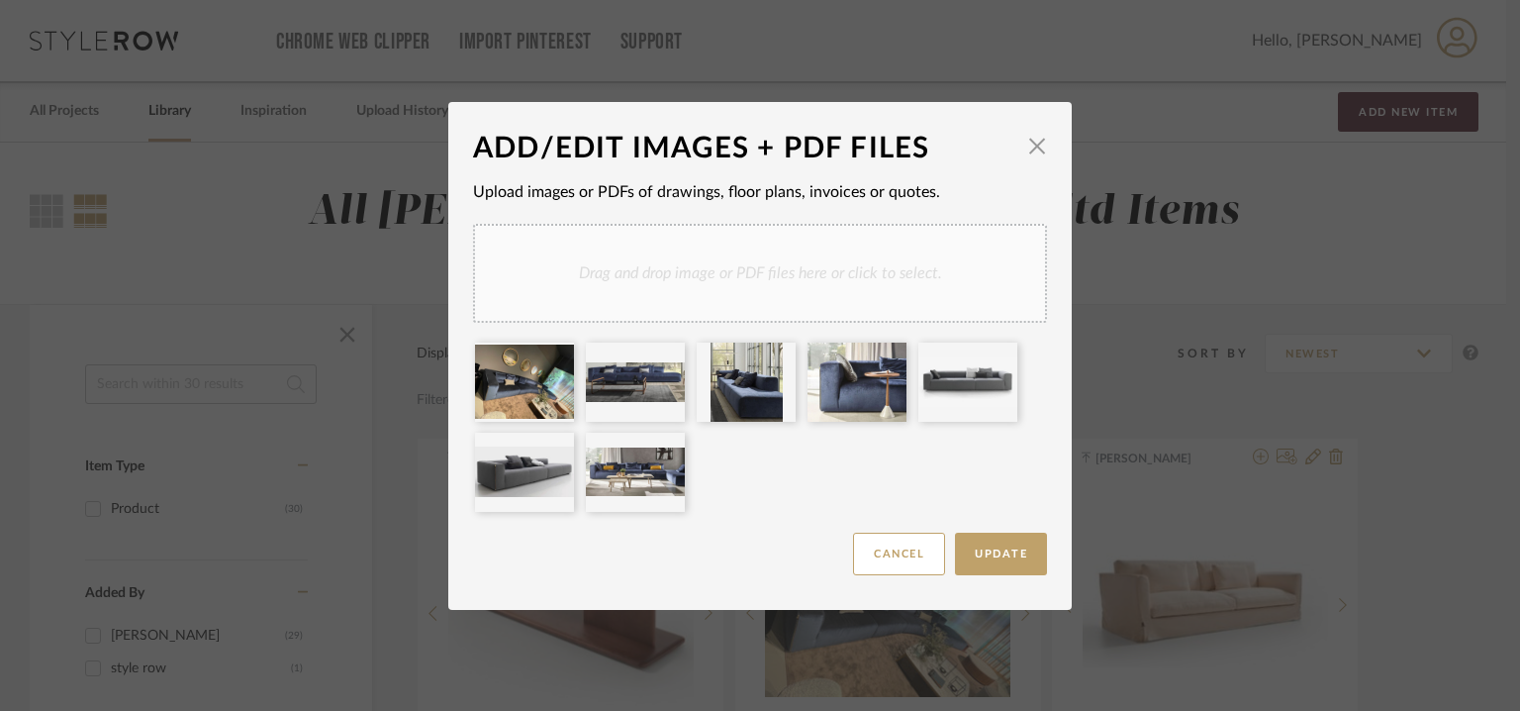
click at [611, 270] on div "Drag and drop image or PDF files here or click to select." at bounding box center [760, 273] width 574 height 99
click at [774, 444] on icon at bounding box center [781, 445] width 14 height 16
click at [1031, 144] on span "button" at bounding box center [1037, 147] width 40 height 40
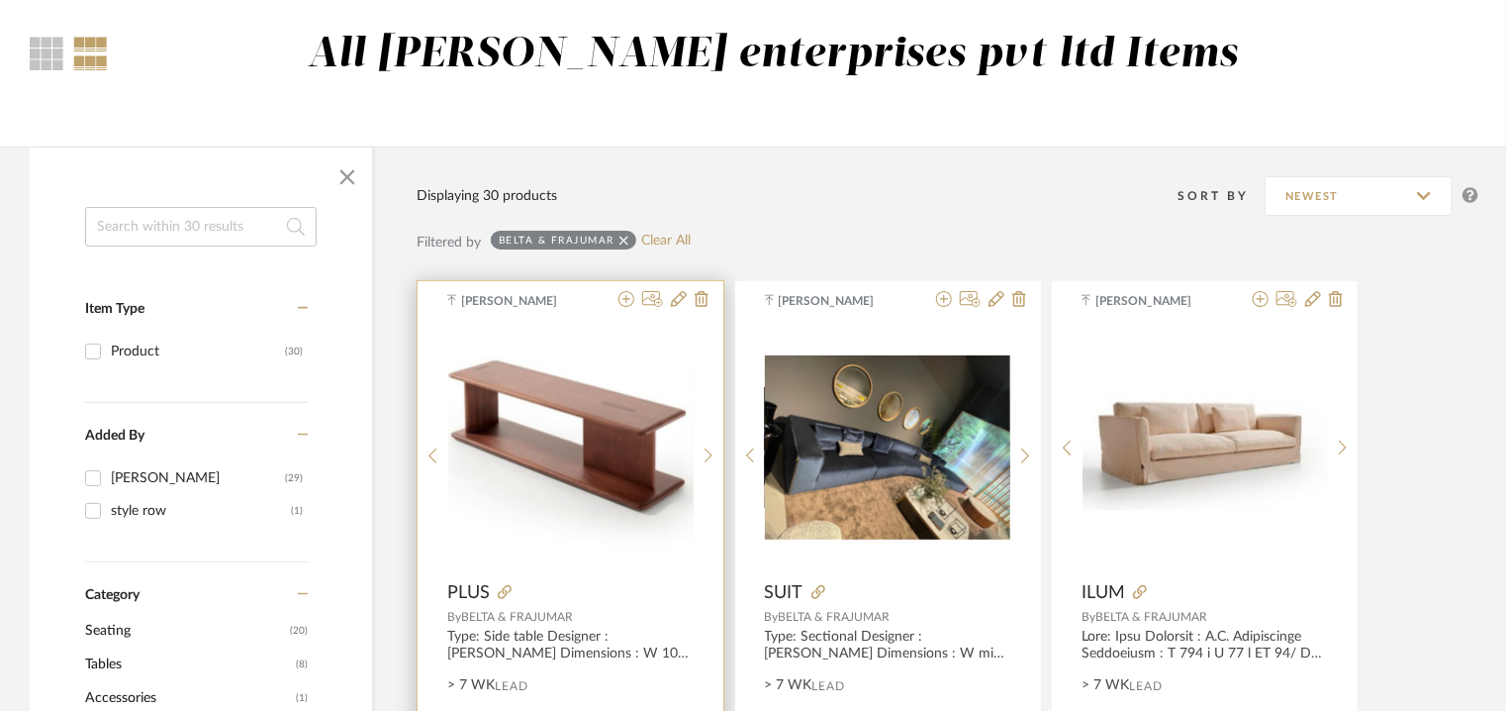
scroll to position [99, 0]
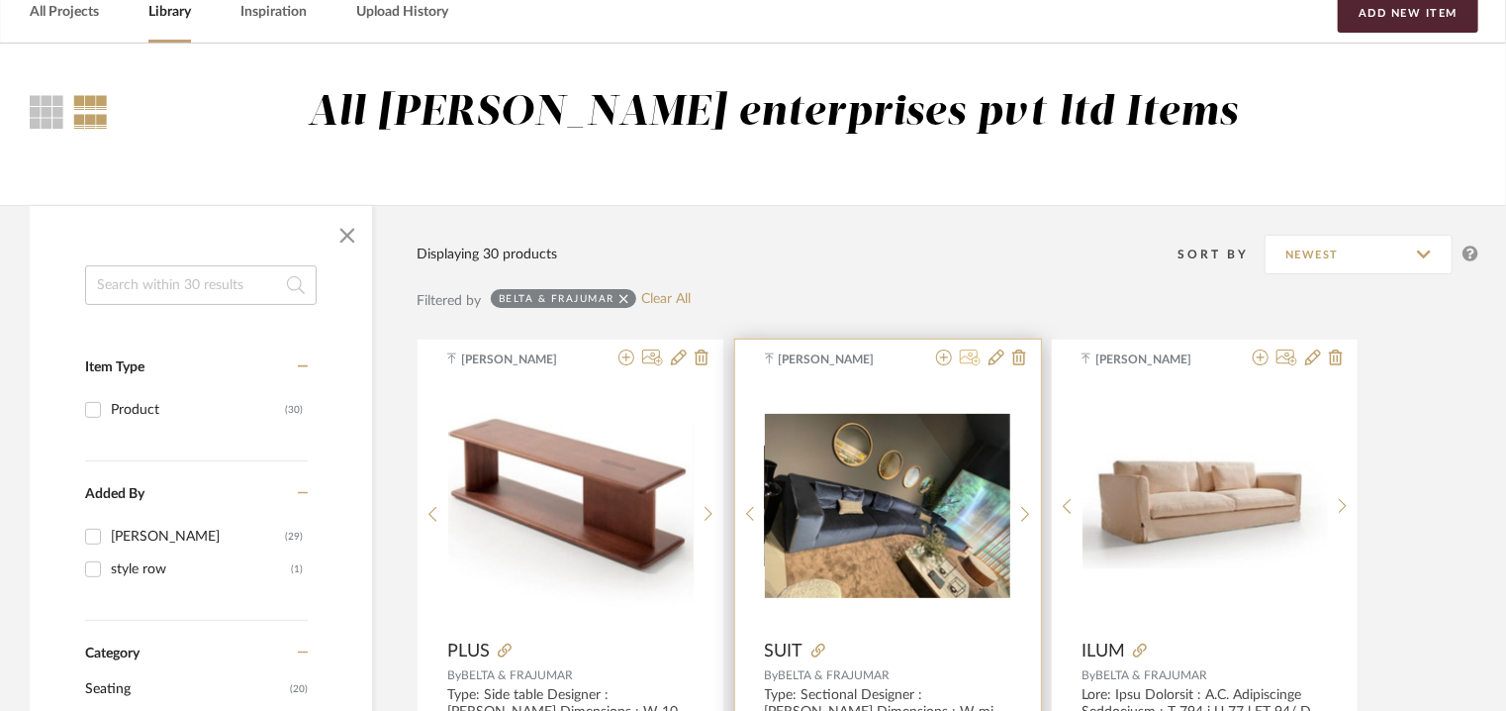
click at [969, 358] on icon at bounding box center [970, 357] width 21 height 16
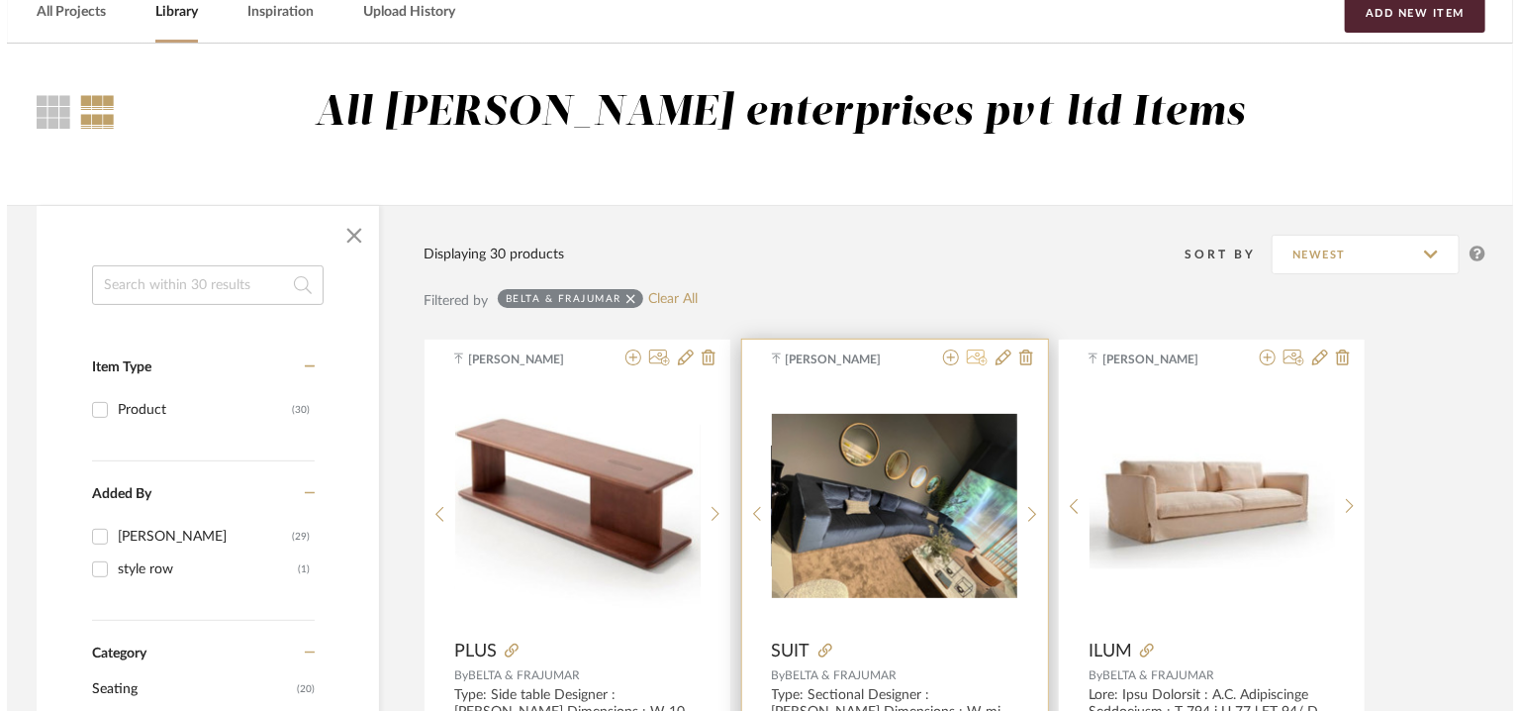
scroll to position [0, 0]
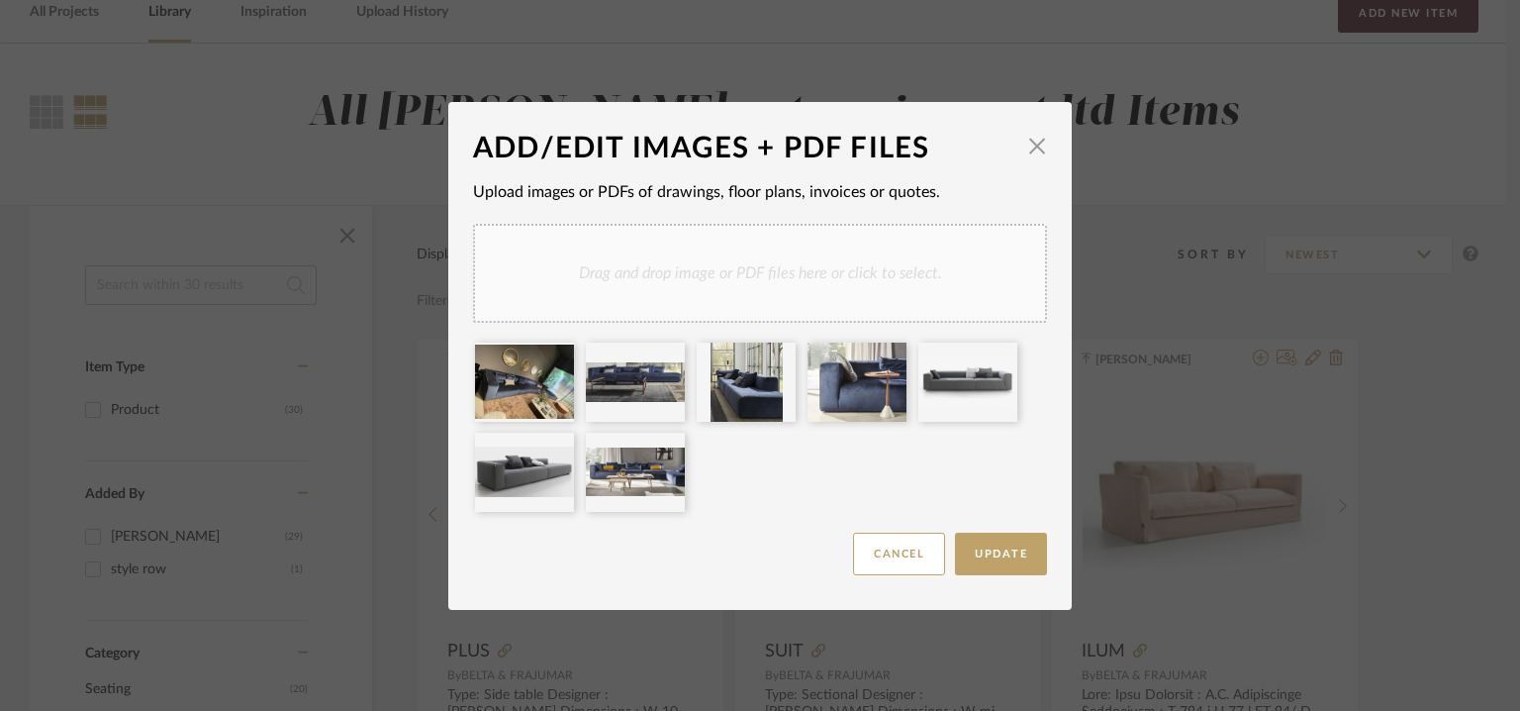
click at [840, 247] on div "Drag and drop image or PDF files here or click to select." at bounding box center [760, 273] width 574 height 99
click at [975, 552] on span "Update" at bounding box center [1001, 553] width 52 height 11
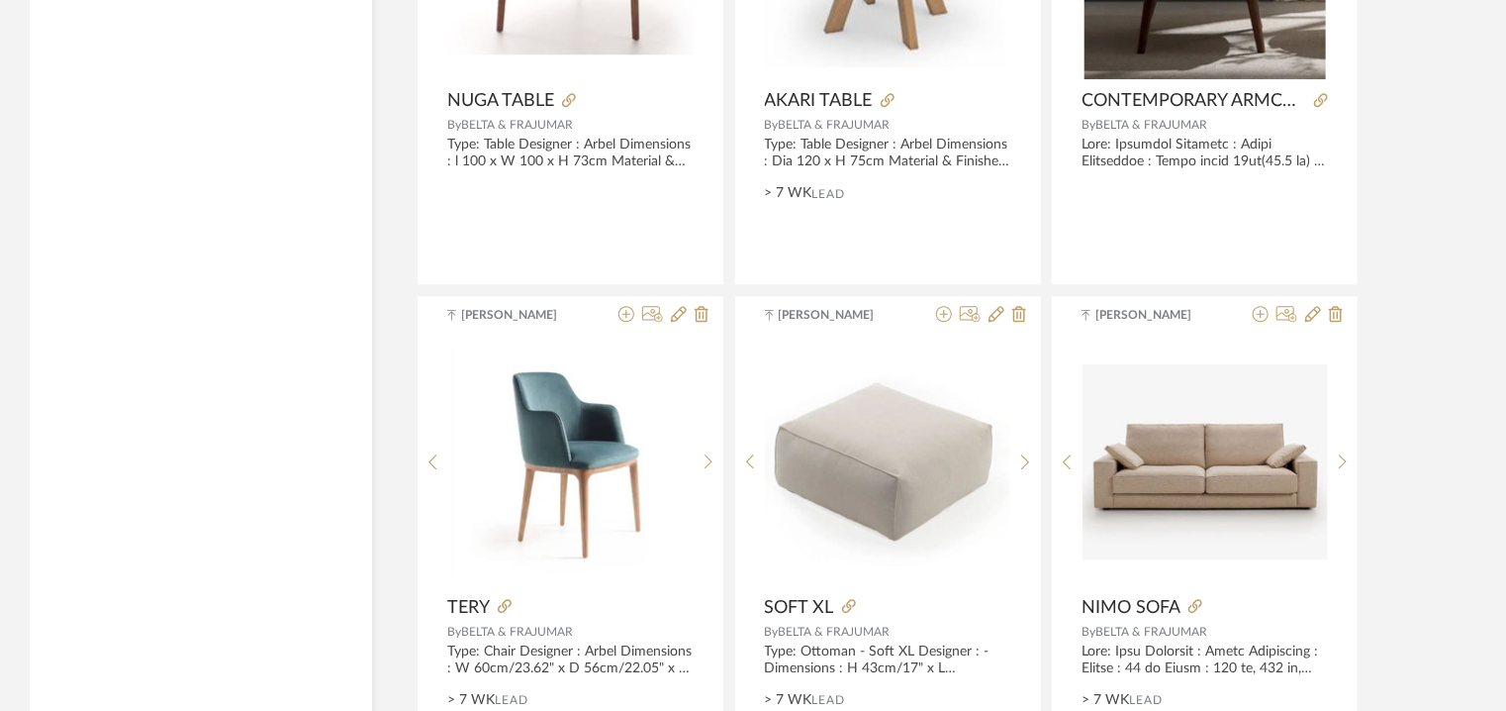
scroll to position [2969, 0]
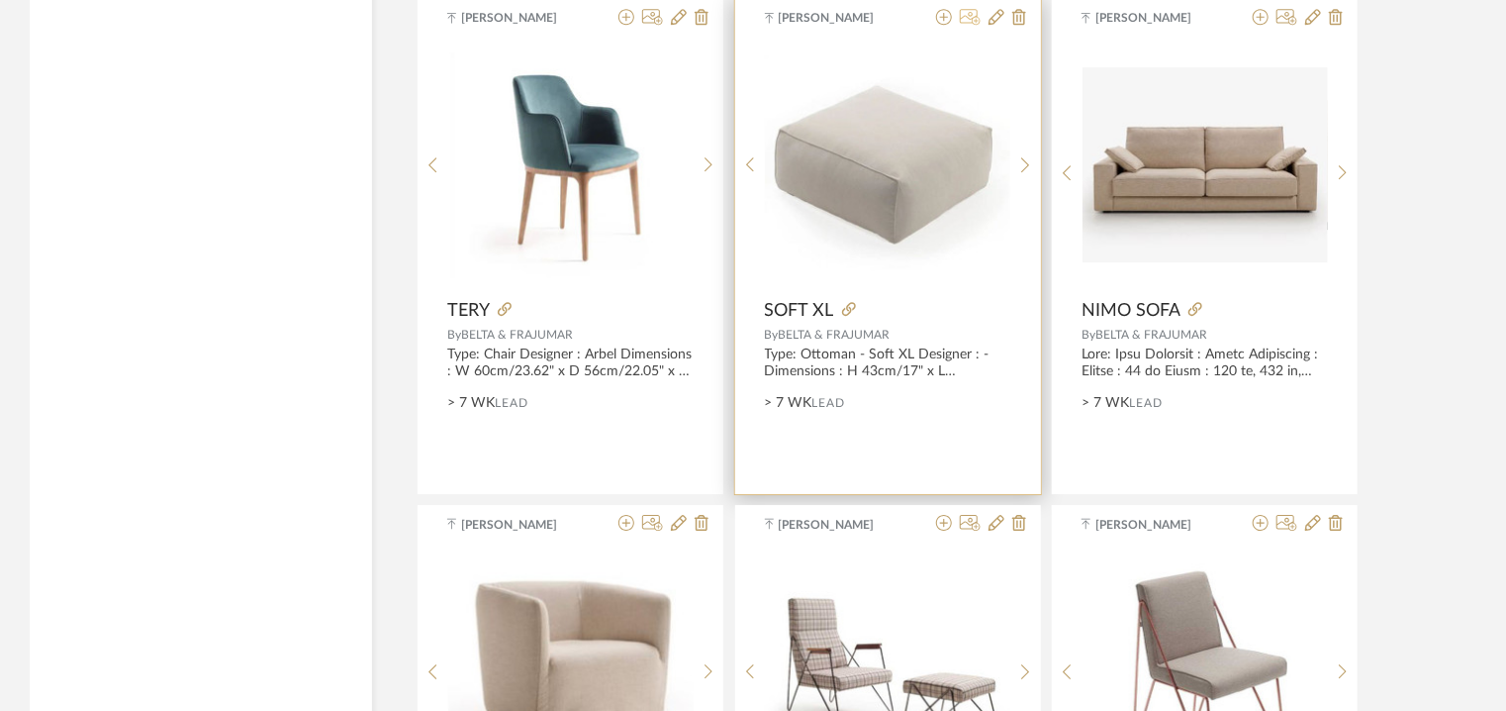
click at [969, 9] on icon at bounding box center [970, 17] width 21 height 16
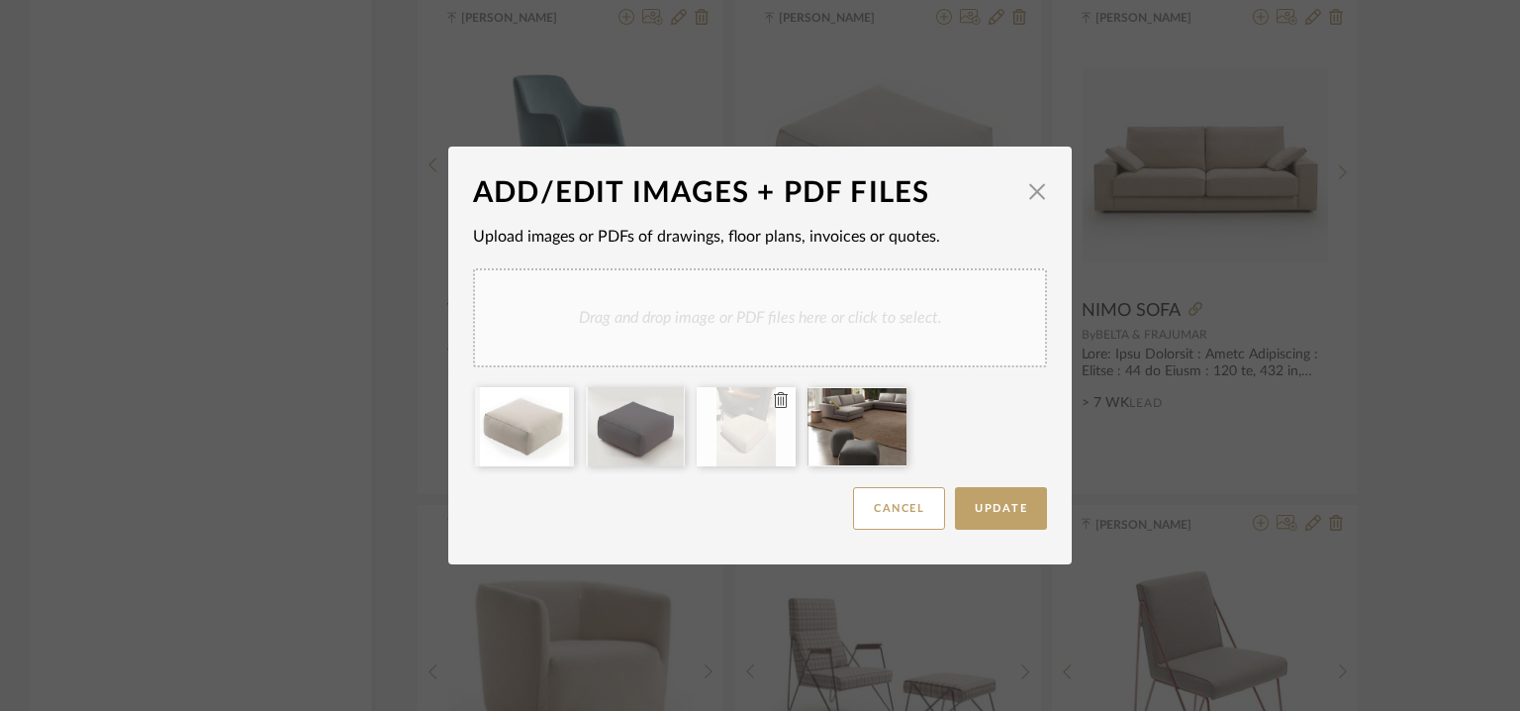
click at [748, 441] on div at bounding box center [746, 426] width 99 height 79
click at [1037, 189] on span "button" at bounding box center [1037, 191] width 40 height 40
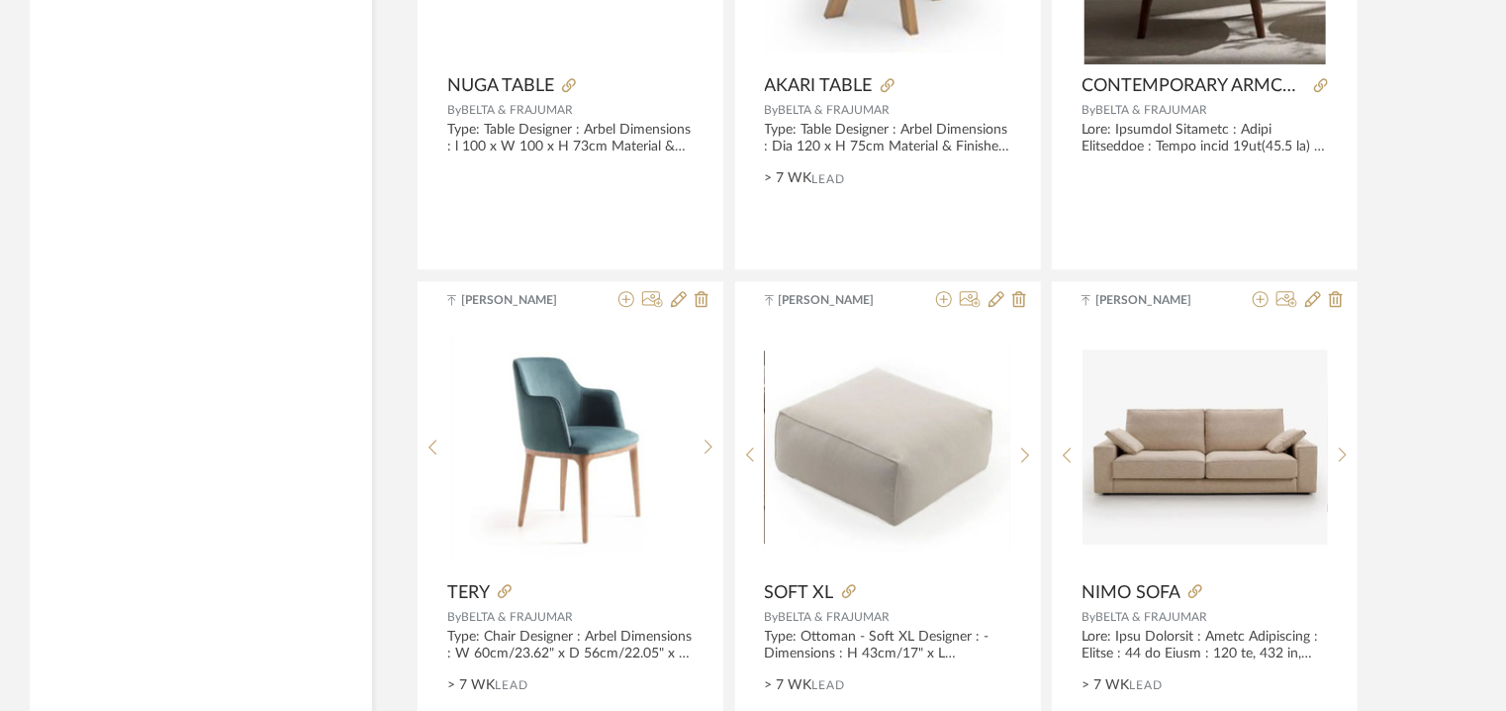
scroll to position [2178, 0]
